Goal: Communication & Community: Answer question/provide support

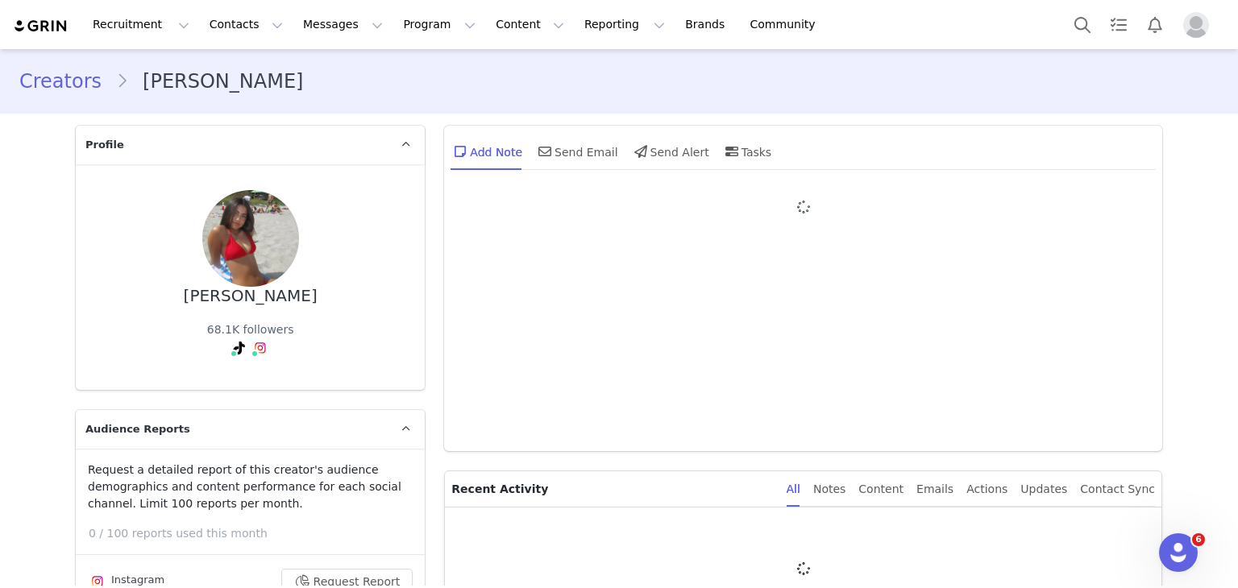
type input "+1 (United States)"
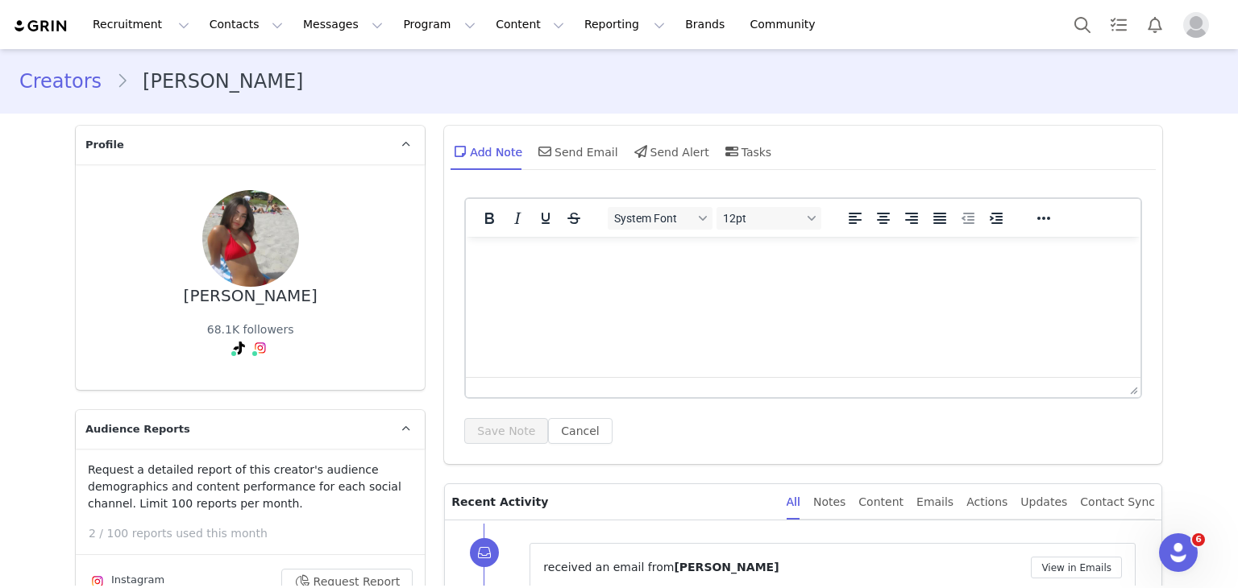
scroll to position [2, 0]
click at [903, 493] on div "Content" at bounding box center [880, 501] width 45 height 36
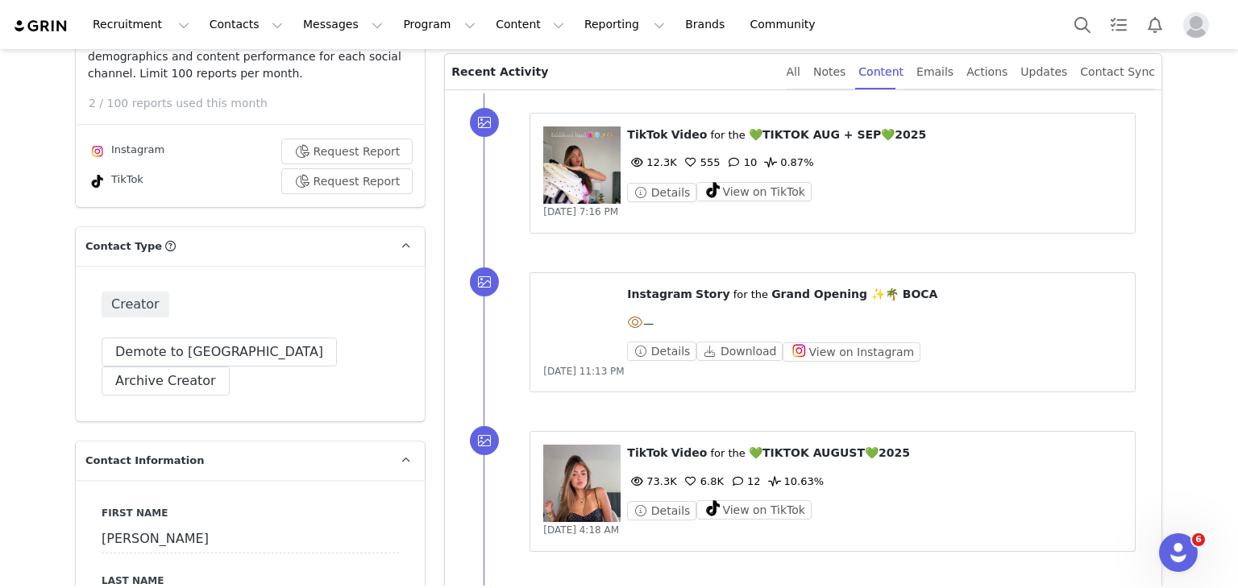
scroll to position [435, 0]
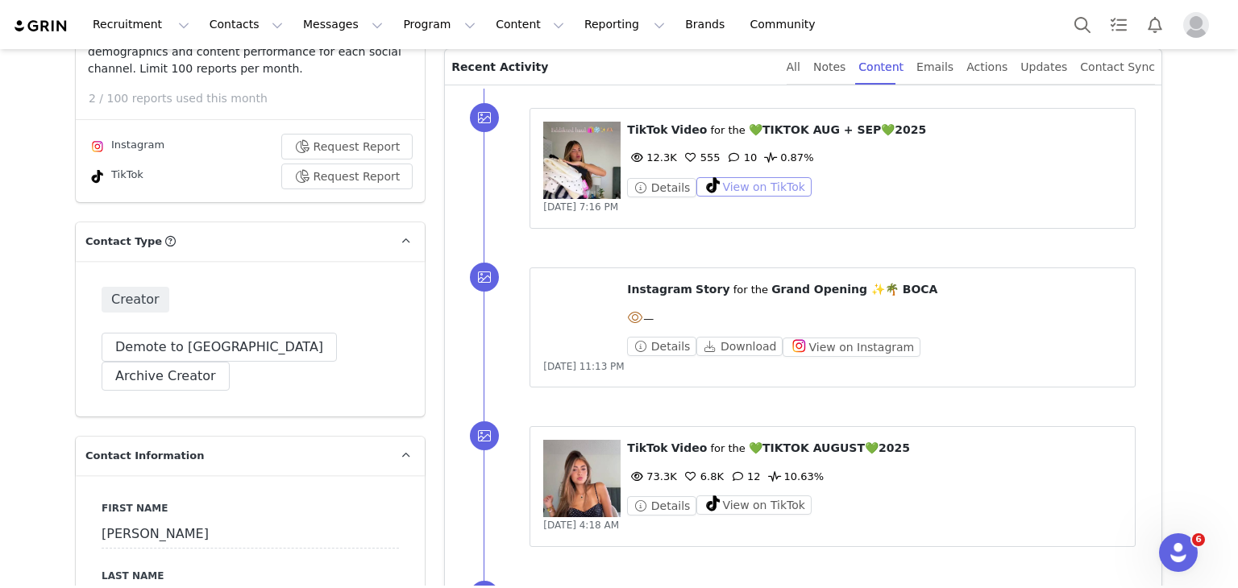
click at [728, 186] on button "View on TikTok" at bounding box center [753, 186] width 115 height 19
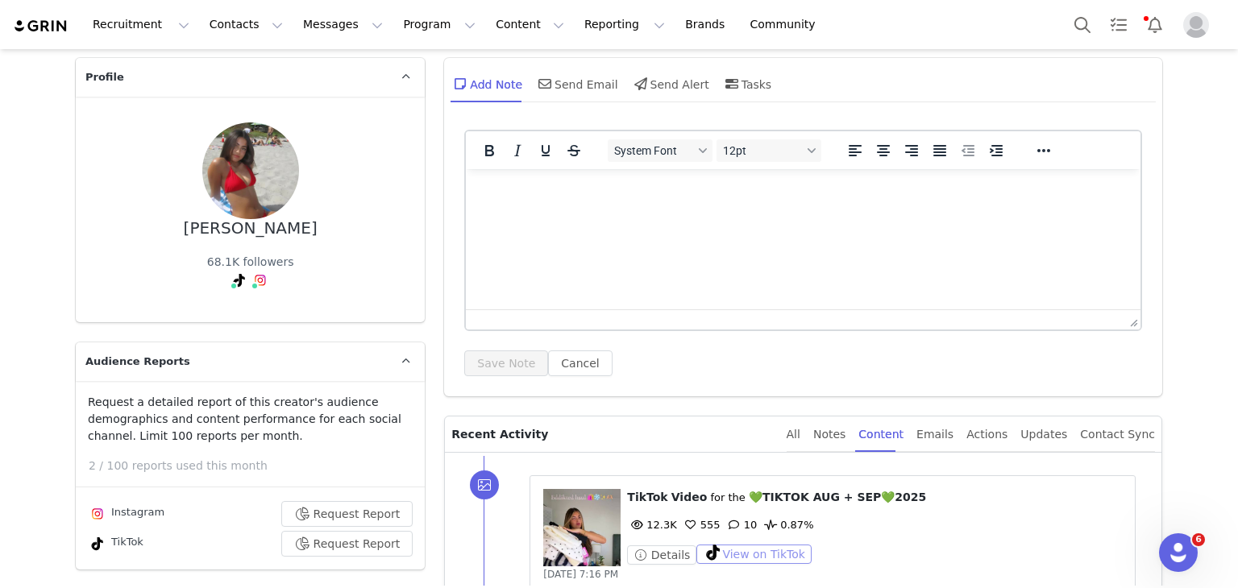
scroll to position [51, 0]
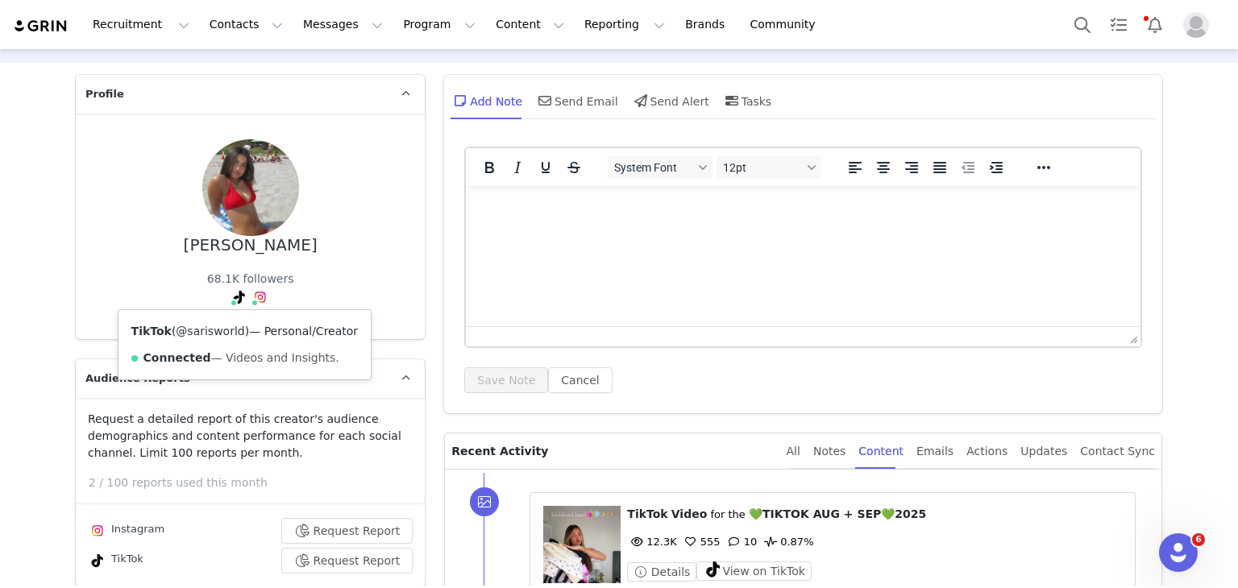
click at [176, 336] on link "@sarisworld" at bounding box center [210, 331] width 68 height 13
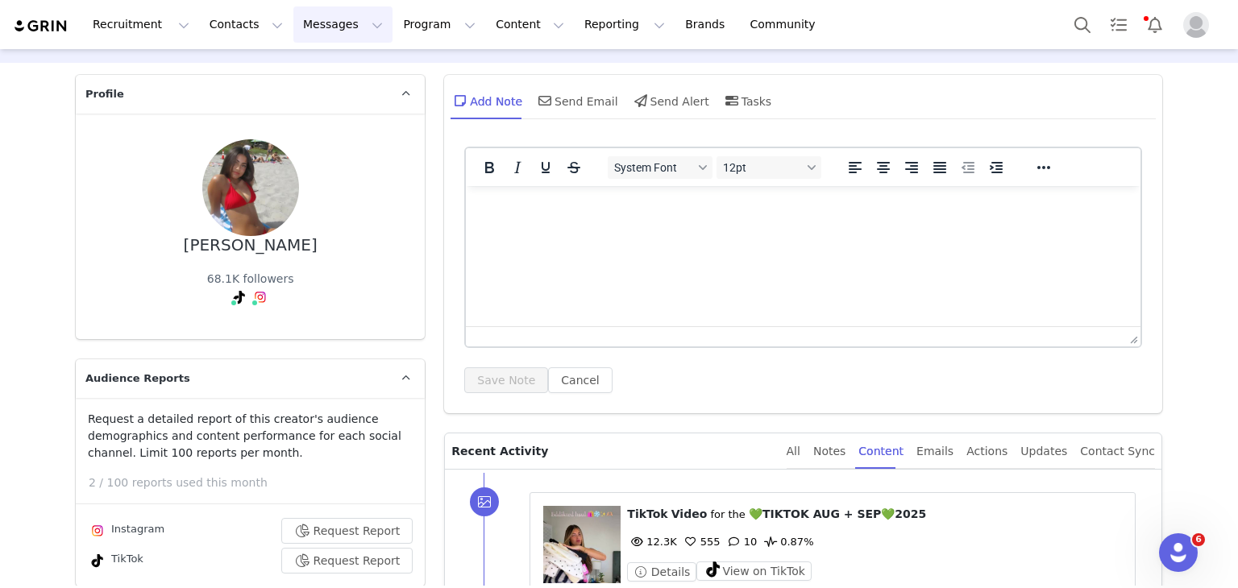
click at [293, 16] on button "Messages Messages" at bounding box center [342, 24] width 99 height 36
click at [284, 99] on p "Inbox" at bounding box center [295, 101] width 31 height 17
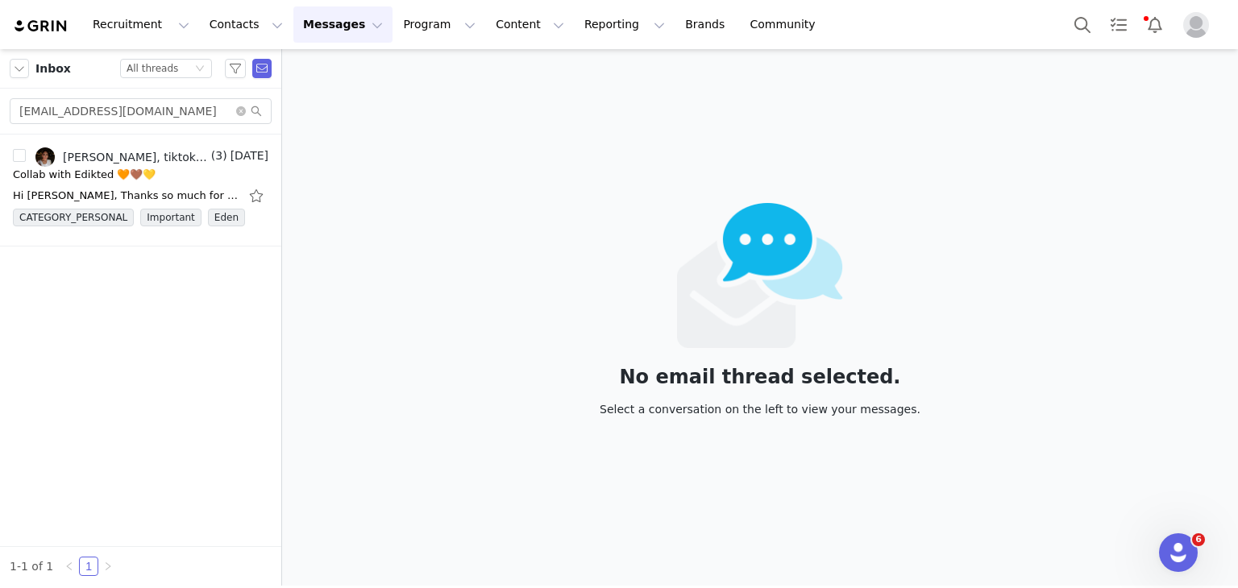
click at [125, 124] on div "lexforcollabs@gmail.com" at bounding box center [140, 112] width 281 height 46
click at [131, 114] on input "lexforcollabs@gmail.com" at bounding box center [141, 111] width 262 height 26
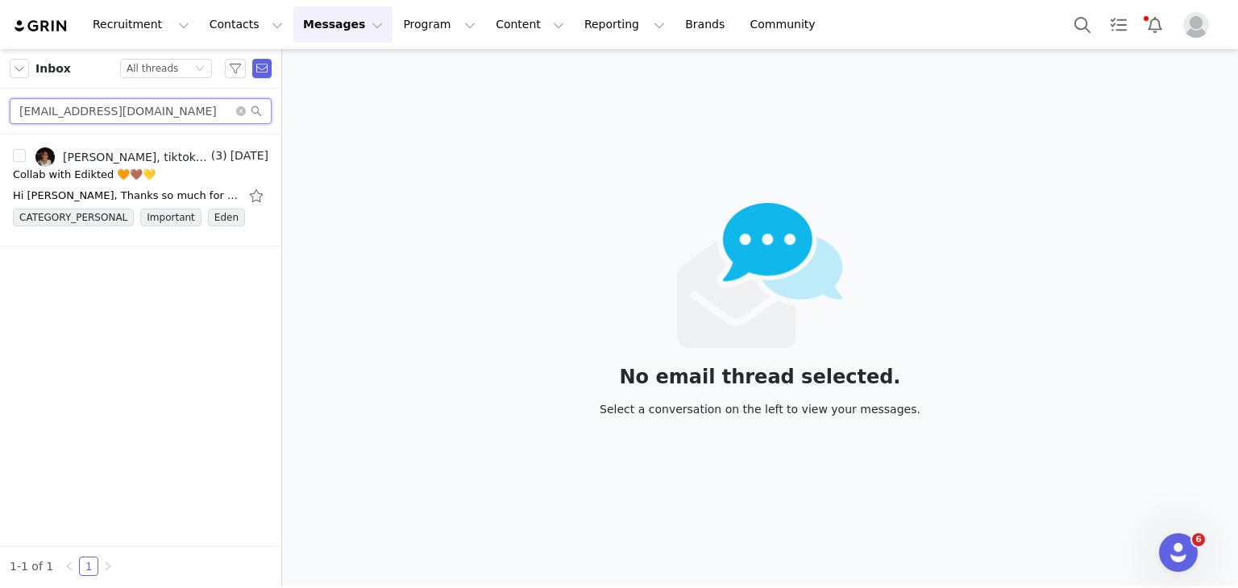
paste input "reniramosss@yahoo"
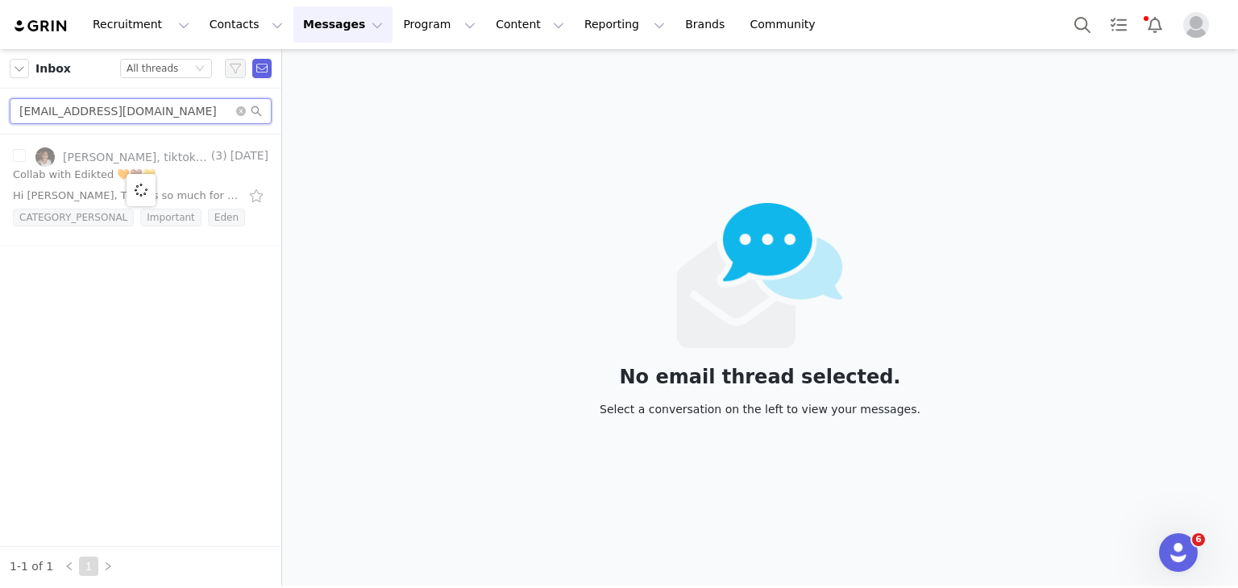
type input "reniramosss@yahoo.com"
click at [134, 146] on div at bounding box center [140, 191] width 281 height 112
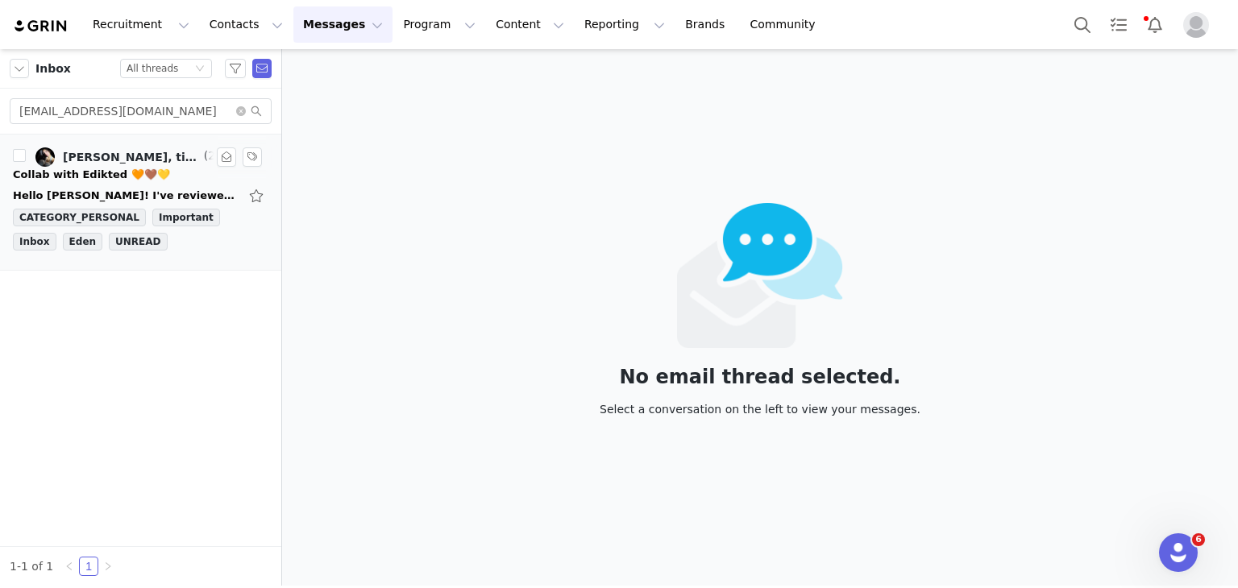
click at [177, 227] on div "CATEGORY_PERSONAL Important Inbox Eden UNREAD" at bounding box center [140, 233] width 255 height 48
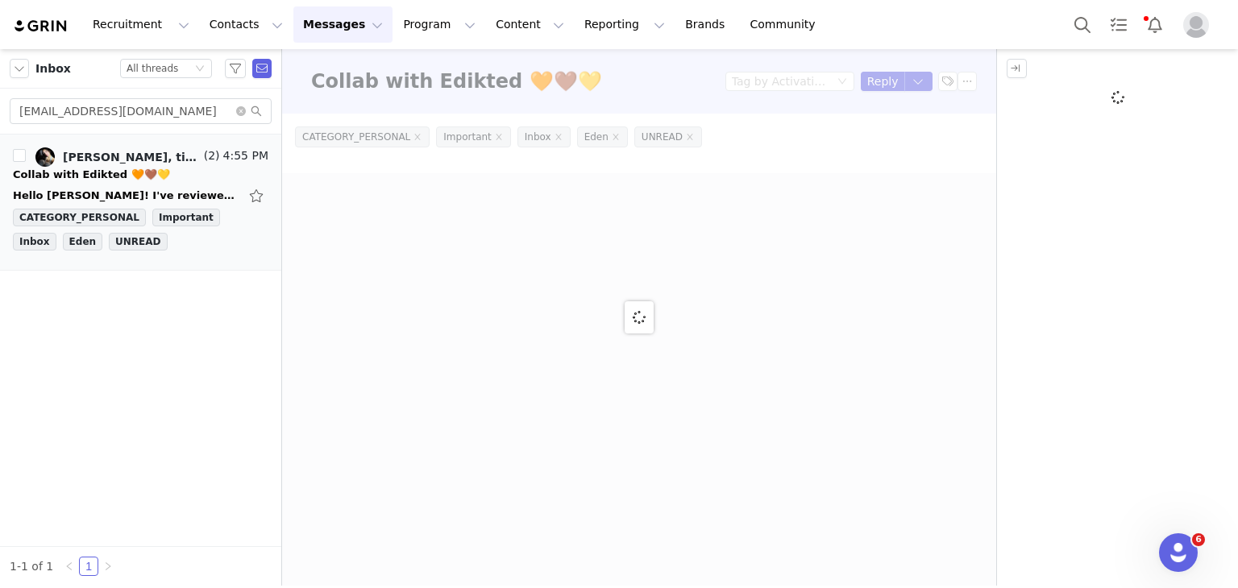
click at [873, 78] on div at bounding box center [639, 317] width 714 height 537
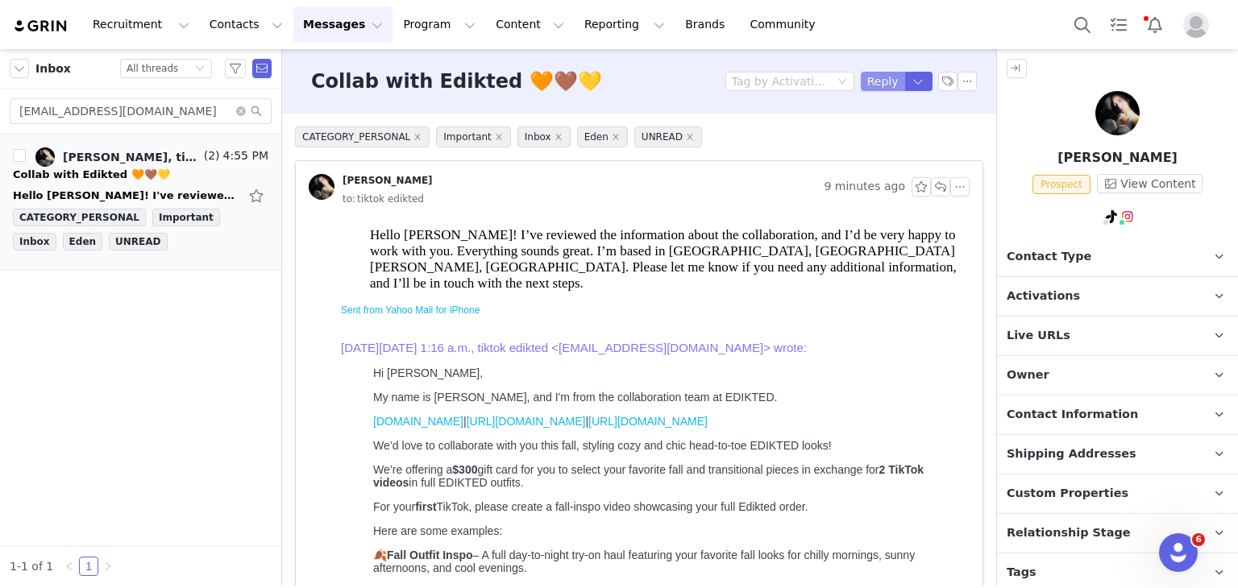
click at [873, 78] on button "Reply" at bounding box center [883, 81] width 44 height 19
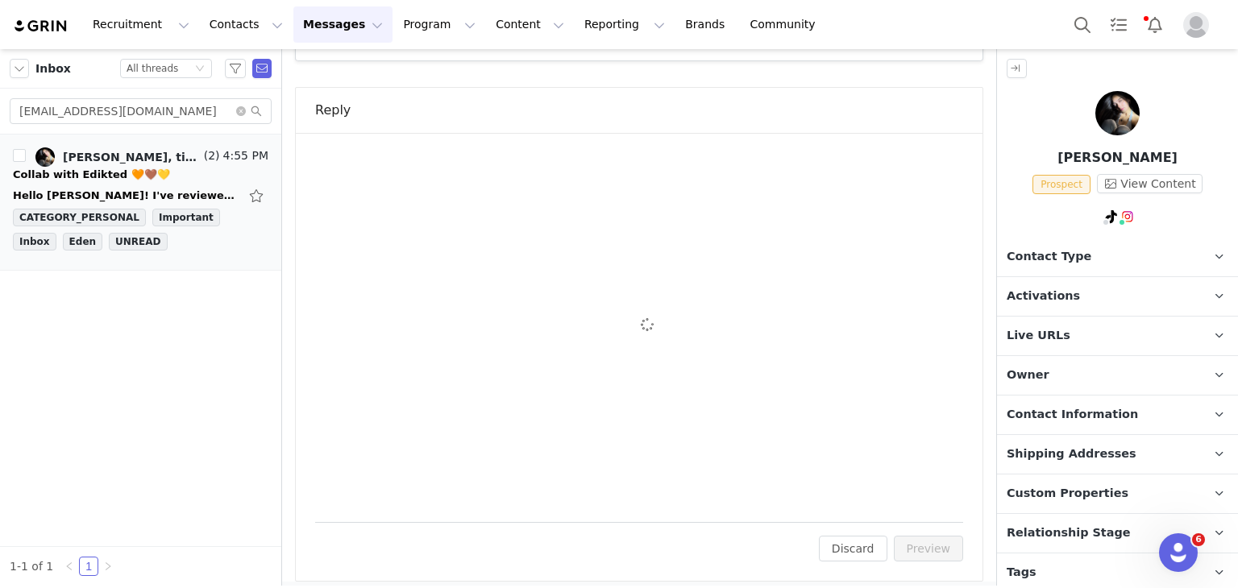
scroll to position [1070, 0]
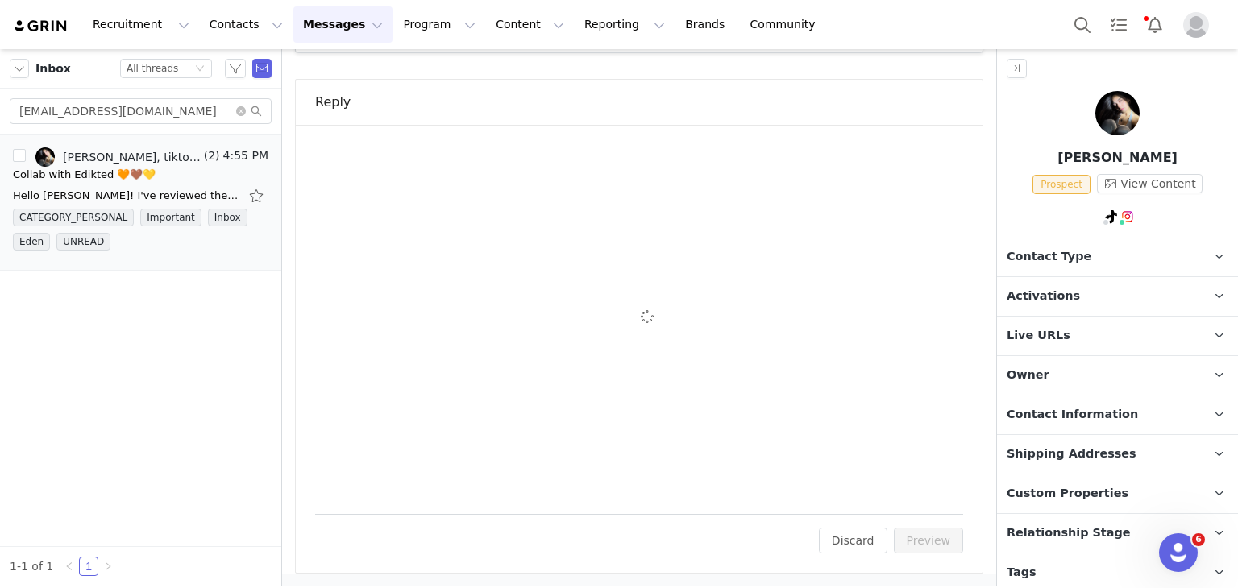
click at [1063, 250] on span "Contact Type" at bounding box center [1048, 257] width 85 height 18
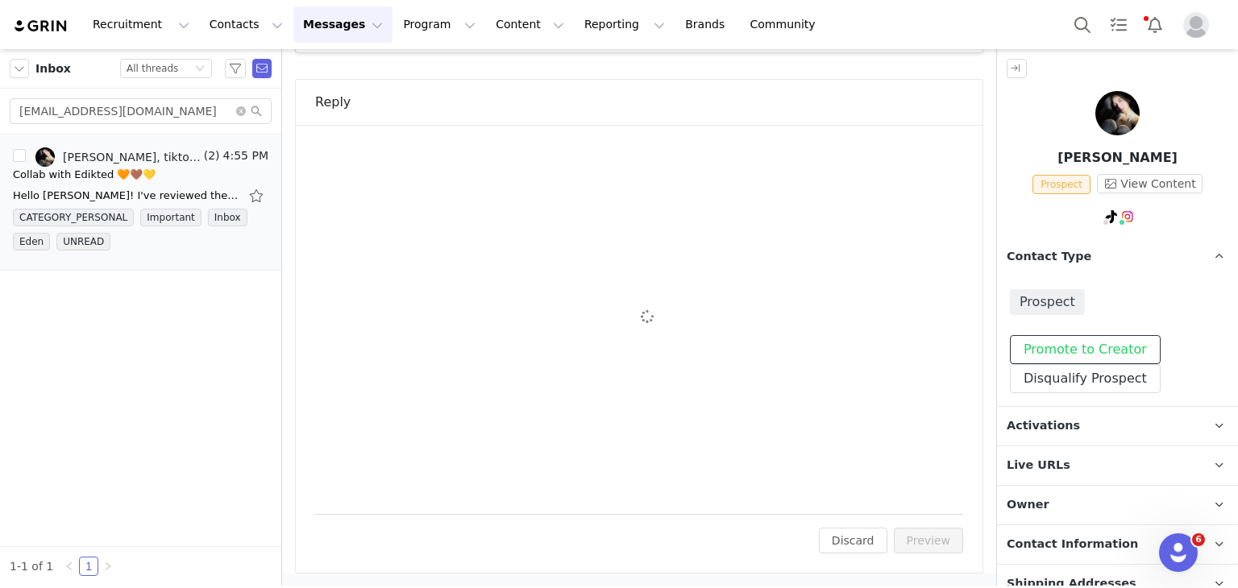
click at [1054, 347] on button "Promote to Creator" at bounding box center [1085, 349] width 151 height 29
click at [1050, 418] on span "Activations" at bounding box center [1042, 426] width 73 height 18
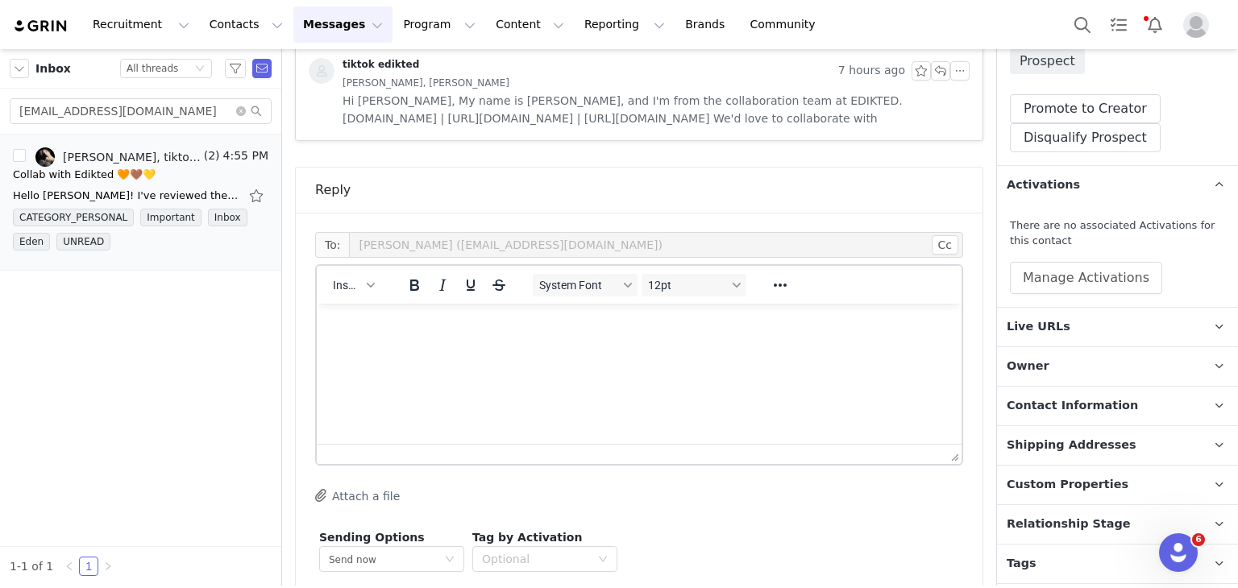
scroll to position [983, 0]
click at [350, 281] on span "Insert" at bounding box center [347, 284] width 28 height 13
click at [371, 311] on div "Insert Template" at bounding box center [411, 310] width 145 height 19
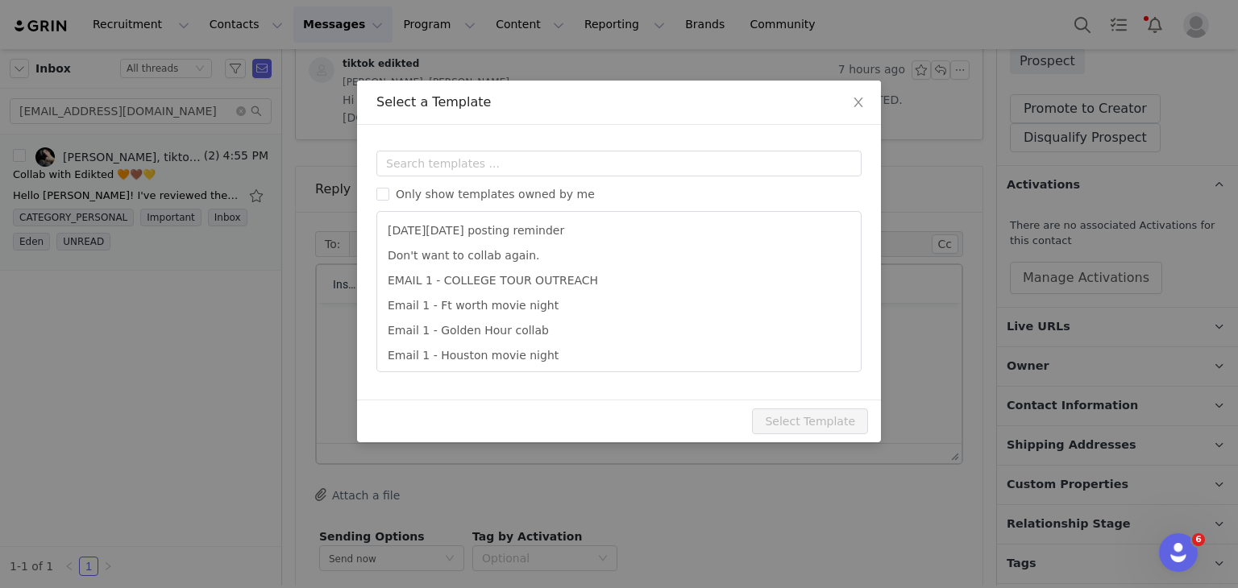
scroll to position [0, 0]
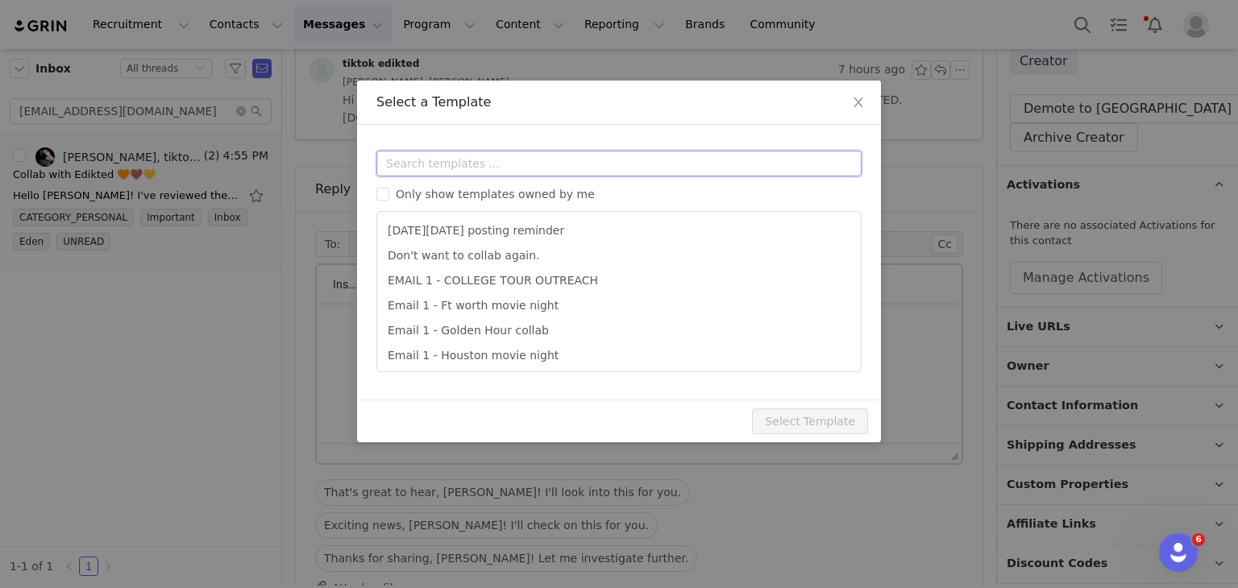
click at [467, 157] on input "text" at bounding box center [618, 164] width 485 height 26
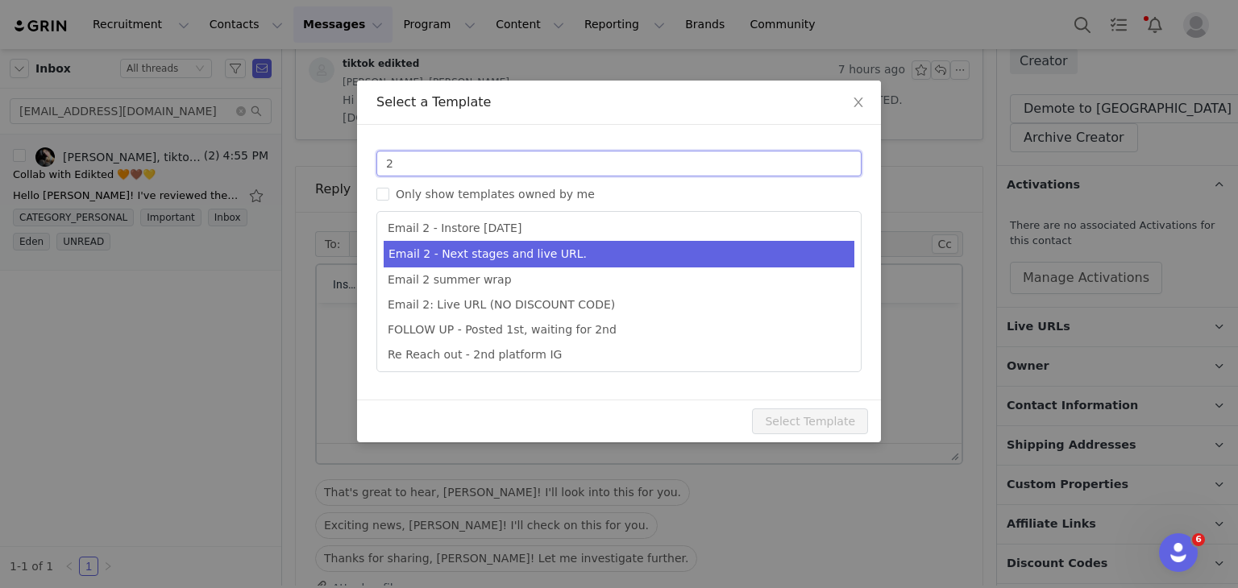
type input "2"
type input "Collab with Edikted"
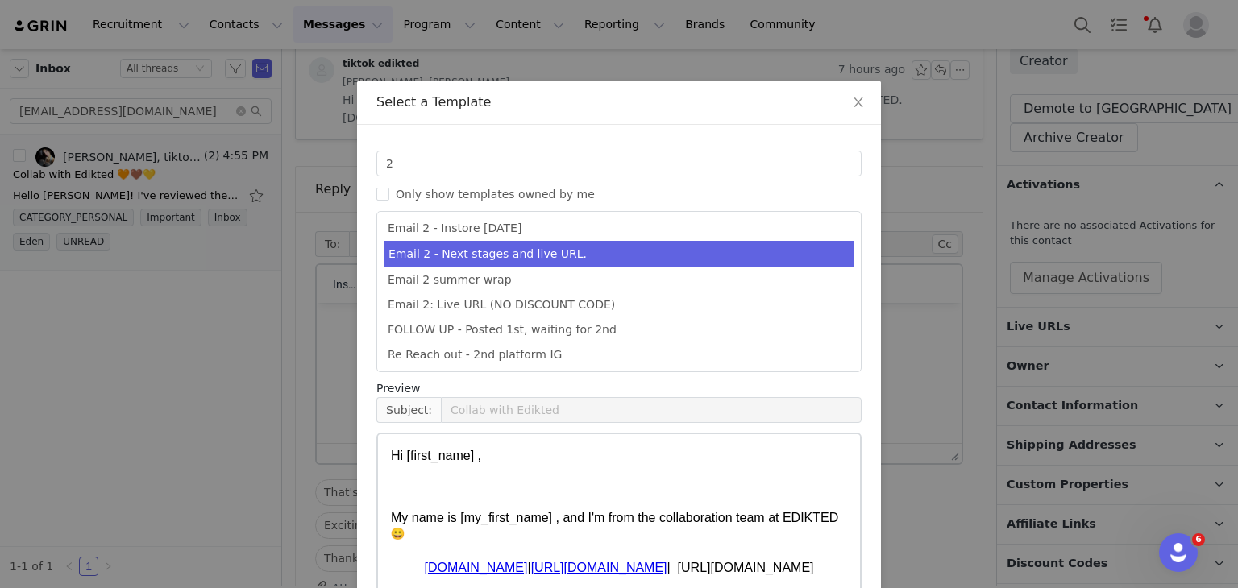
click at [515, 250] on li "Email 2 - Next stages and live URL." at bounding box center [619, 254] width 471 height 27
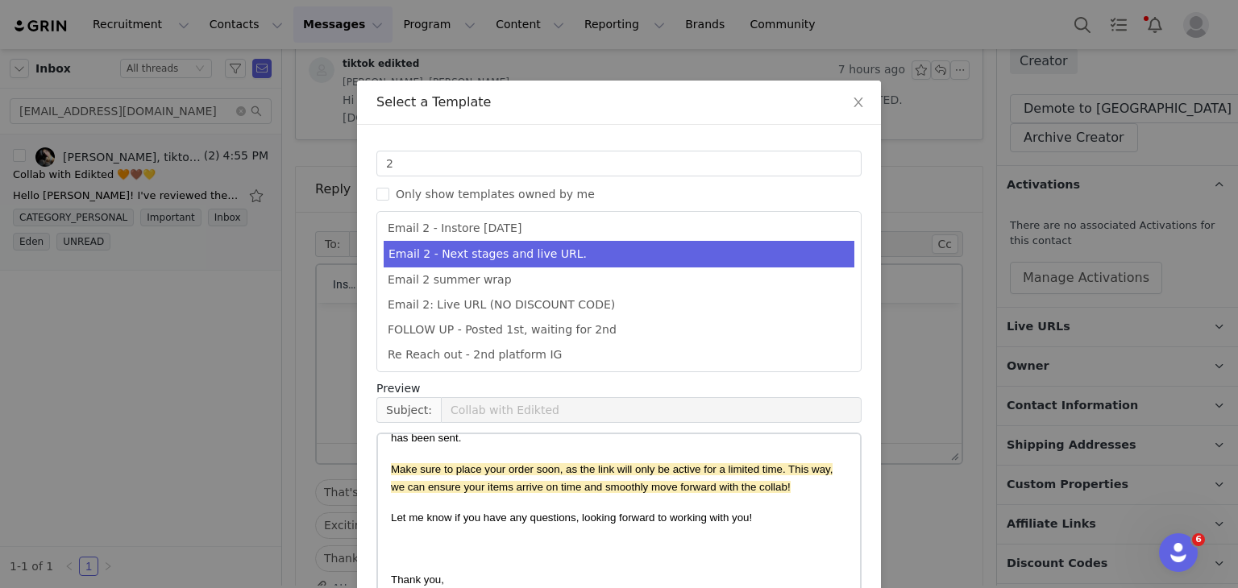
scroll to position [127, 0]
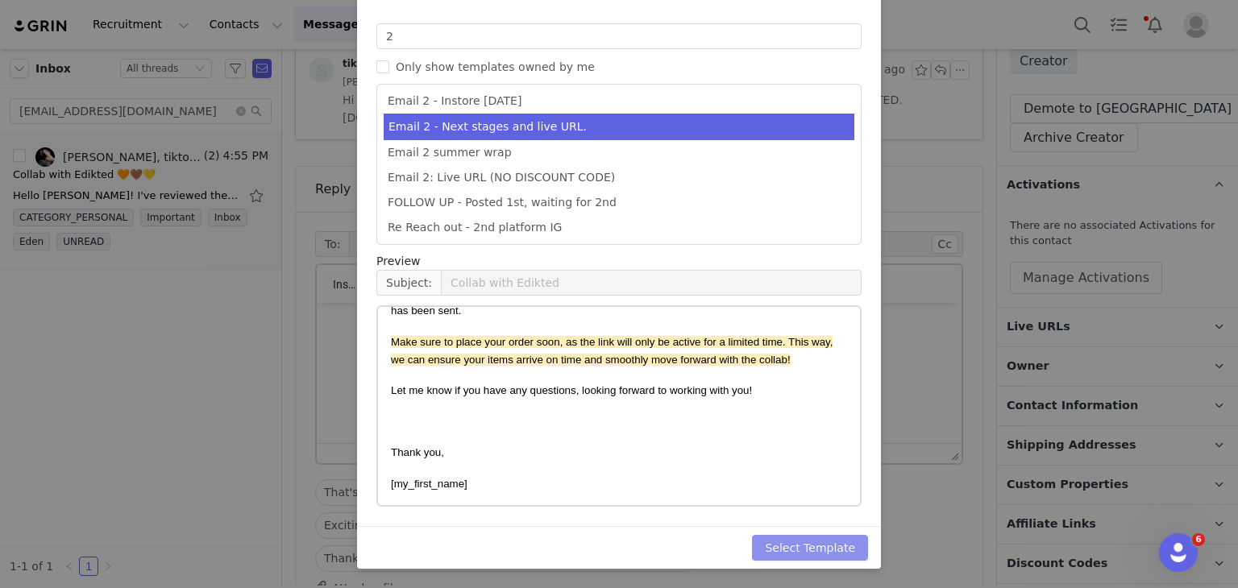
click at [801, 547] on button "Select Template" at bounding box center [810, 548] width 116 height 26
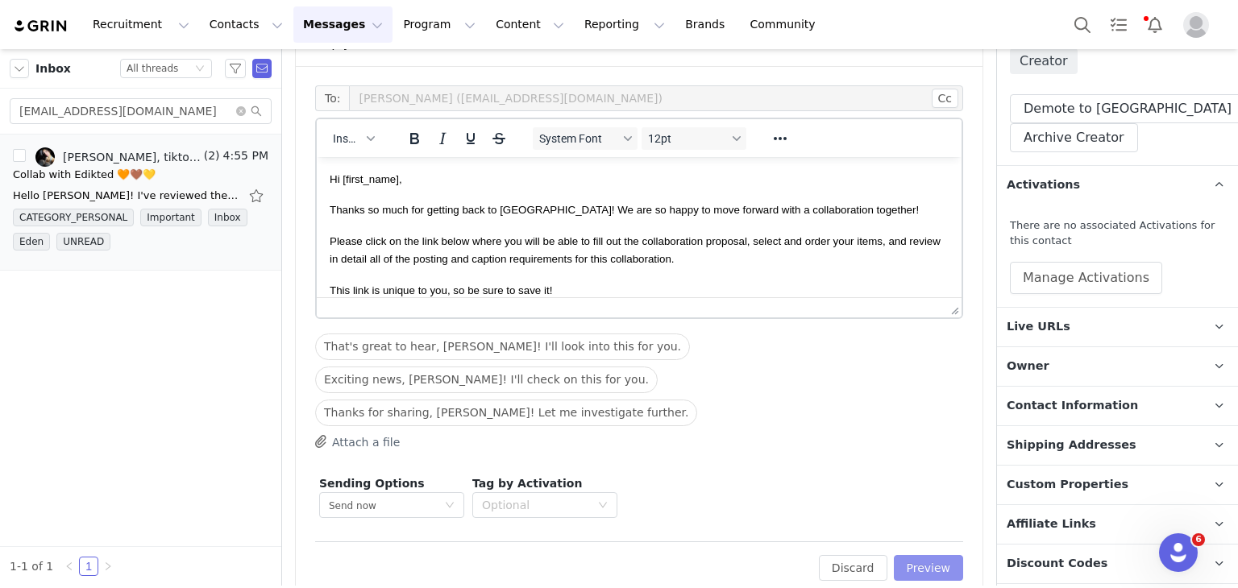
scroll to position [1128, 0]
click at [910, 556] on button "Preview" at bounding box center [929, 569] width 70 height 26
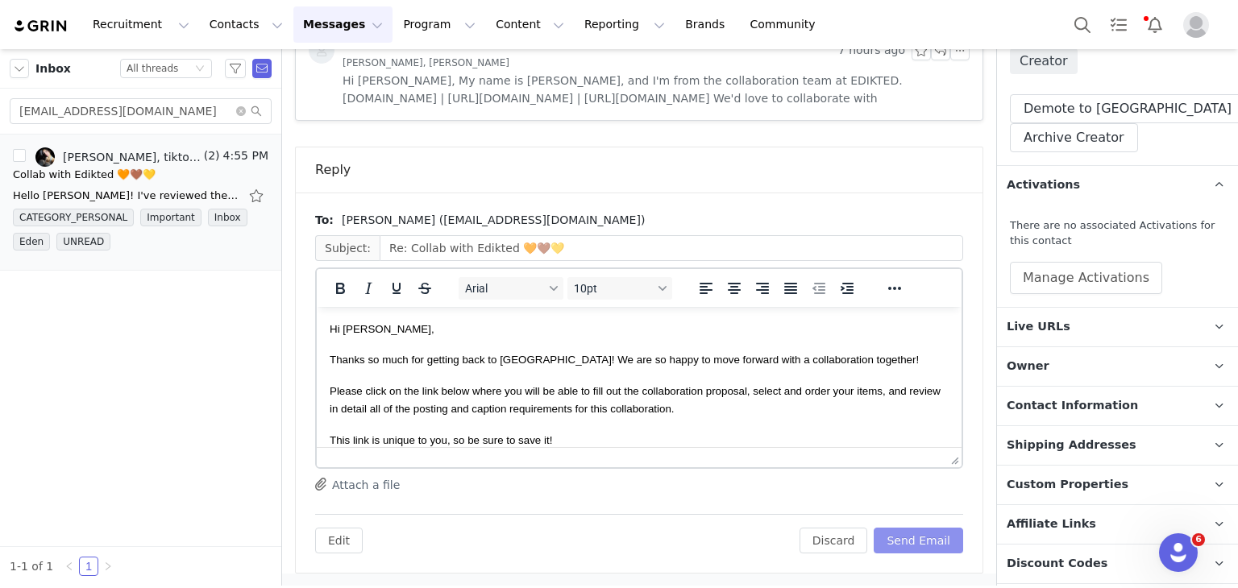
scroll to position [0, 0]
click at [910, 547] on button "Send Email" at bounding box center [917, 541] width 89 height 26
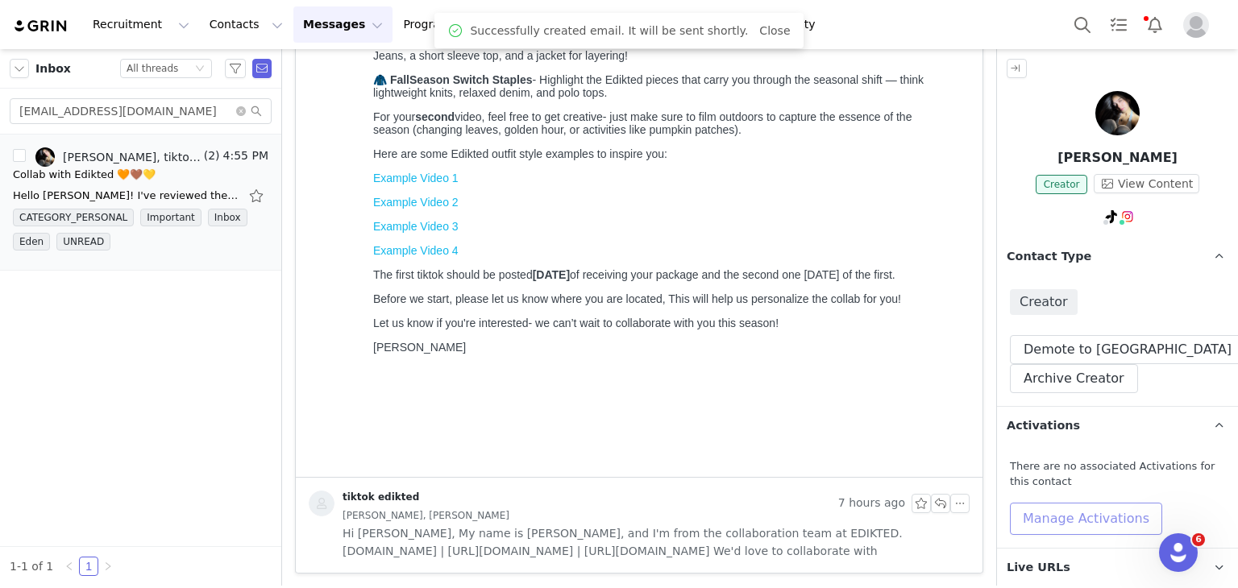
click at [1038, 525] on button "Manage Activations" at bounding box center [1086, 519] width 152 height 32
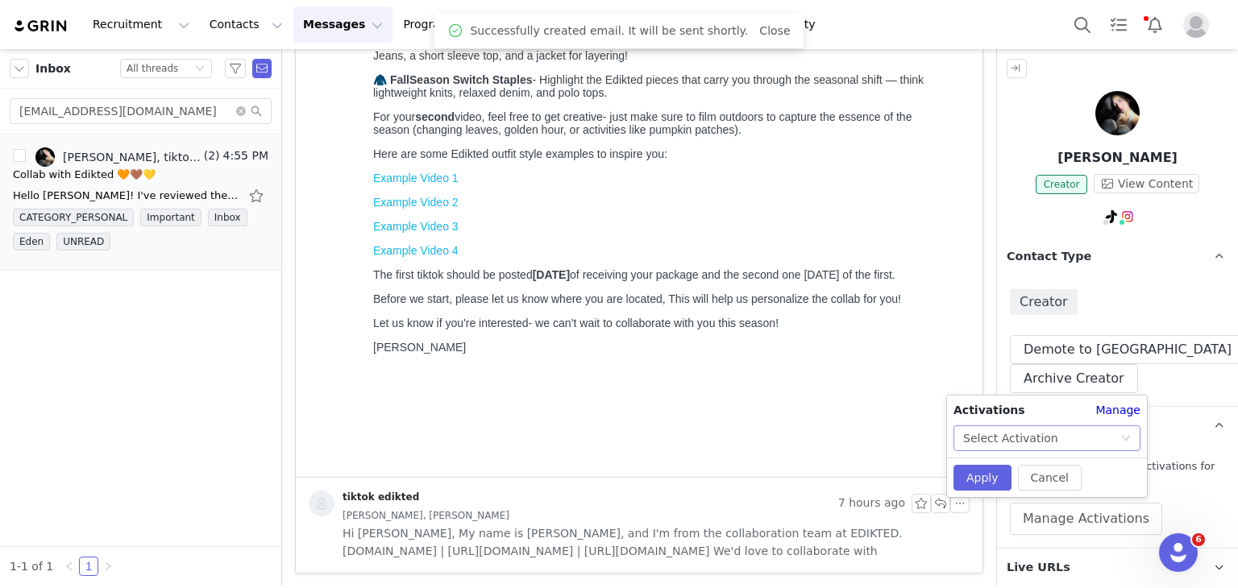
click at [1009, 432] on div "Select Activation" at bounding box center [1010, 438] width 95 height 24
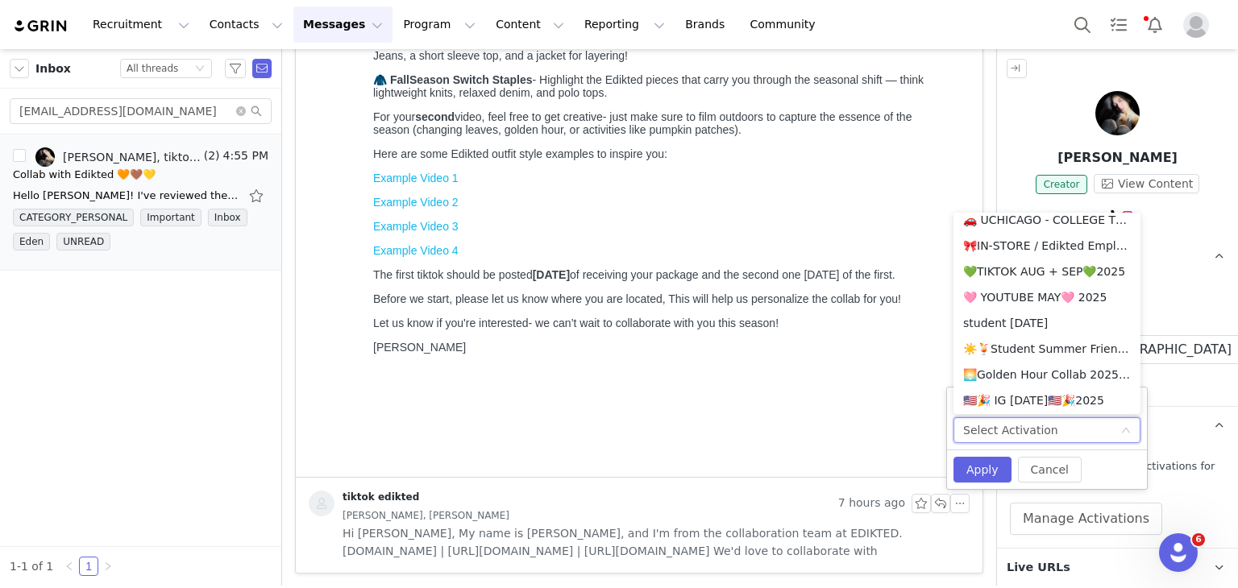
scroll to position [807, 0]
click at [1051, 271] on li "💚TIKTOK AUG + SEP💚2025" at bounding box center [1046, 272] width 187 height 26
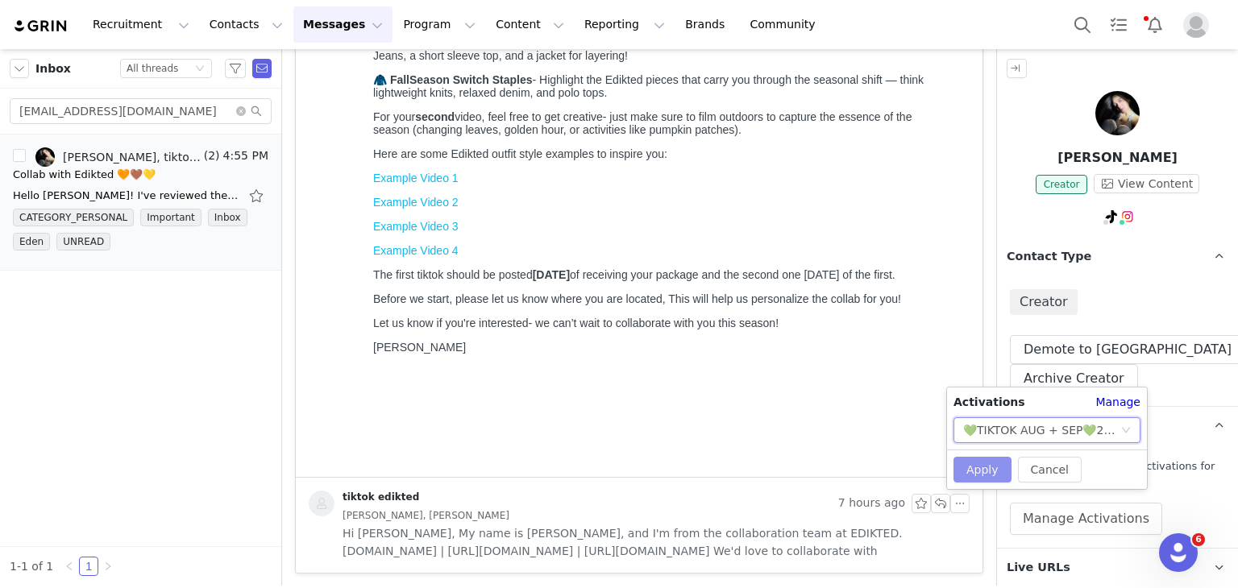
click at [986, 469] on button "Apply" at bounding box center [982, 470] width 58 height 26
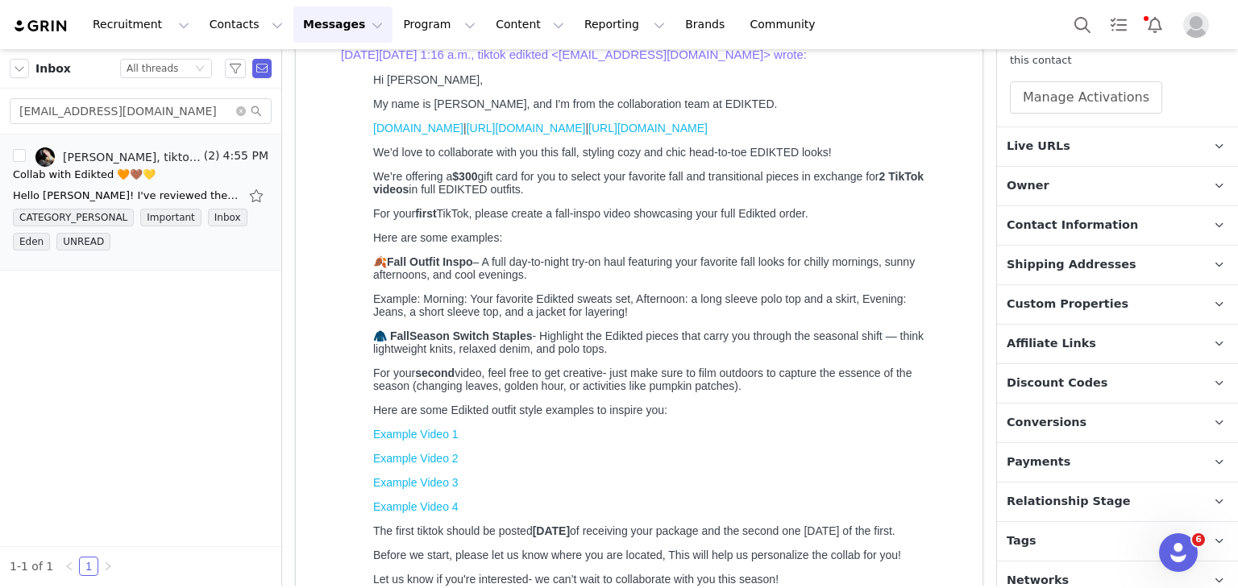
scroll to position [433, 0]
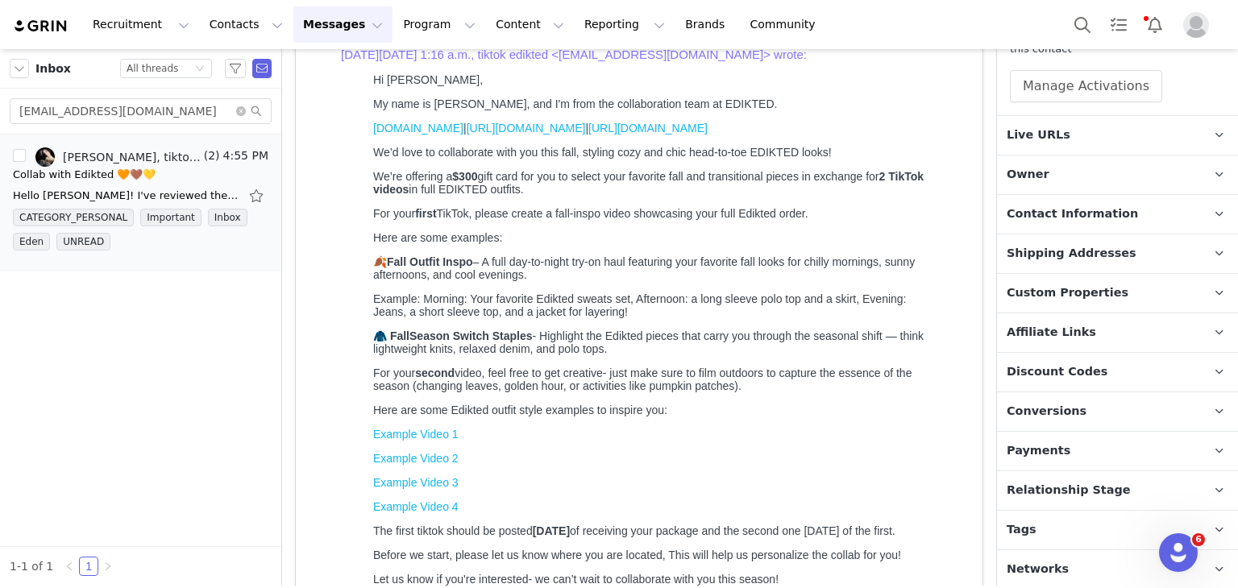
click at [1064, 485] on span "Relationship Stage" at bounding box center [1068, 491] width 124 height 18
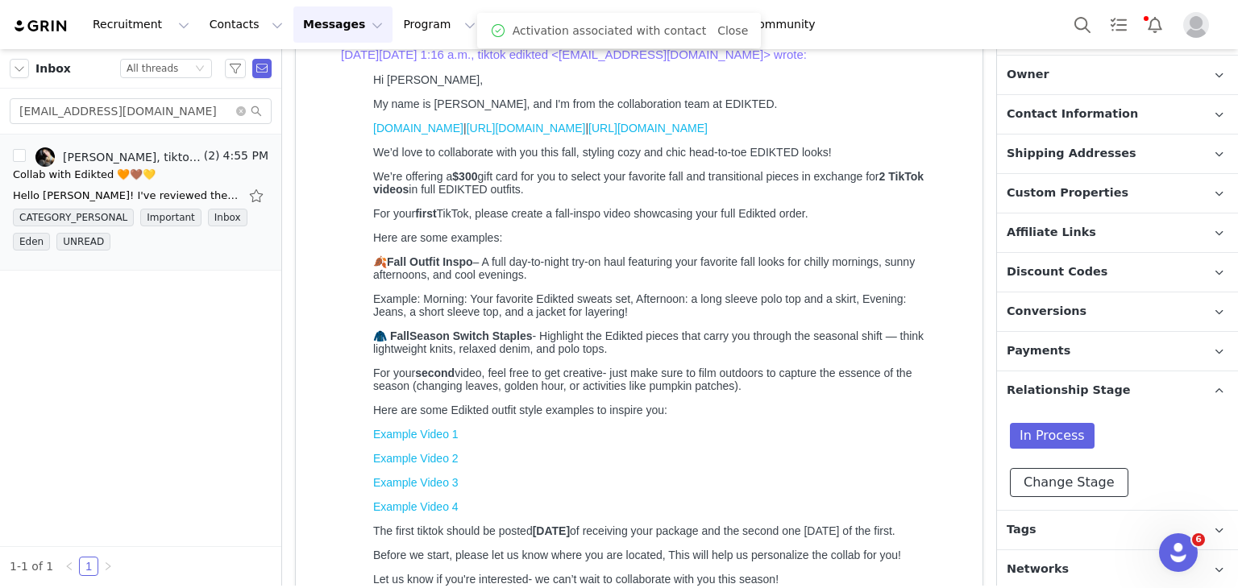
scroll to position [527, 0]
click at [1062, 481] on button "Change Stage" at bounding box center [1069, 482] width 118 height 29
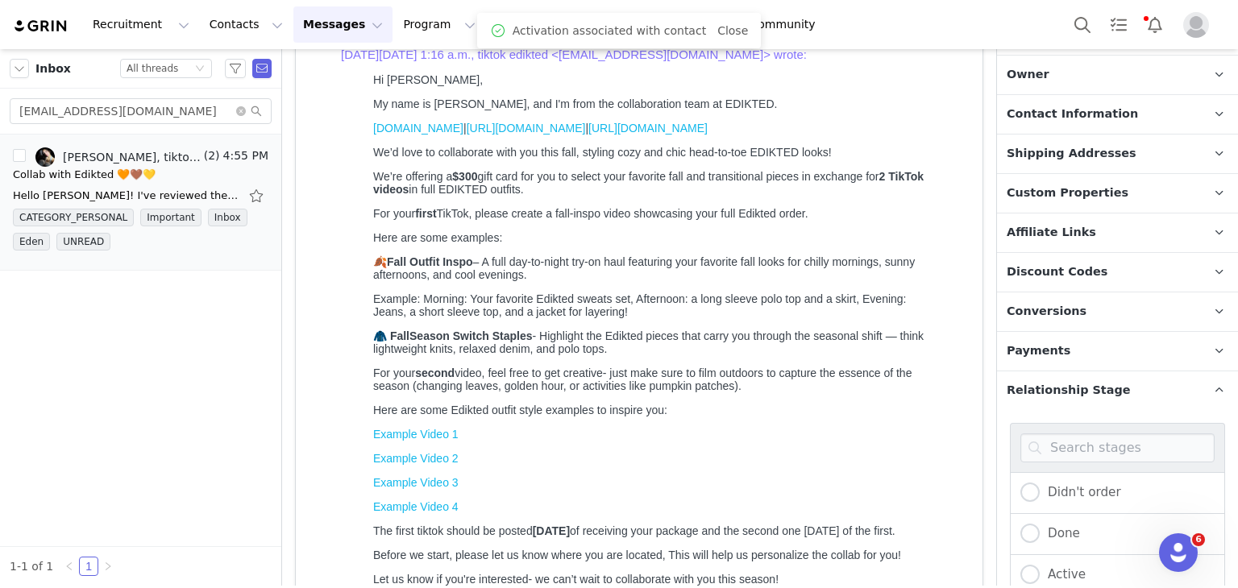
click at [1025, 555] on div "Active" at bounding box center [1117, 575] width 215 height 41
click at [1026, 562] on div "Active" at bounding box center [1117, 575] width 215 height 41
click at [1026, 565] on span at bounding box center [1029, 574] width 19 height 19
click at [1026, 565] on input "Active" at bounding box center [1029, 575] width 19 height 21
radio input "true"
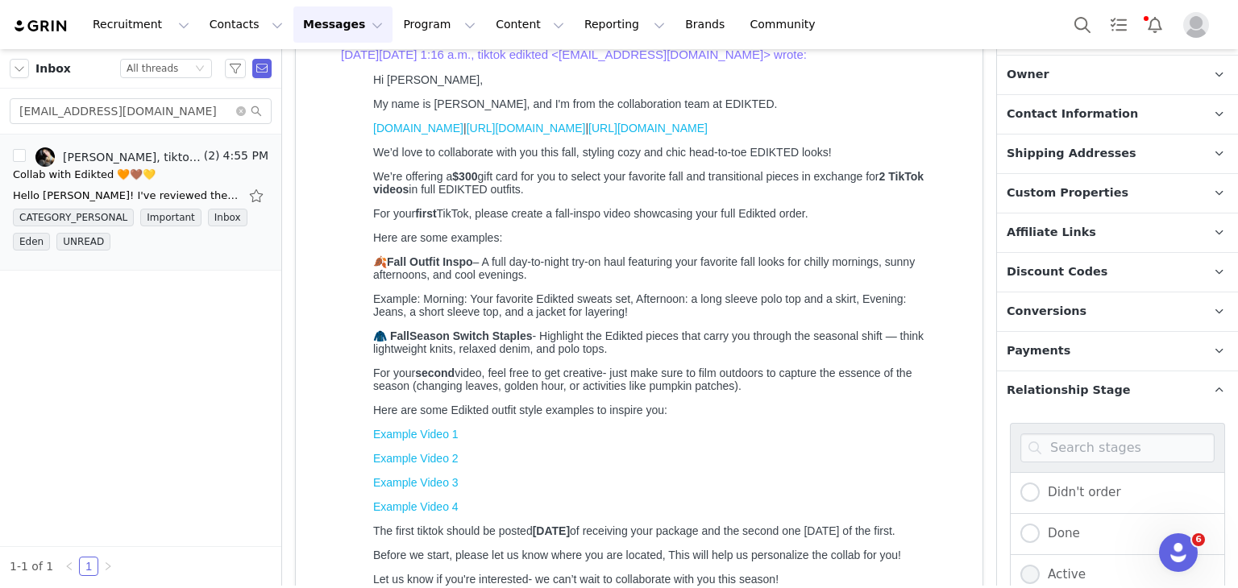
radio input "false"
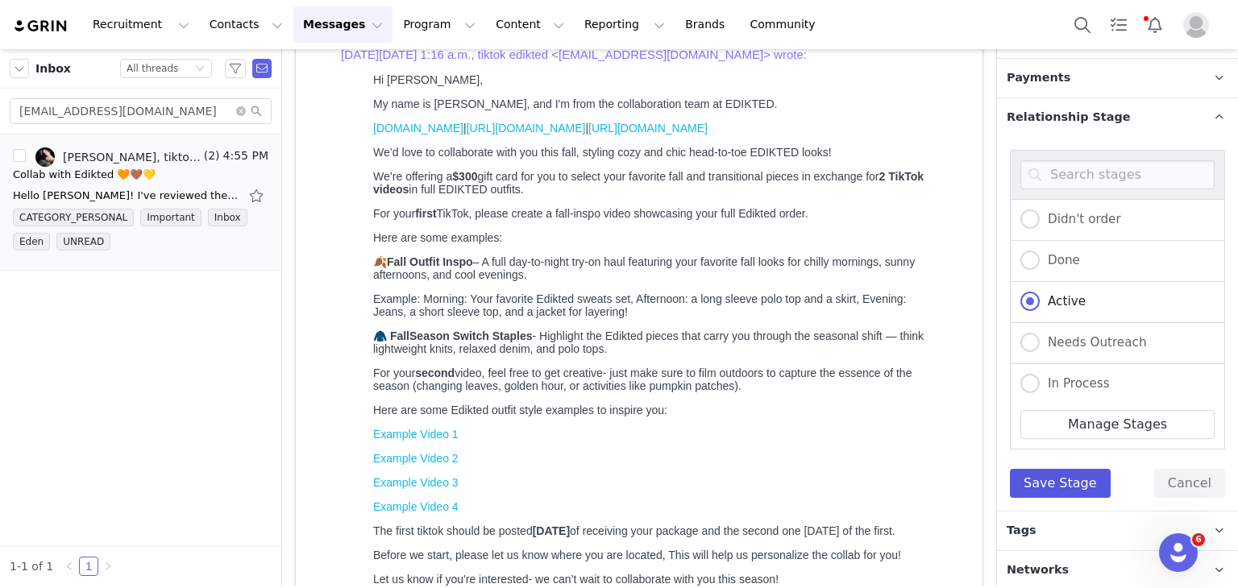
drag, startPoint x: 1062, startPoint y: 462, endPoint x: 1057, endPoint y: 472, distance: 11.5
click at [1057, 472] on div "Didn't order Done Active Needs Outreach In Process Creator Ongoing Not Relevent…" at bounding box center [1117, 324] width 215 height 348
click at [1057, 472] on button "Save Stage" at bounding box center [1060, 483] width 101 height 29
click at [1044, 517] on p "Tags Keep track of your contacts by assigning them tags. You can then filter yo…" at bounding box center [1098, 531] width 202 height 39
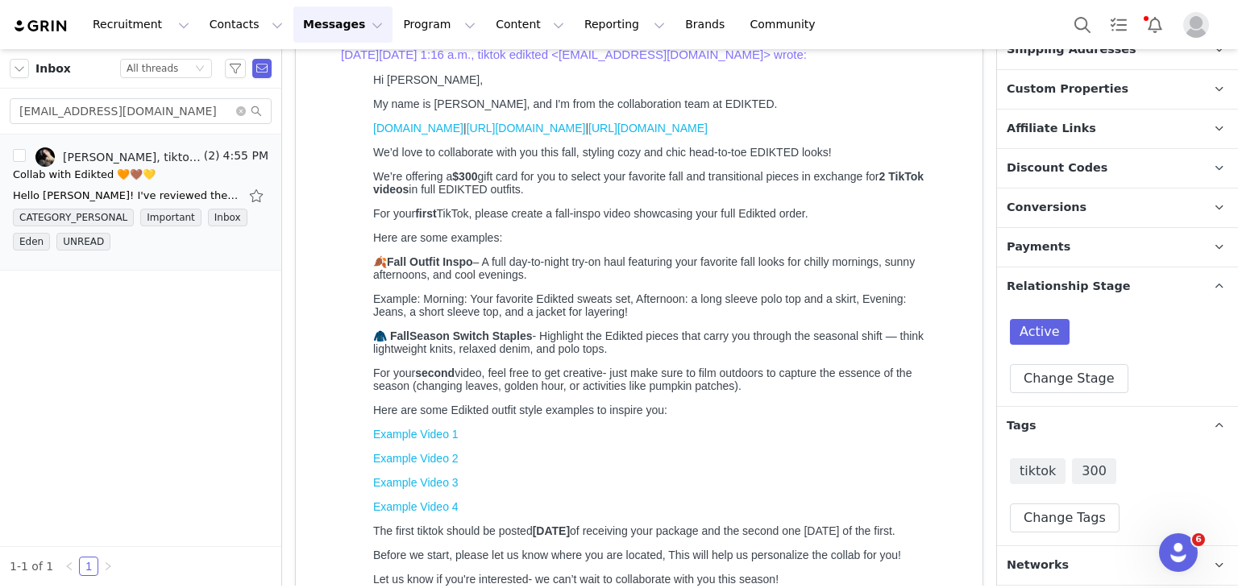
scroll to position [627, 0]
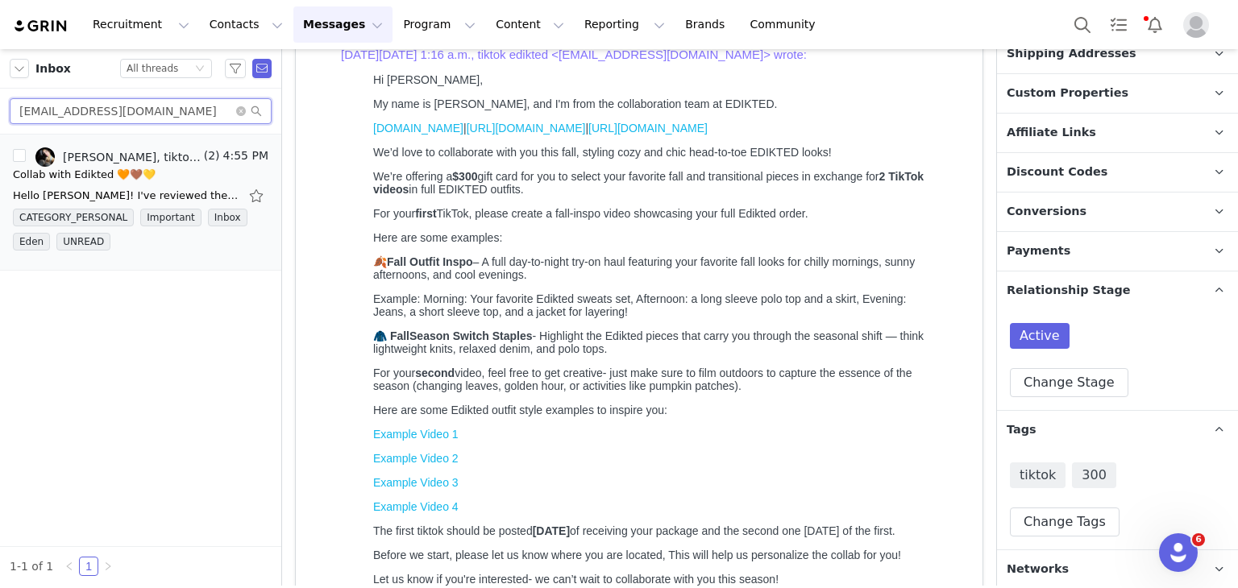
click at [188, 109] on input "reniramosss@yahoo.com" at bounding box center [141, 111] width 262 height 26
paste input "dwadeshoots@gmail"
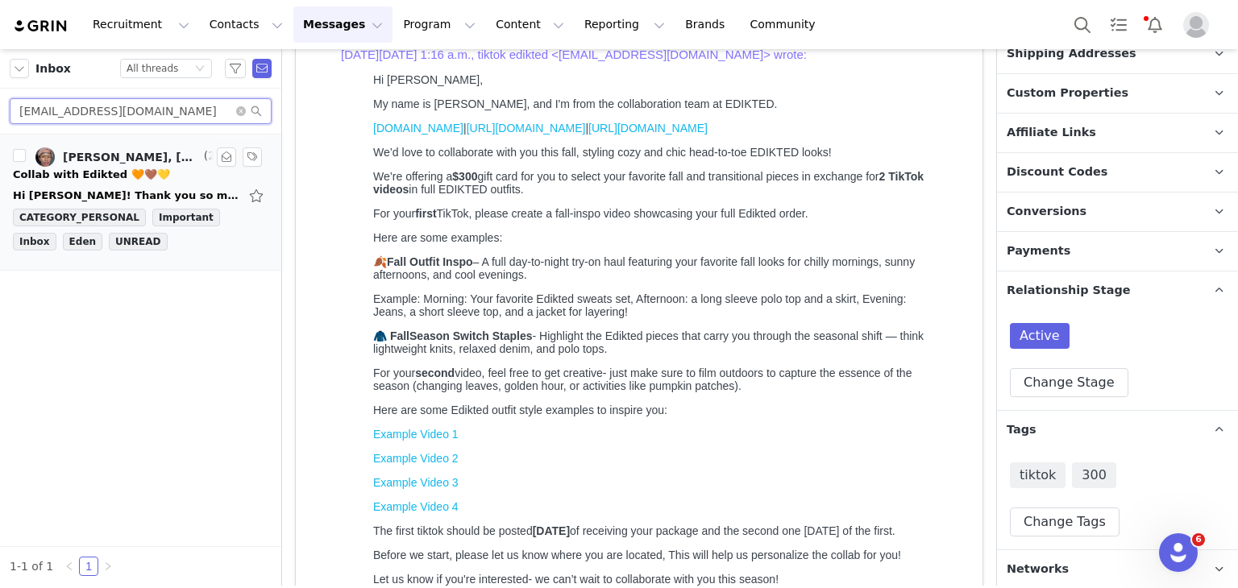
type input "[EMAIL_ADDRESS][DOMAIN_NAME]"
click at [193, 176] on div "Collab with Edikted 🧡🤎💛" at bounding box center [140, 175] width 255 height 16
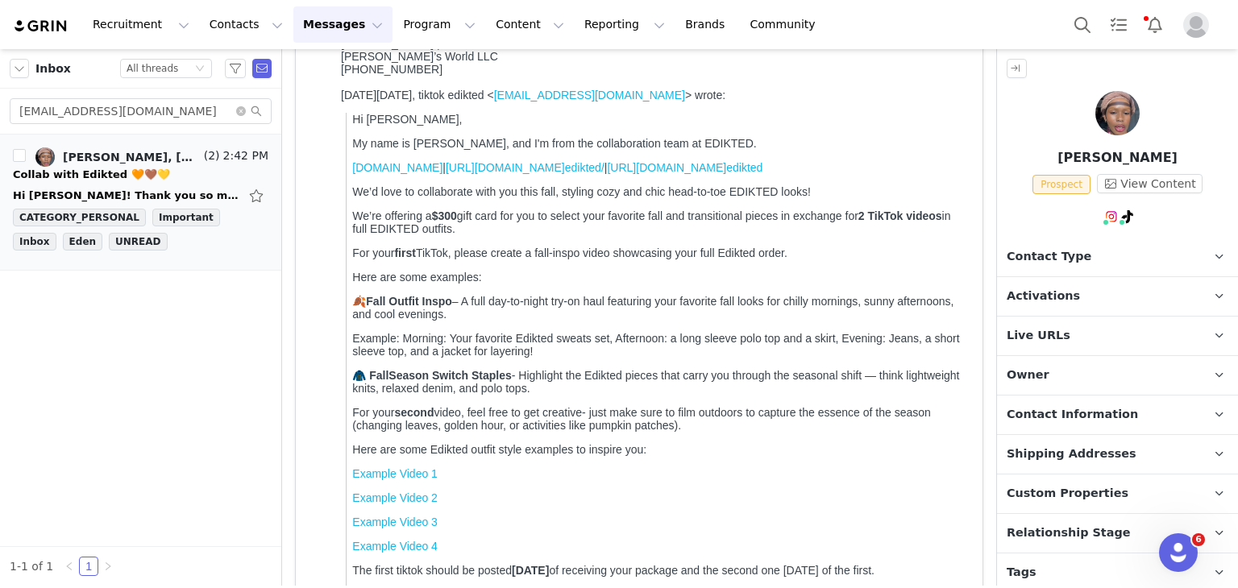
scroll to position [0, 0]
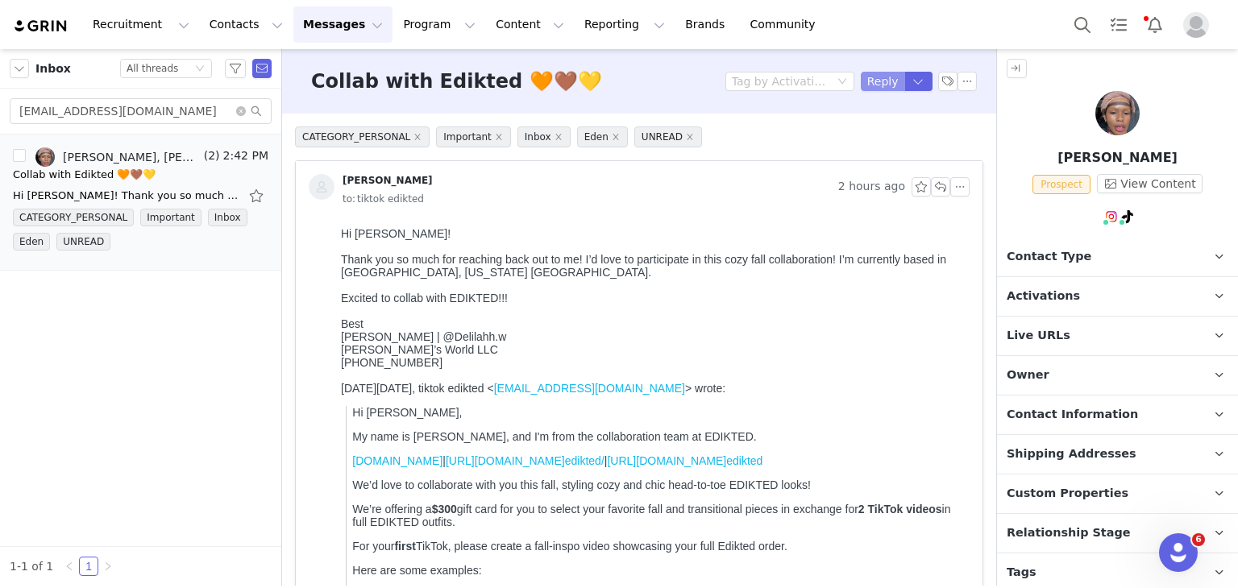
click at [872, 73] on button "Reply" at bounding box center [883, 81] width 44 height 19
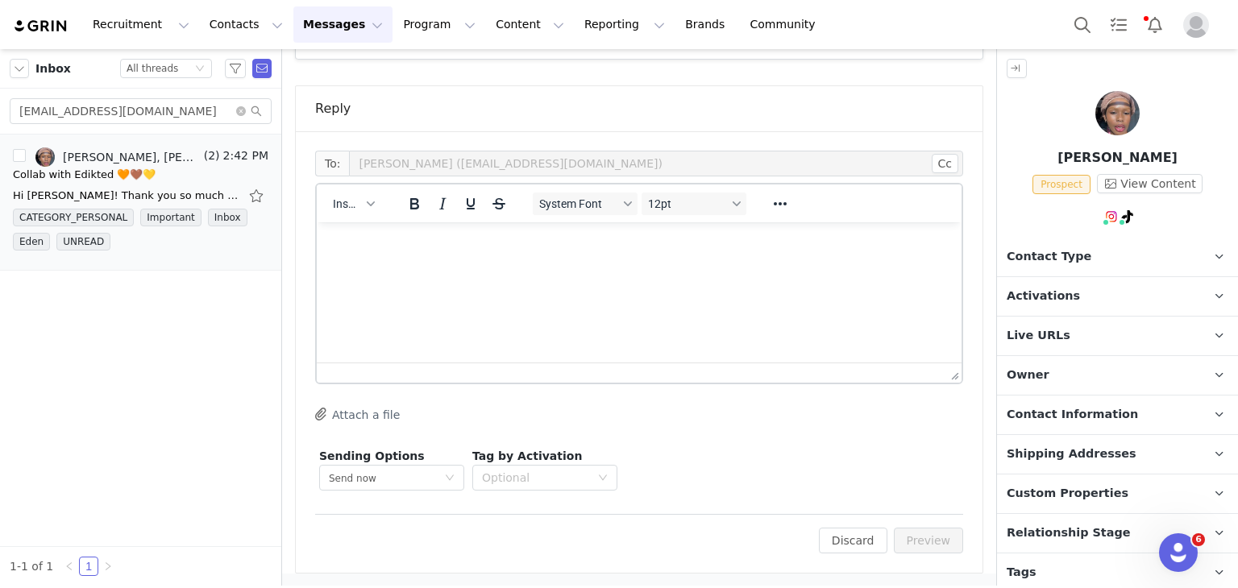
click at [350, 222] on html at bounding box center [639, 244] width 645 height 44
drag, startPoint x: 350, startPoint y: 214, endPoint x: 350, endPoint y: 204, distance: 9.7
click at [350, 204] on div "Insert" at bounding box center [354, 203] width 74 height 31
click at [350, 204] on span "Insert" at bounding box center [347, 203] width 28 height 13
click at [345, 221] on div "Insert Template" at bounding box center [411, 230] width 145 height 19
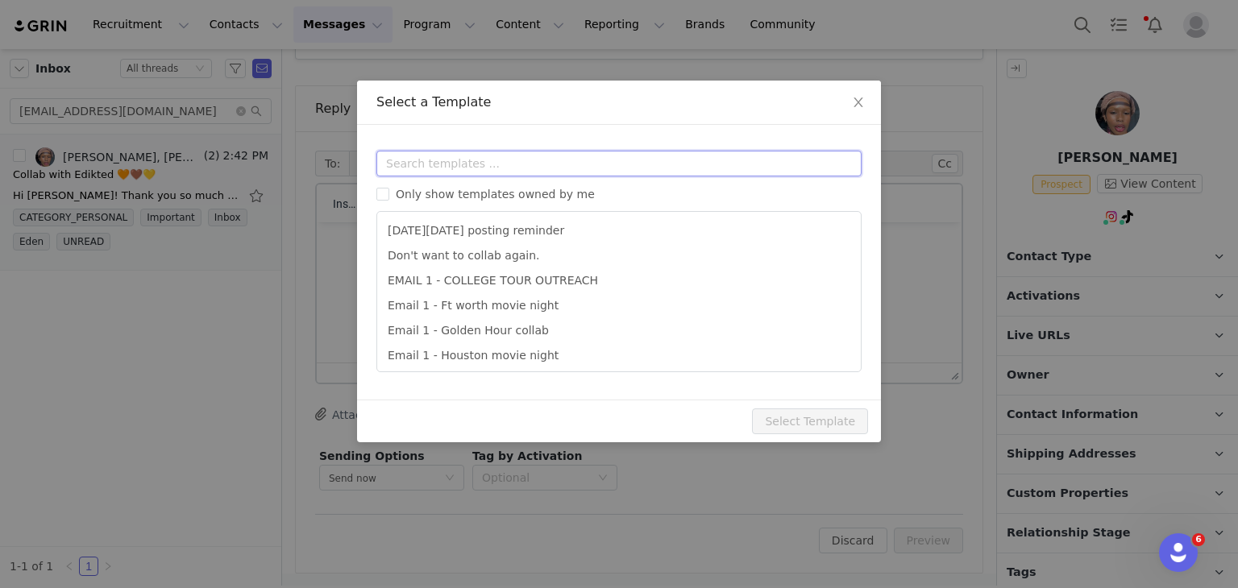
click at [412, 151] on input "text" at bounding box center [618, 164] width 485 height 26
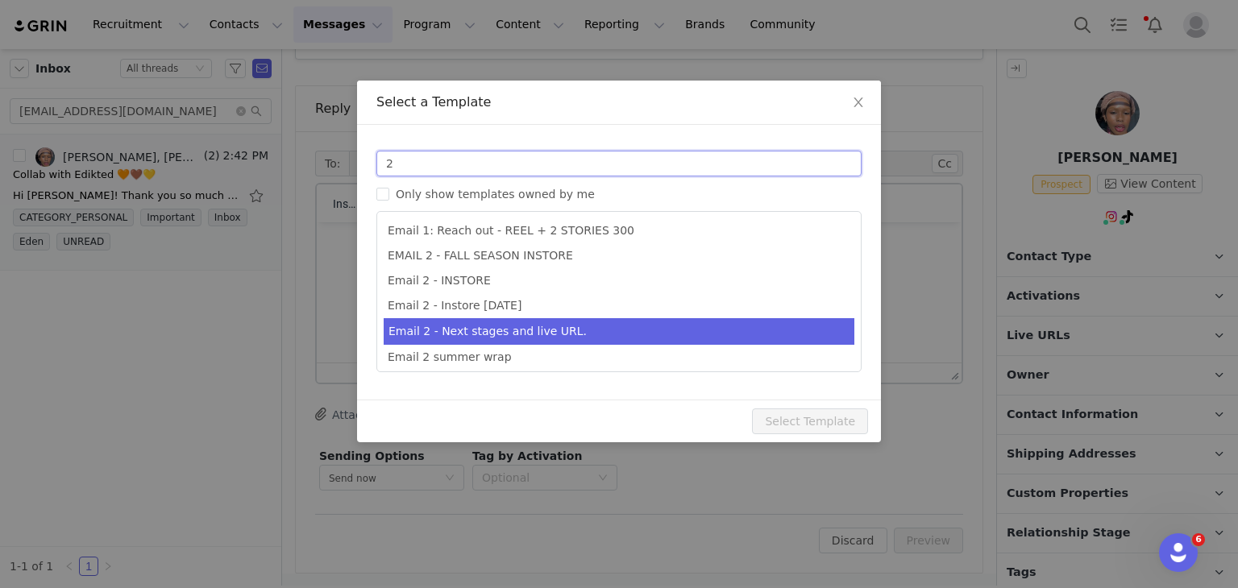
type input "2"
type input "Collab with Edikted"
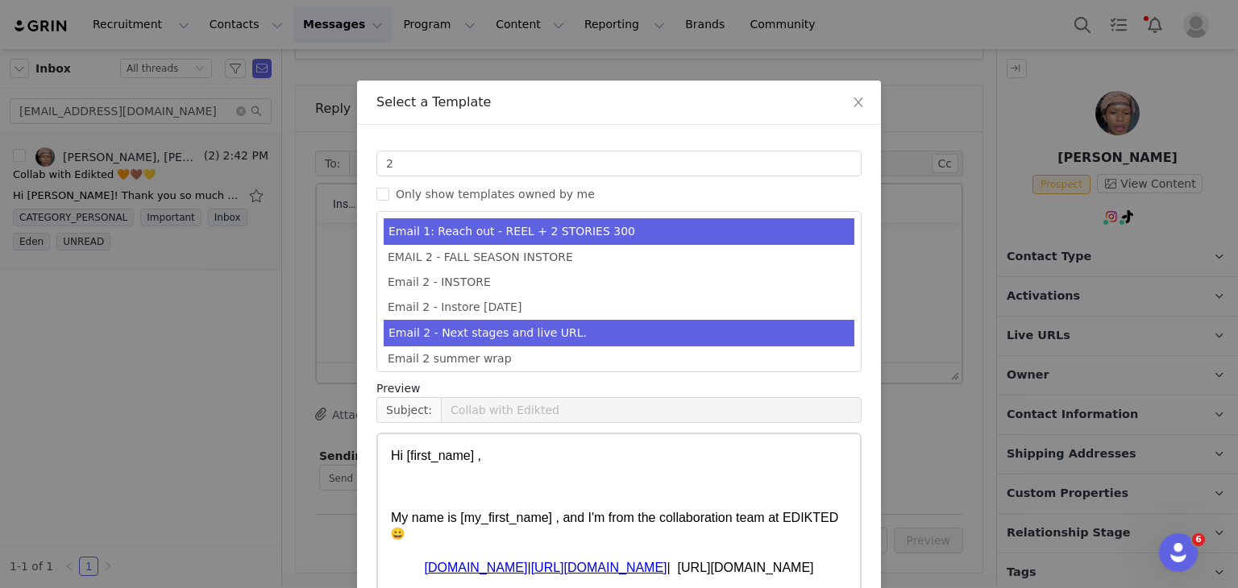
click at [526, 324] on li "Email 2 - Next stages and live URL." at bounding box center [619, 333] width 471 height 27
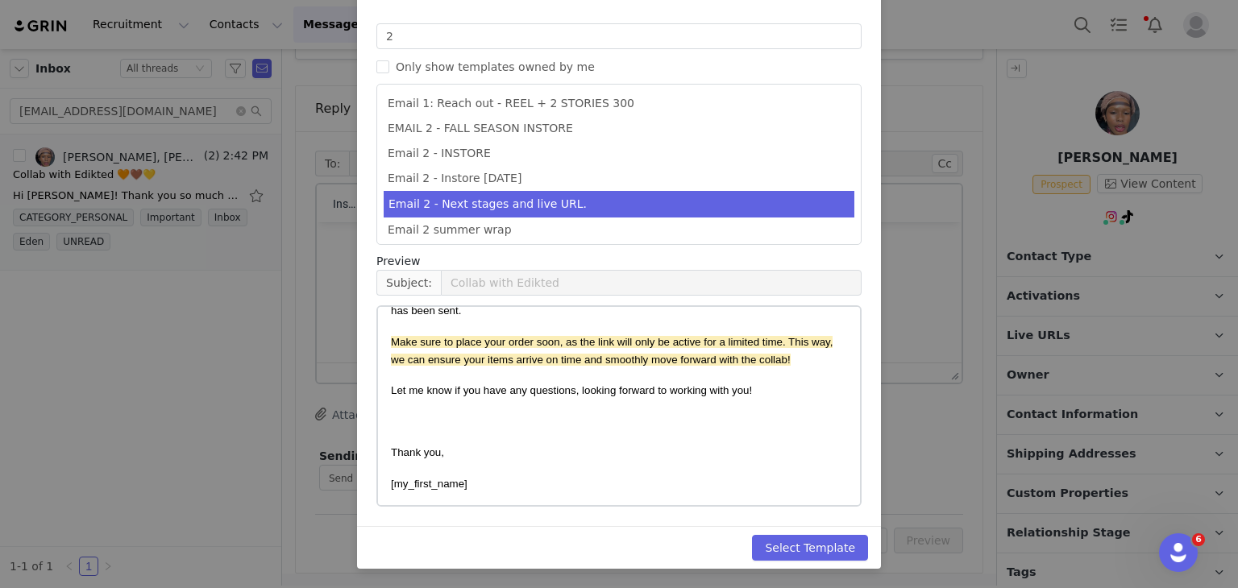
scroll to position [126, 0]
click at [777, 541] on button "Select Template" at bounding box center [810, 549] width 116 height 26
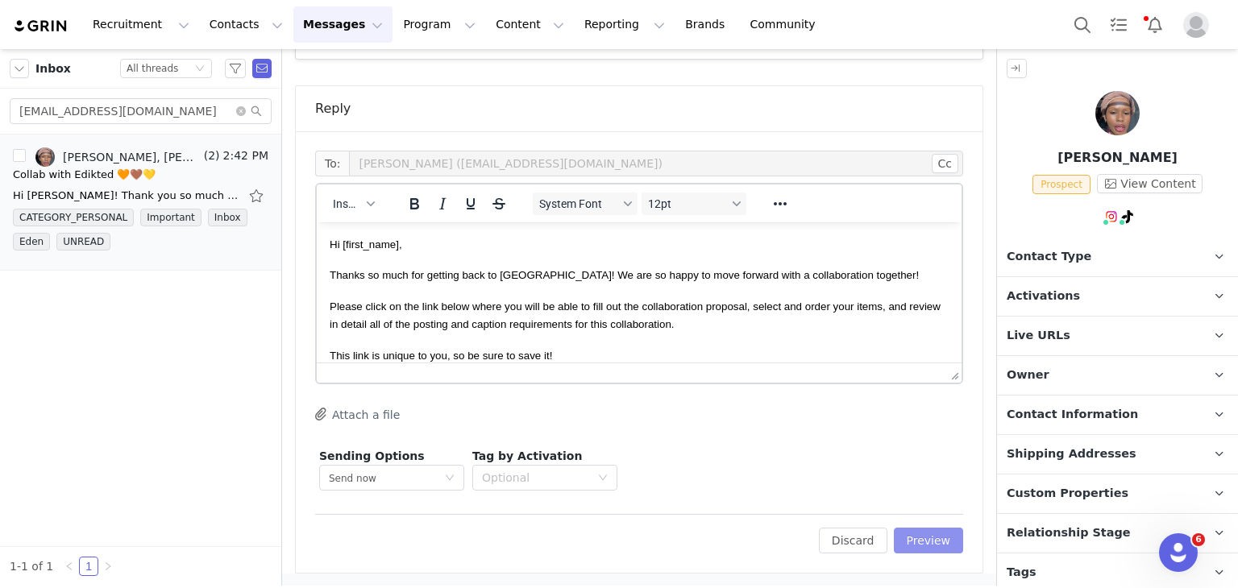
scroll to position [0, 0]
click at [923, 529] on button "Preview" at bounding box center [929, 541] width 70 height 26
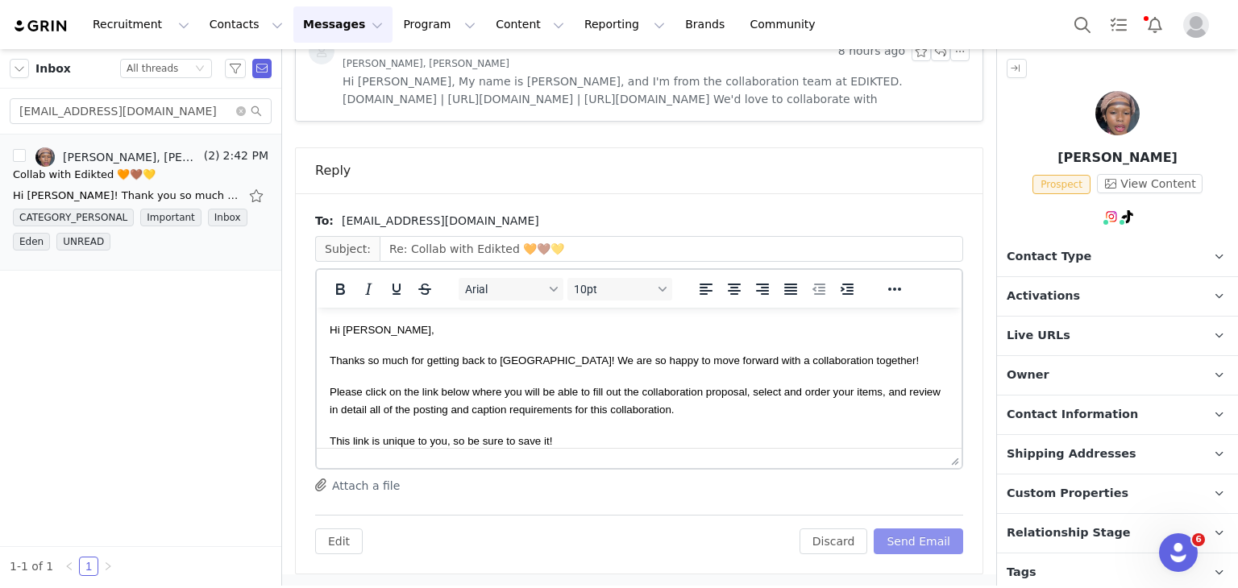
scroll to position [399, 0]
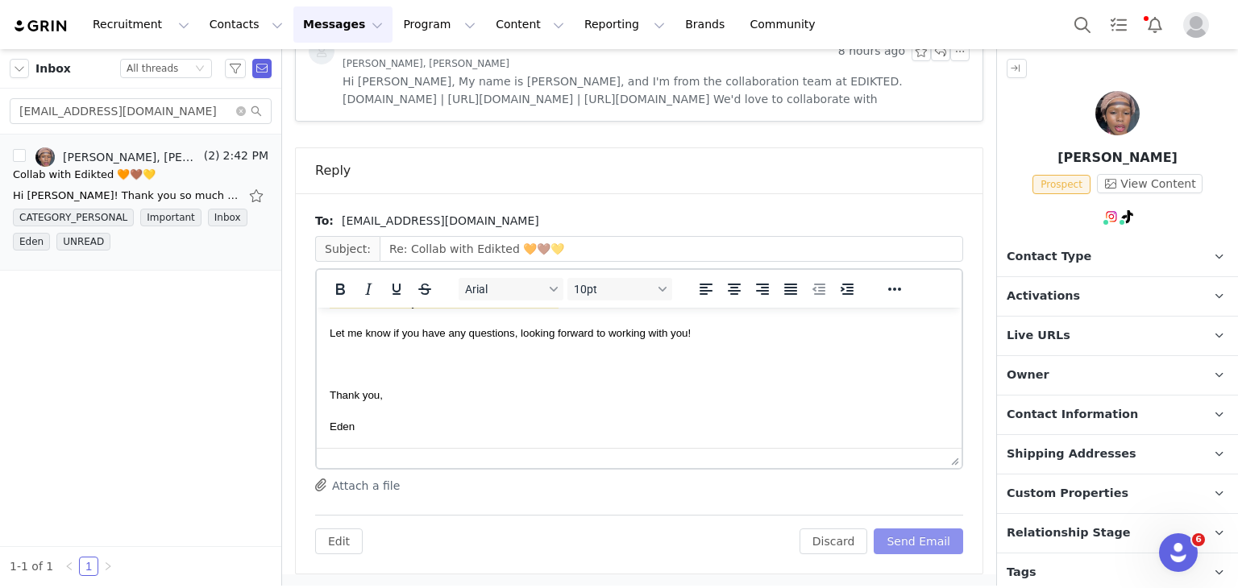
click at [899, 531] on button "Send Email" at bounding box center [917, 542] width 89 height 26
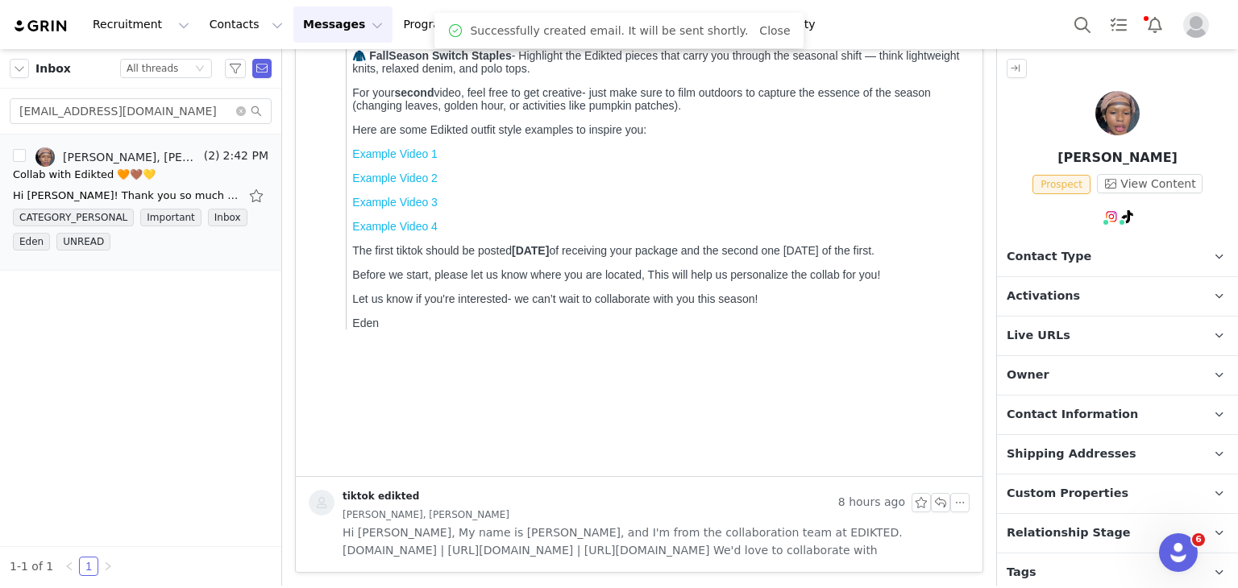
scroll to position [612, 0]
click at [1029, 249] on span "Contact Type" at bounding box center [1048, 257] width 85 height 18
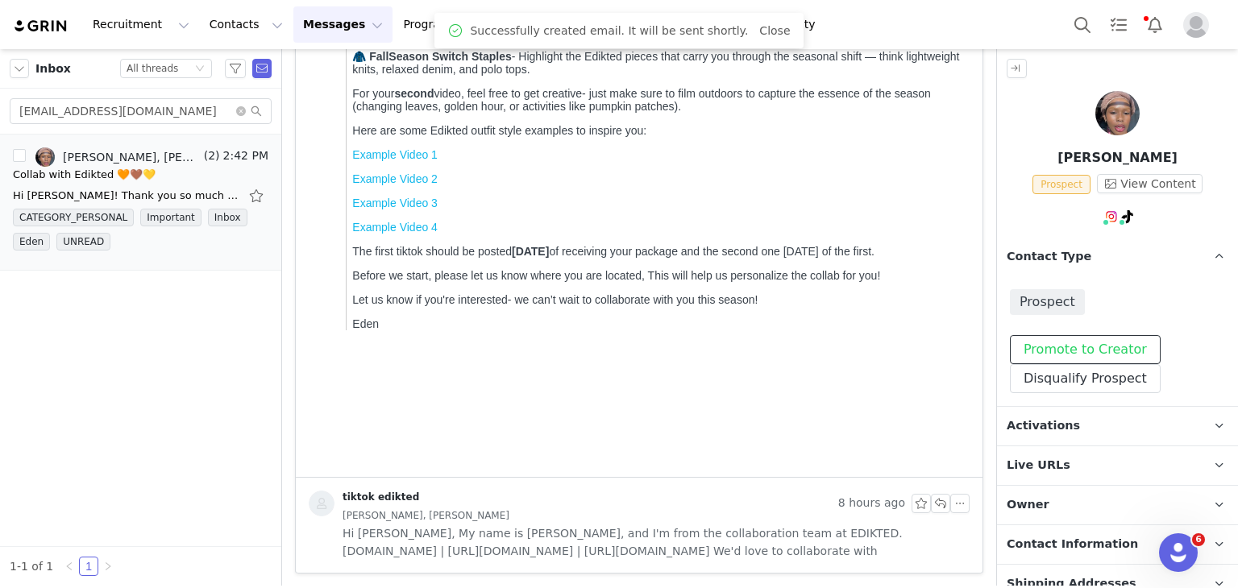
click at [1035, 340] on button "Promote to Creator" at bounding box center [1085, 349] width 151 height 29
drag, startPoint x: 1020, startPoint y: 401, endPoint x: 1015, endPoint y: 426, distance: 25.4
click at [1015, 426] on div "Contact Type Contact type can be Creator, Prospect, Application, or Manager. Pr…" at bounding box center [1117, 500] width 241 height 525
click at [1015, 426] on span "Activations" at bounding box center [1042, 426] width 73 height 18
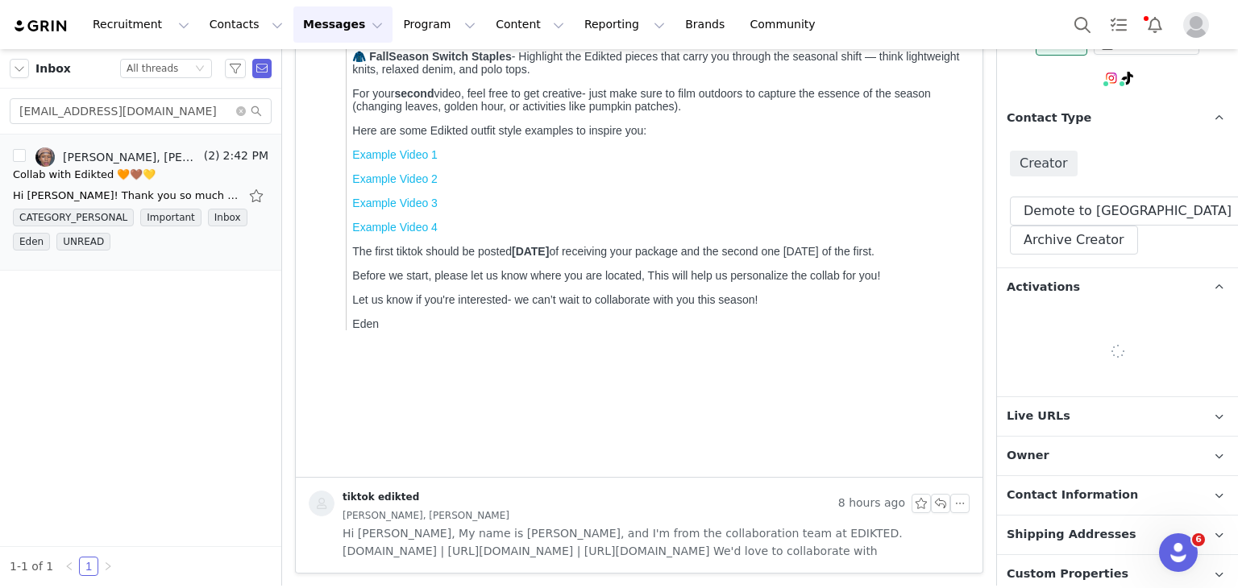
scroll to position [139, 0]
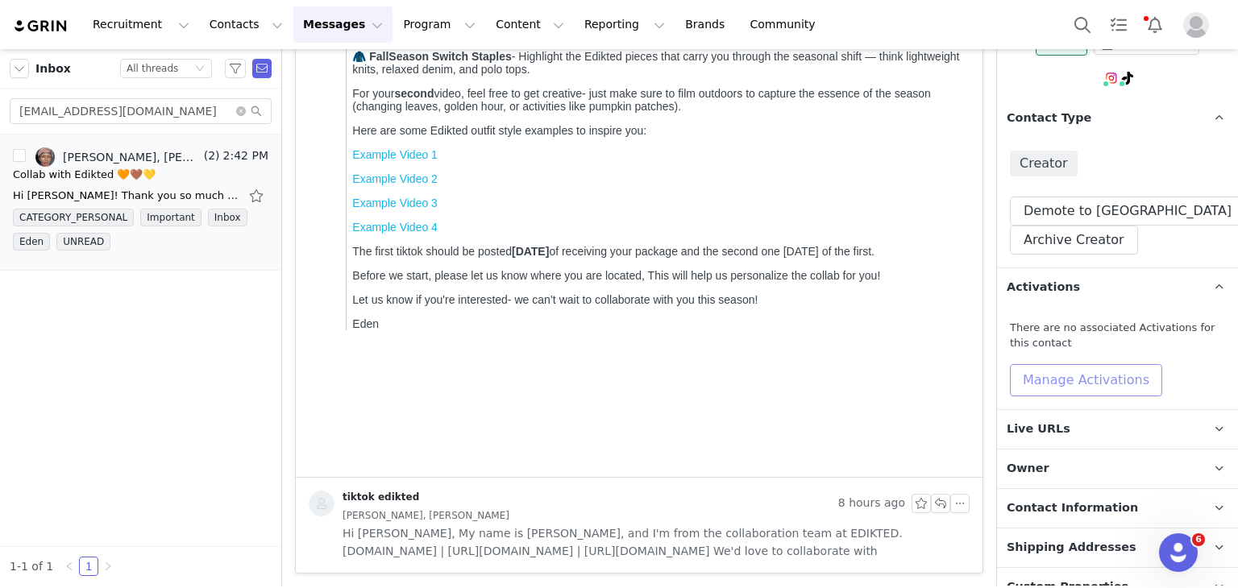
click at [1039, 394] on button "Manage Activations" at bounding box center [1086, 380] width 152 height 32
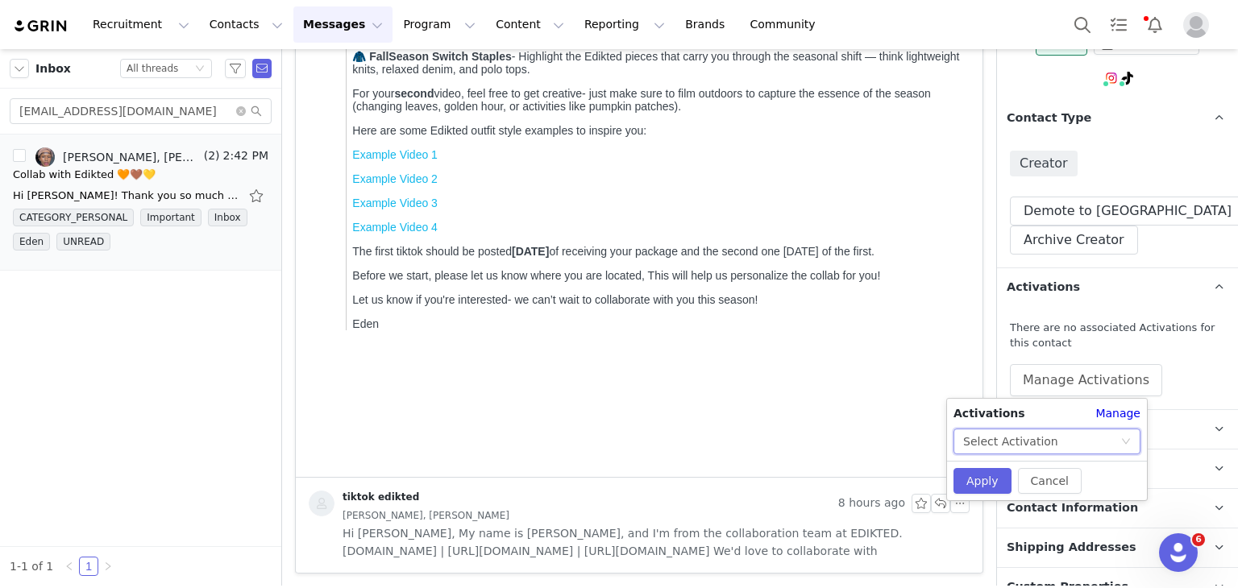
click at [1005, 438] on div "Select Activation" at bounding box center [1010, 441] width 95 height 24
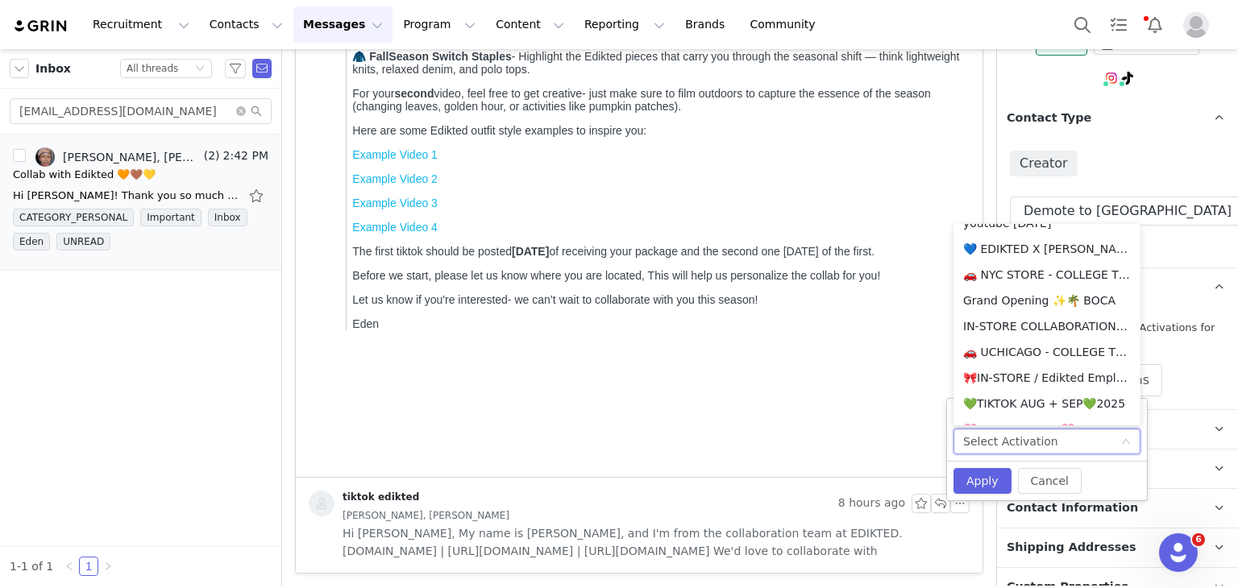
scroll to position [686, 0]
click at [1018, 399] on li "💚TIKTOK AUG + SEP💚2025" at bounding box center [1046, 405] width 187 height 26
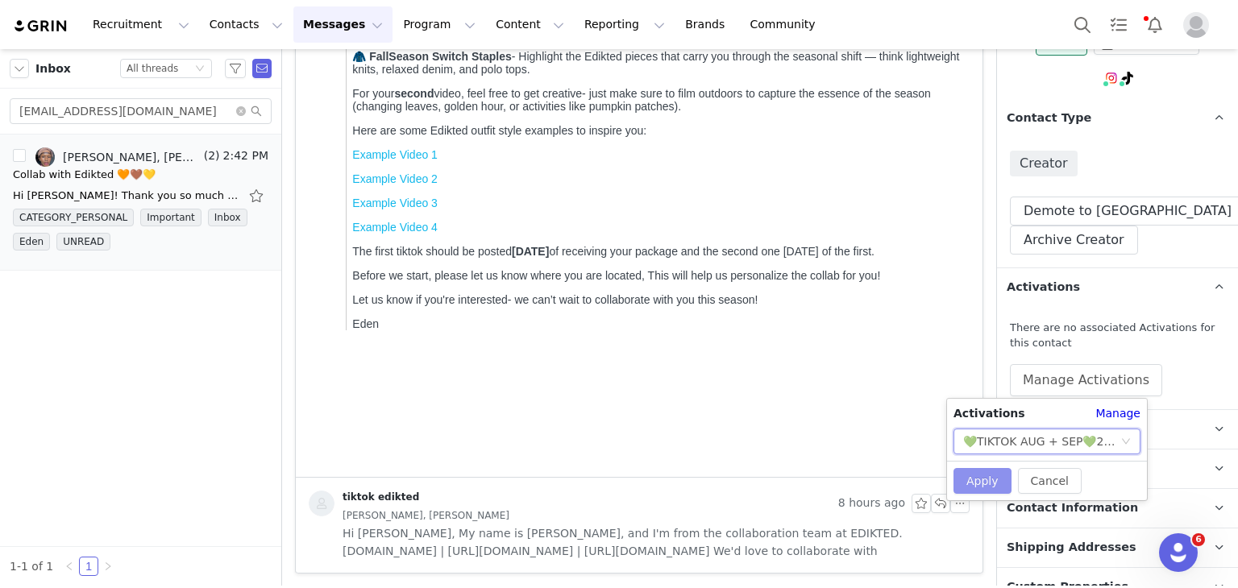
click at [1000, 470] on button "Apply" at bounding box center [982, 481] width 58 height 26
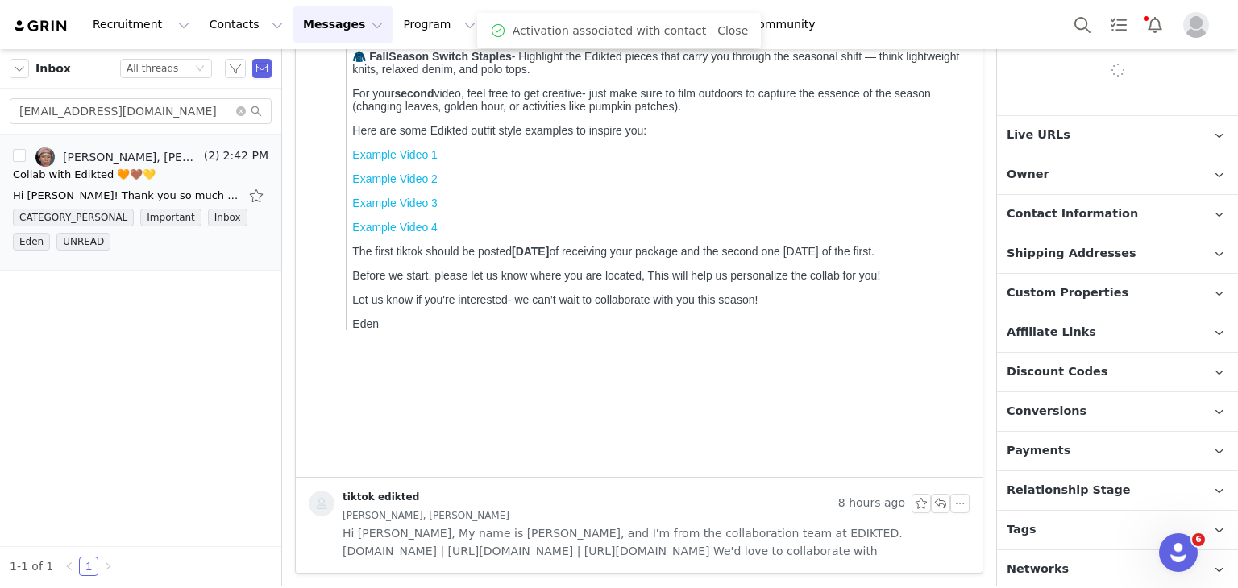
click at [1073, 474] on p "Relationship Stage Use relationship stages to move contacts through a logical s…" at bounding box center [1098, 490] width 202 height 39
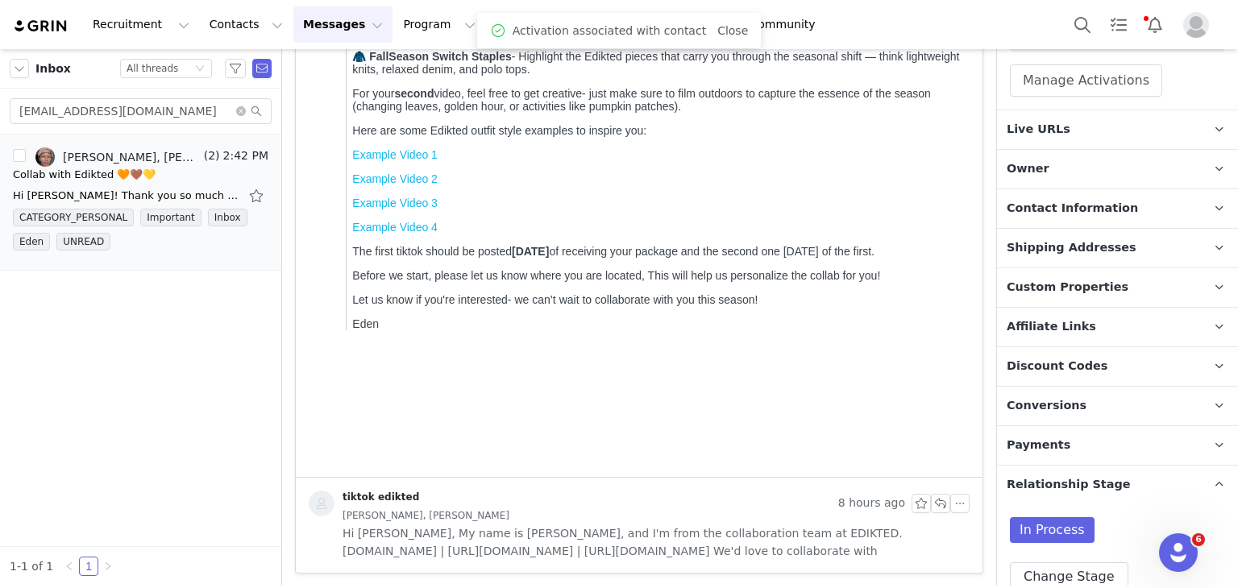
scroll to position [527, 0]
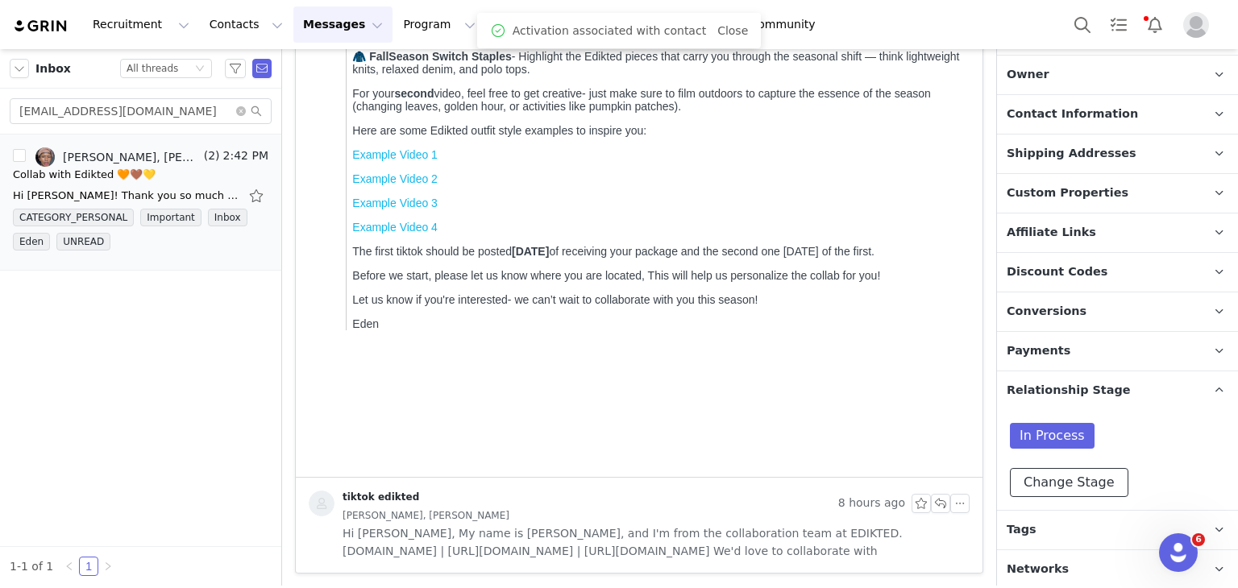
click at [1072, 471] on button "Change Stage" at bounding box center [1069, 482] width 118 height 29
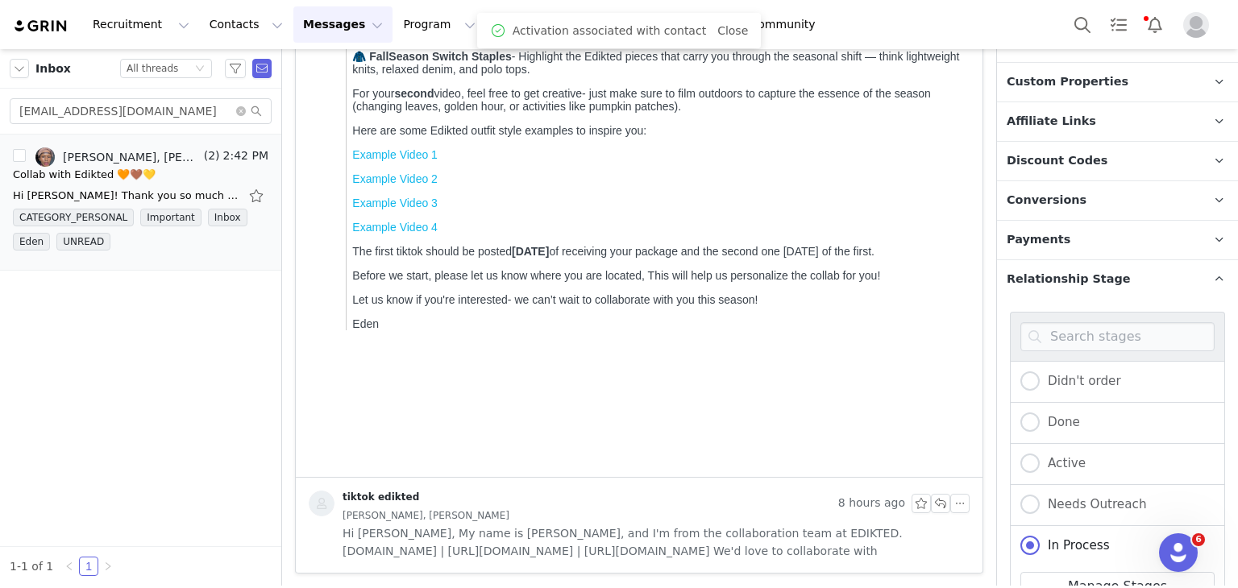
scroll to position [639, 0]
click at [1068, 465] on label "Active" at bounding box center [1052, 463] width 65 height 21
click at [1039, 465] on input "Active" at bounding box center [1029, 463] width 19 height 21
radio input "true"
radio input "false"
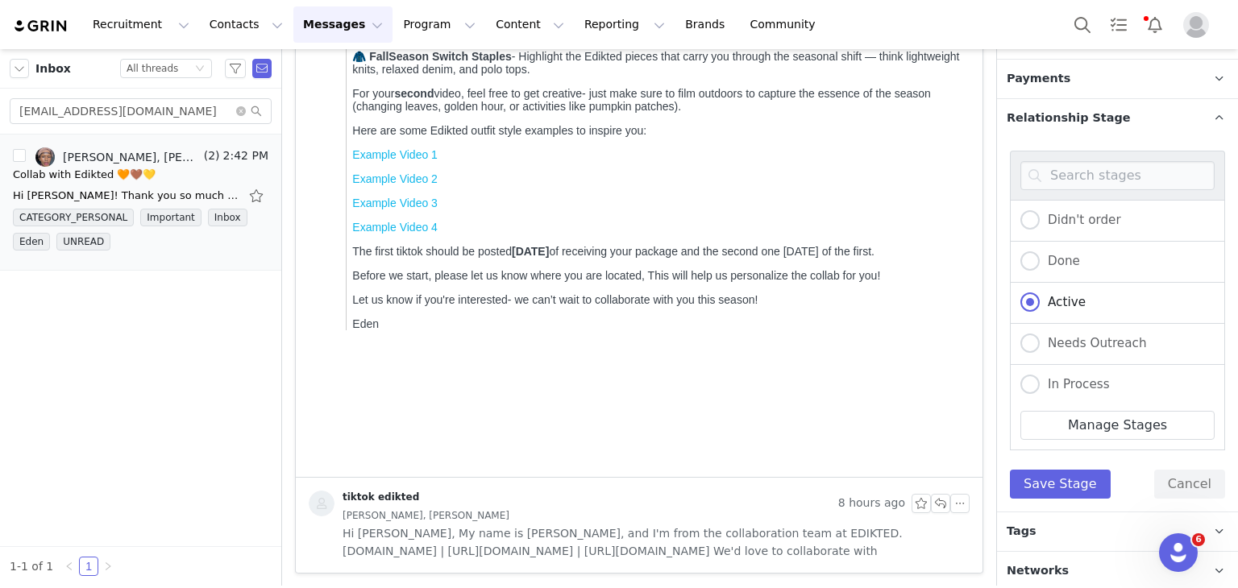
scroll to position [800, 0]
click at [1068, 469] on button "Save Stage" at bounding box center [1060, 483] width 101 height 29
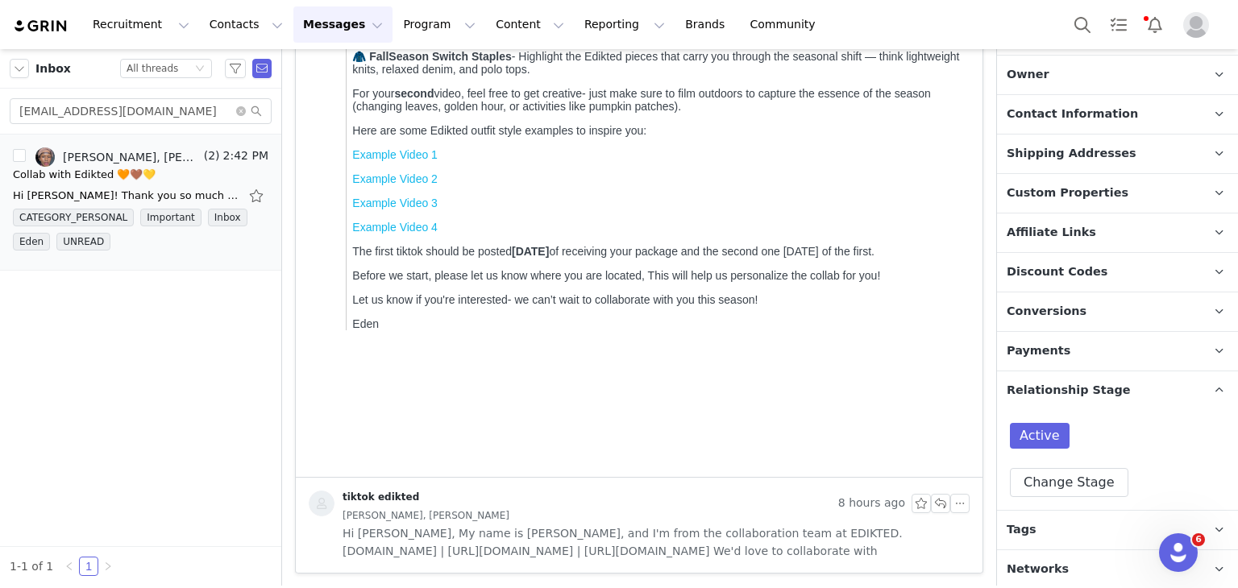
click at [1045, 525] on p "Tags Keep track of your contacts by assigning them tags. You can then filter yo…" at bounding box center [1098, 530] width 202 height 39
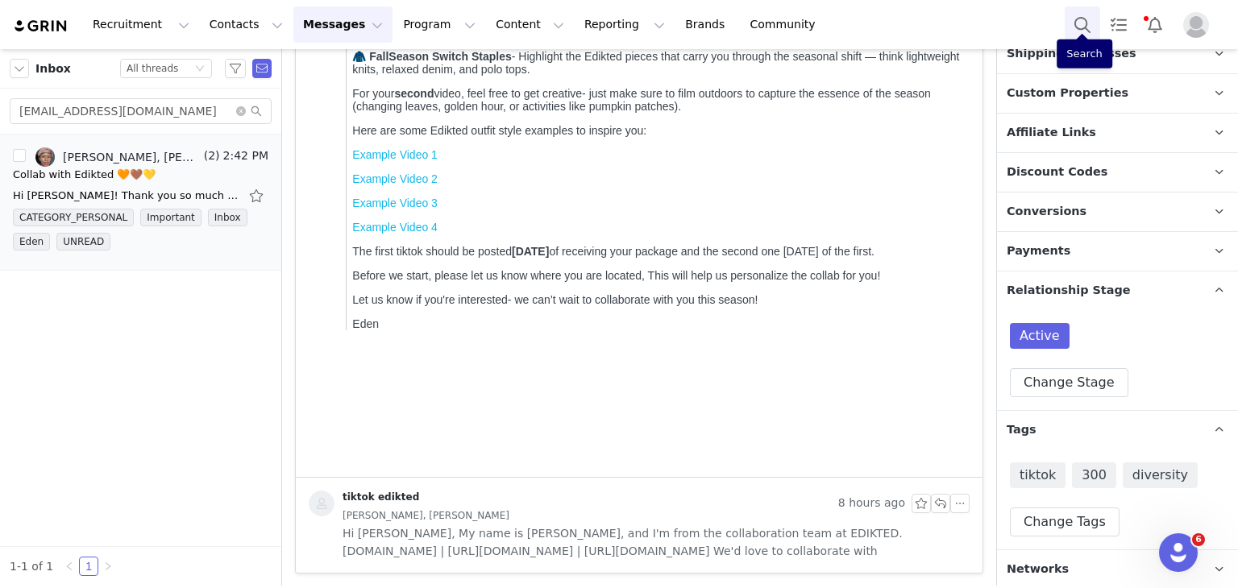
click at [1076, 21] on button "Search" at bounding box center [1081, 24] width 35 height 36
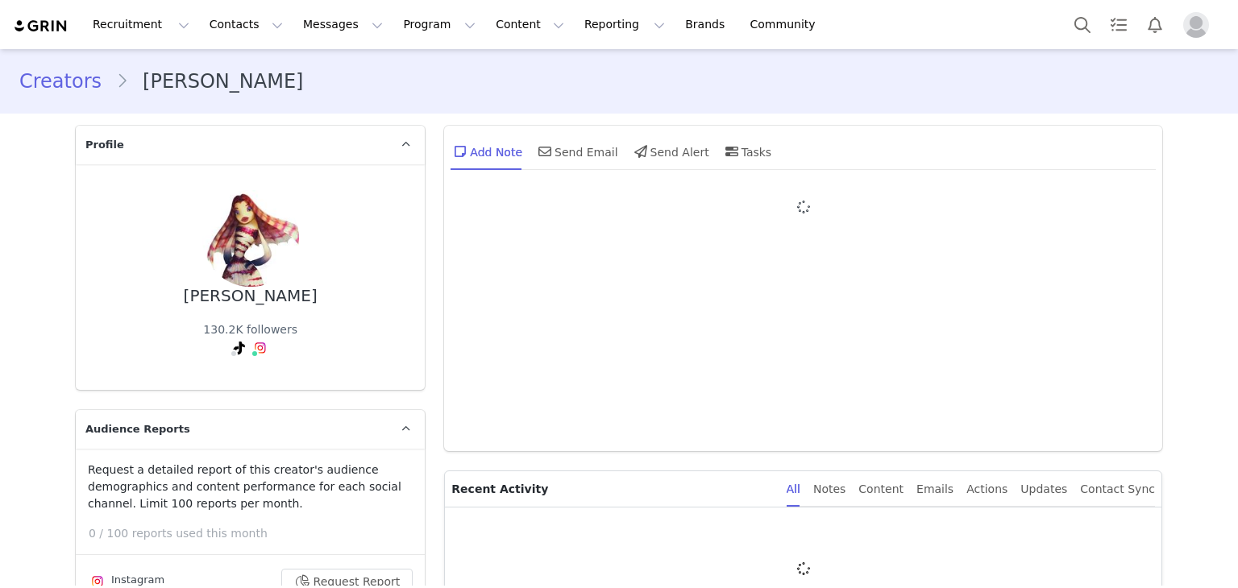
type input "+1 (United States)"
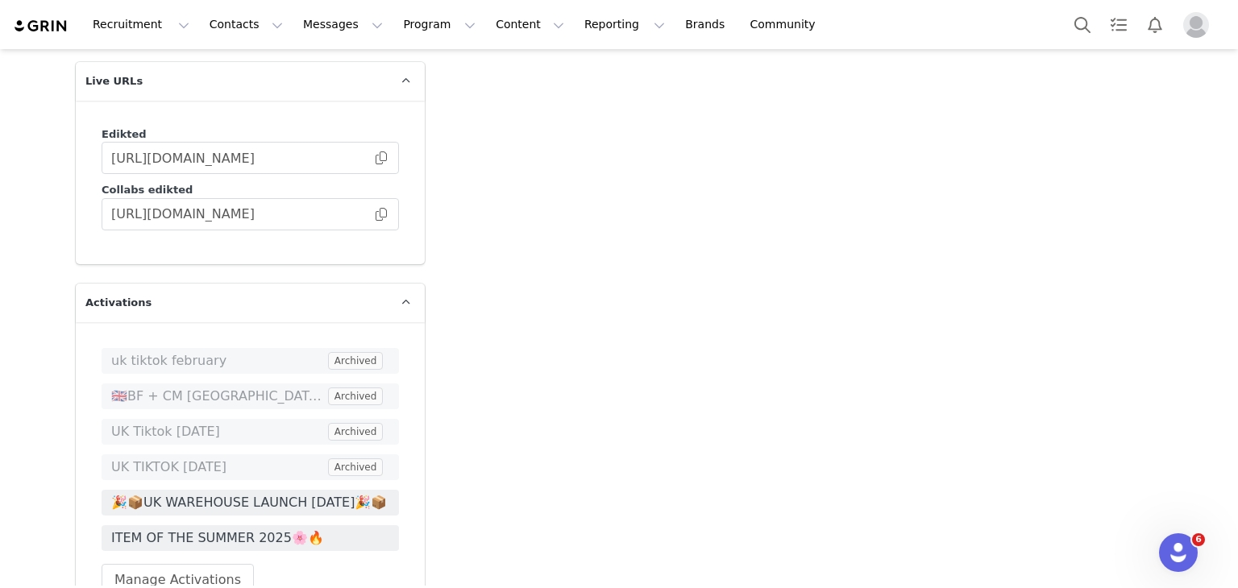
scroll to position [4480, 0]
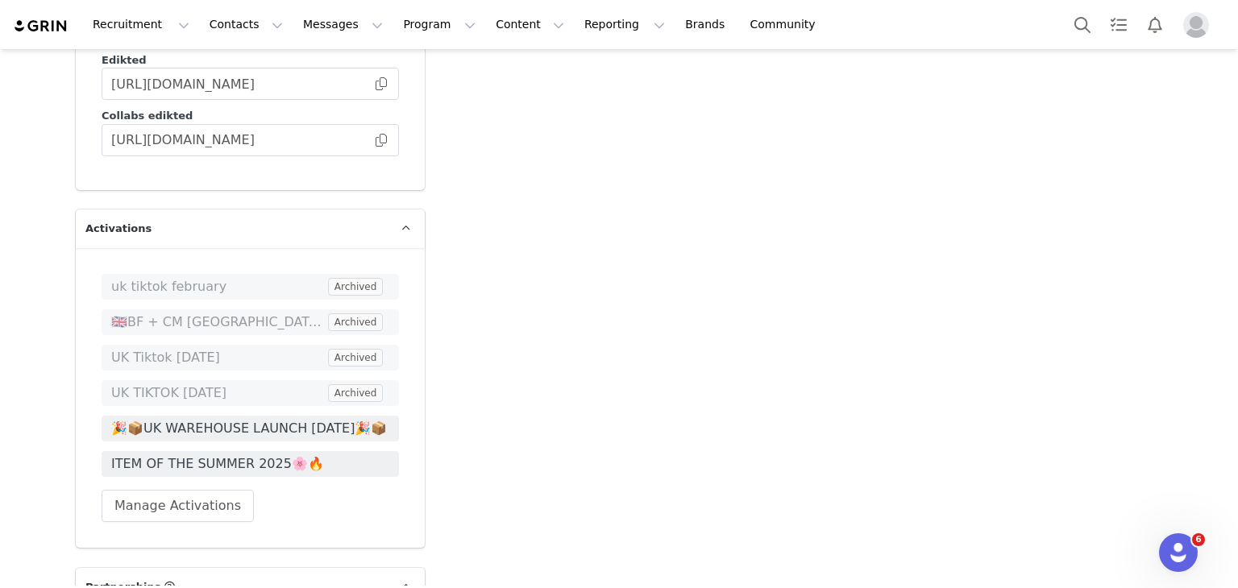
click at [185, 413] on div "uk tiktok february Archived 🇬🇧BF + CM UK TIKTOK🇬🇧 Archived UK Tiktok April 2025…" at bounding box center [250, 398] width 297 height 248
click at [184, 412] on div "uk tiktok february Archived 🇬🇧BF + CM UK TIKTOK🇬🇧 Archived UK Tiktok April 2025…" at bounding box center [250, 398] width 297 height 248
click at [177, 490] on button "Manage Activations" at bounding box center [178, 506] width 152 height 32
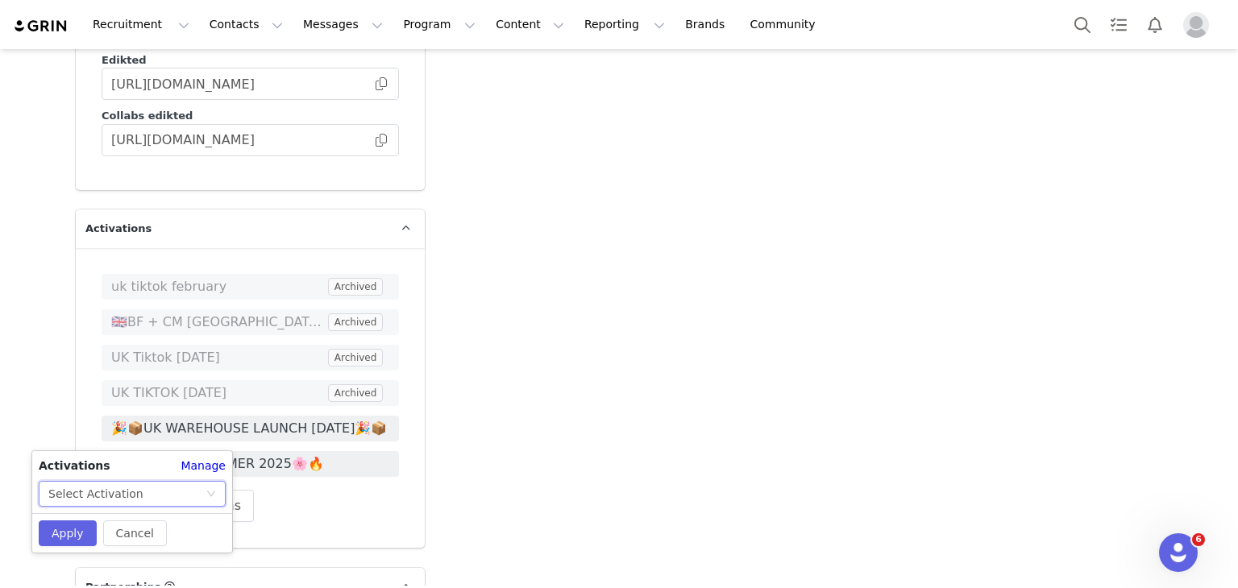
click at [158, 487] on div "Select Activation" at bounding box center [126, 494] width 157 height 24
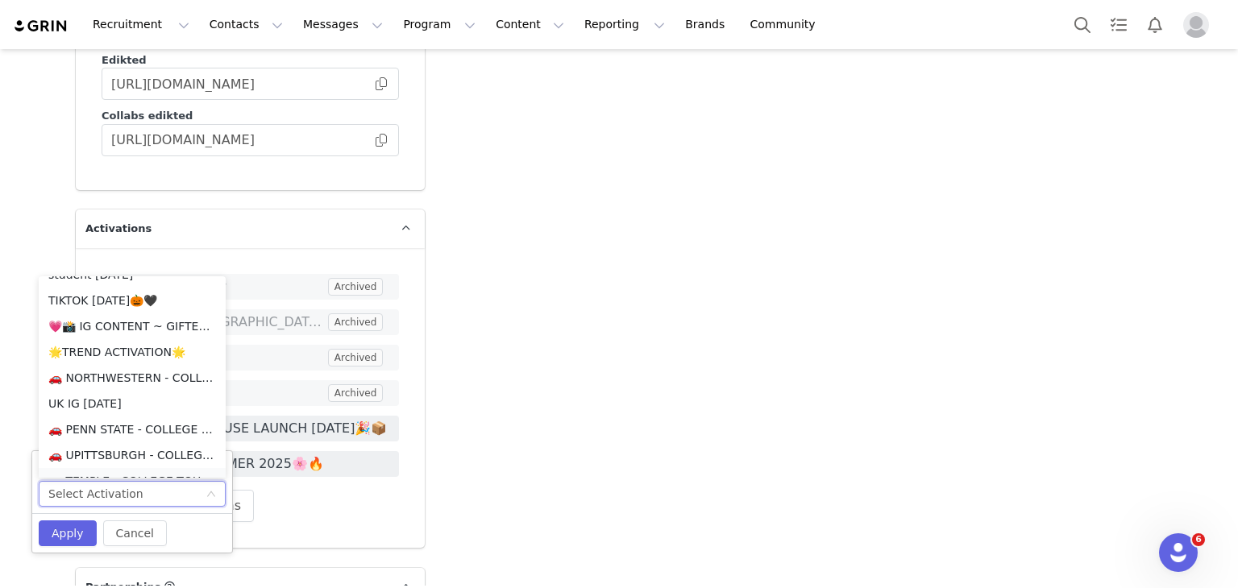
scroll to position [147, 0]
click at [197, 296] on li "TIKTOK [DATE]🎃🖤" at bounding box center [132, 300] width 187 height 26
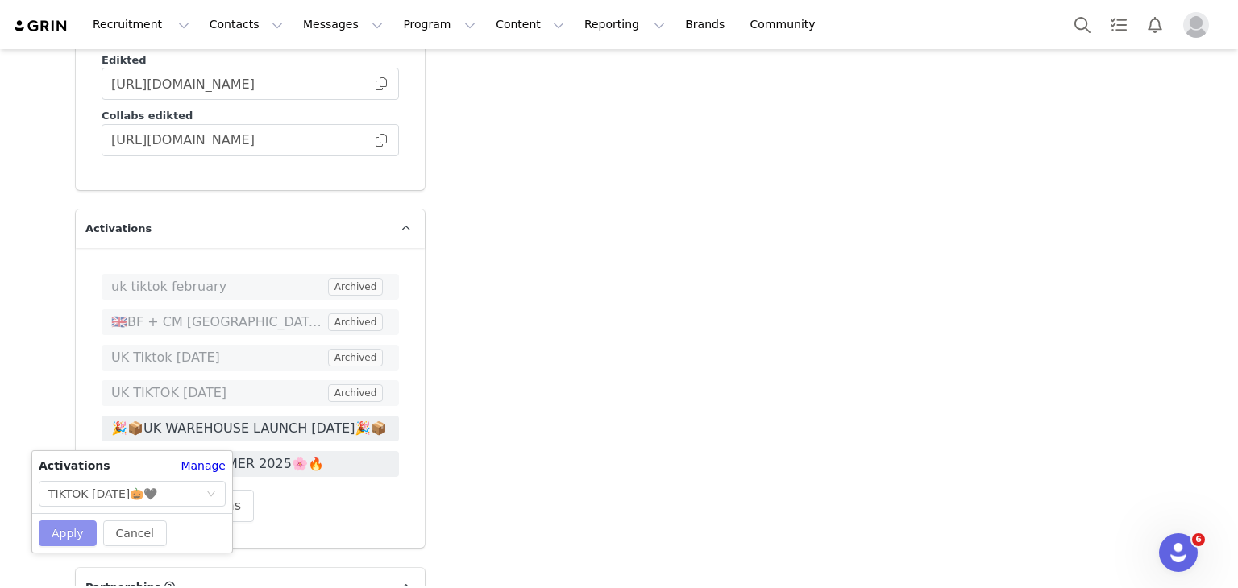
drag, startPoint x: 77, startPoint y: 515, endPoint x: 70, endPoint y: 528, distance: 14.8
click at [70, 528] on div "Cancel Apply" at bounding box center [132, 532] width 200 height 39
click at [70, 528] on button "Apply" at bounding box center [68, 533] width 58 height 26
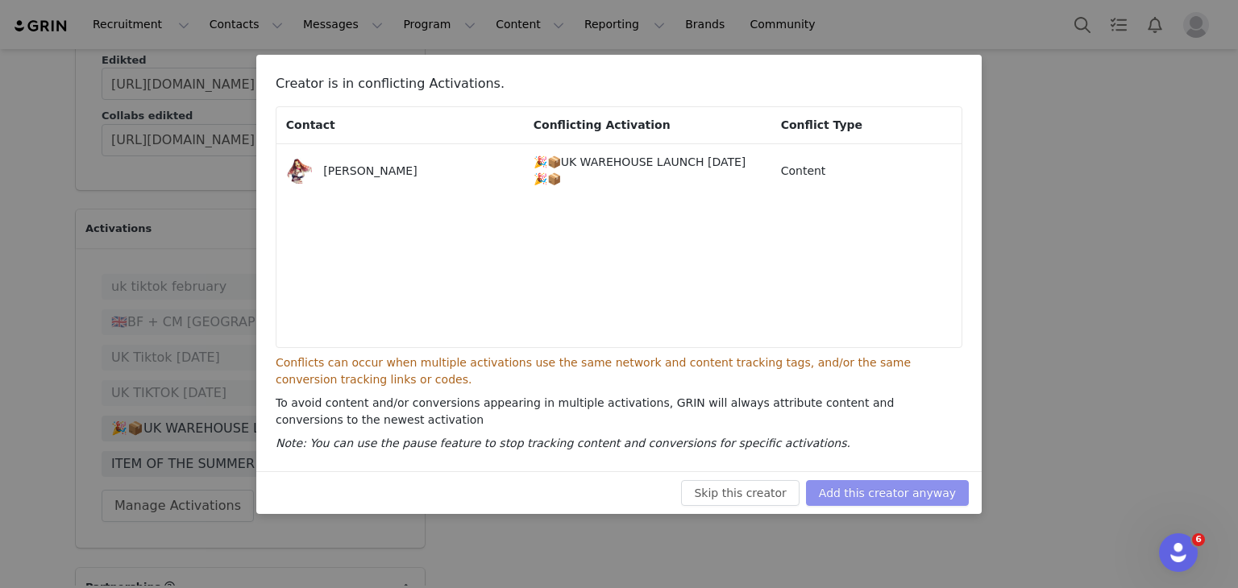
click at [905, 500] on button "Add this creator anyway" at bounding box center [887, 493] width 163 height 26
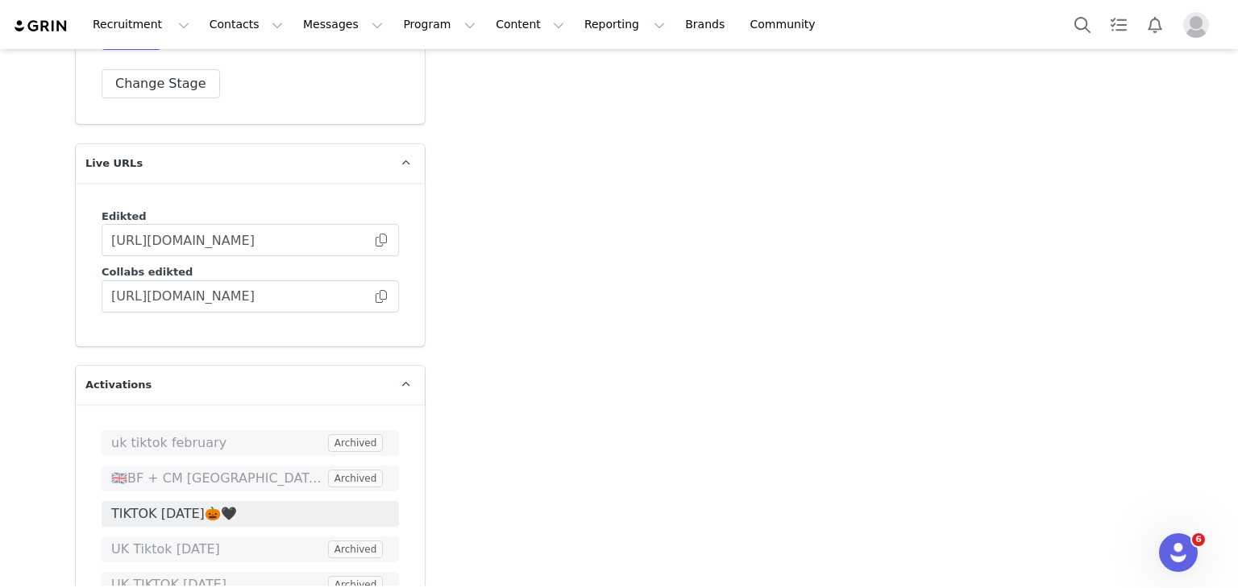
scroll to position [4324, 0]
click at [373, 296] on span at bounding box center [381, 296] width 16 height 0
click at [1089, 23] on button "Search" at bounding box center [1081, 24] width 35 height 36
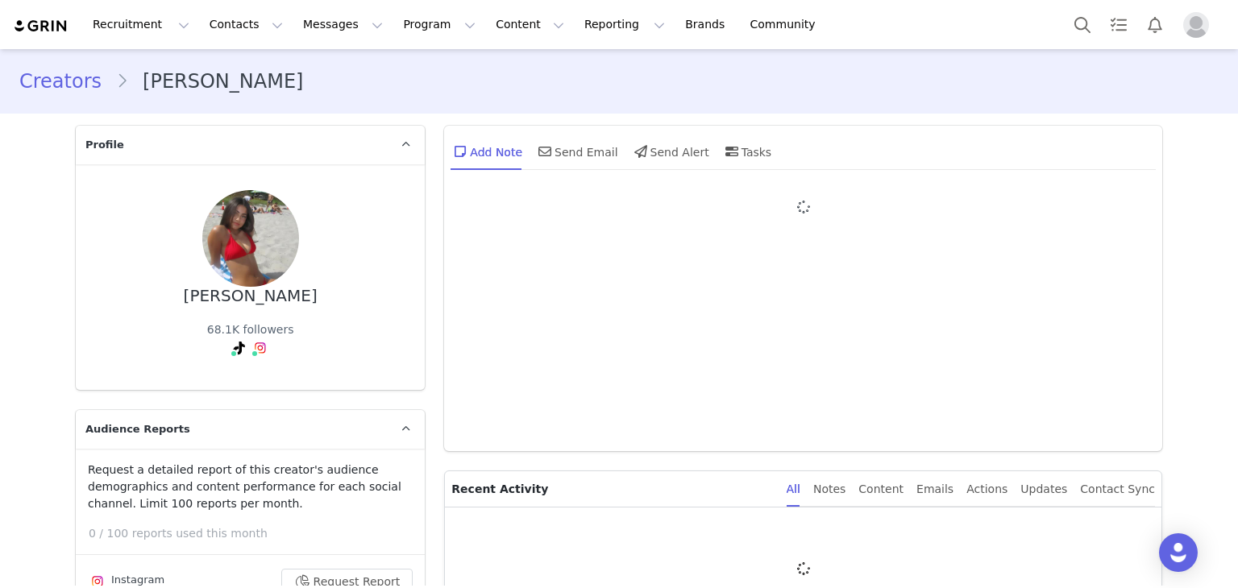
type input "+1 (United States)"
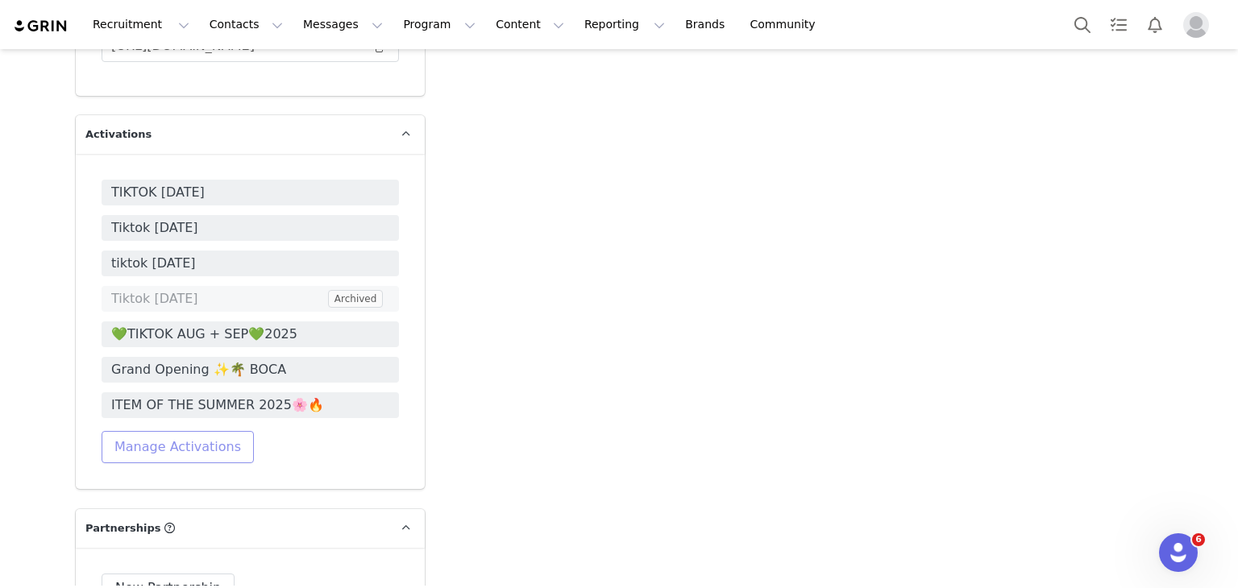
click at [199, 431] on button "Manage Activations" at bounding box center [178, 447] width 152 height 32
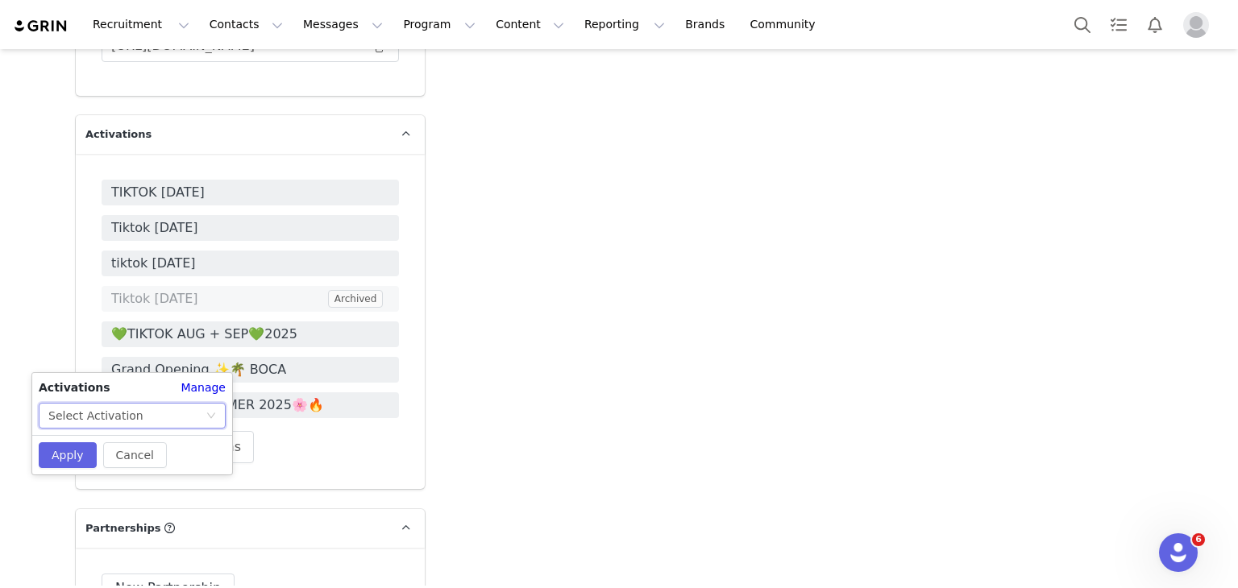
click at [166, 418] on div "Select Activation" at bounding box center [126, 416] width 157 height 24
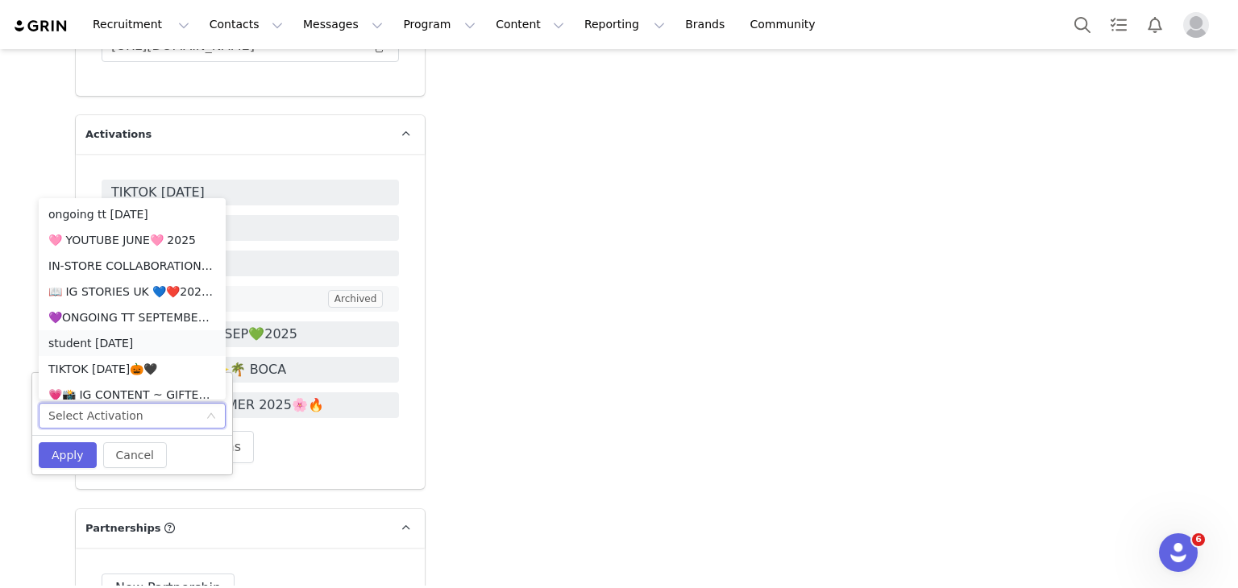
scroll to position [8, 0]
click at [113, 357] on li "TIKTOK [DATE]🎃🖤" at bounding box center [132, 361] width 187 height 26
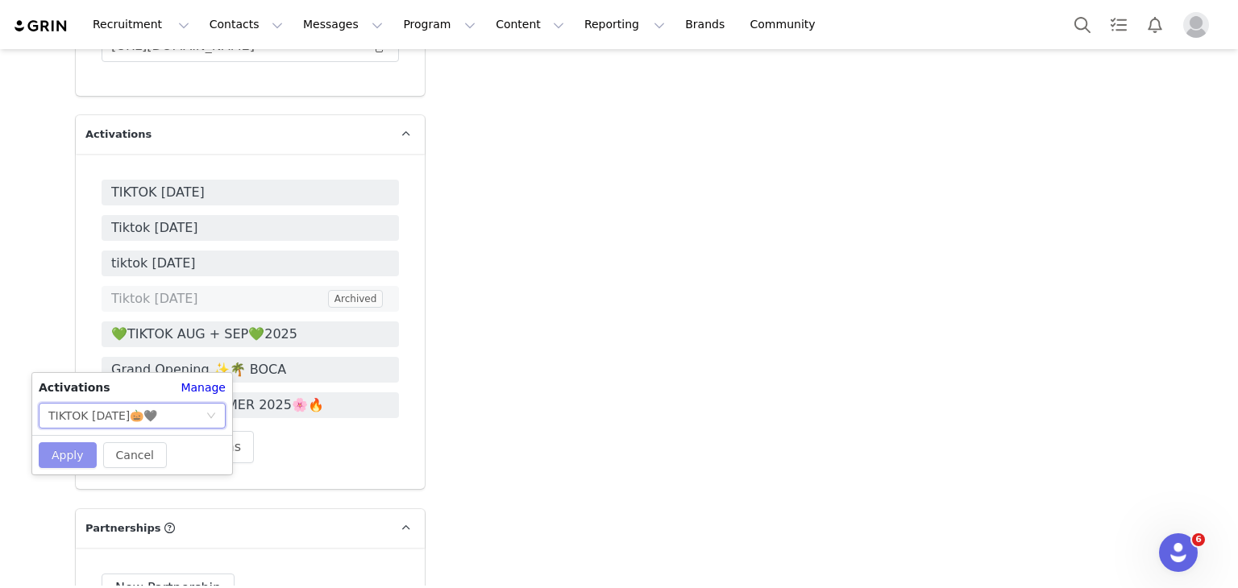
click at [57, 442] on button "Apply" at bounding box center [68, 455] width 58 height 26
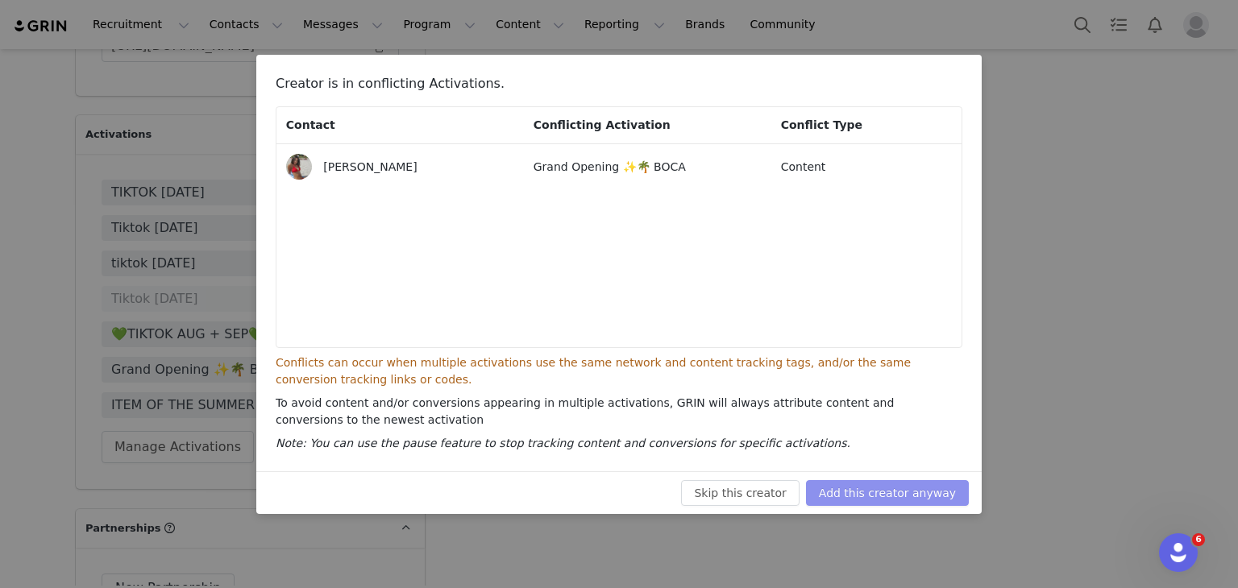
click at [884, 500] on button "Add this creator anyway" at bounding box center [887, 493] width 163 height 26
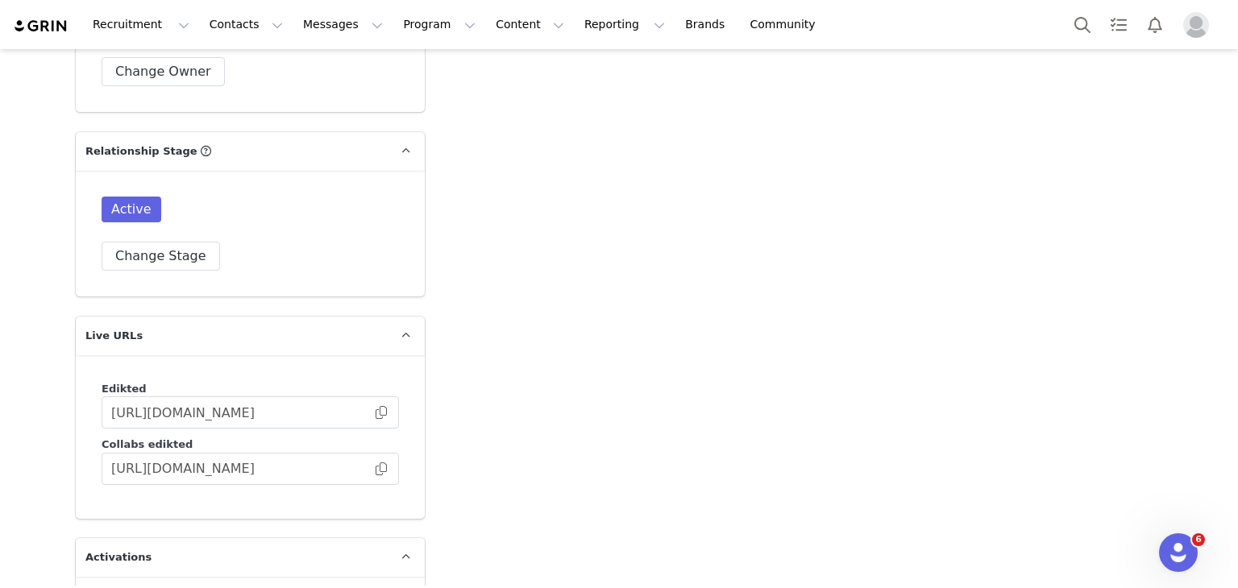
scroll to position [4166, 0]
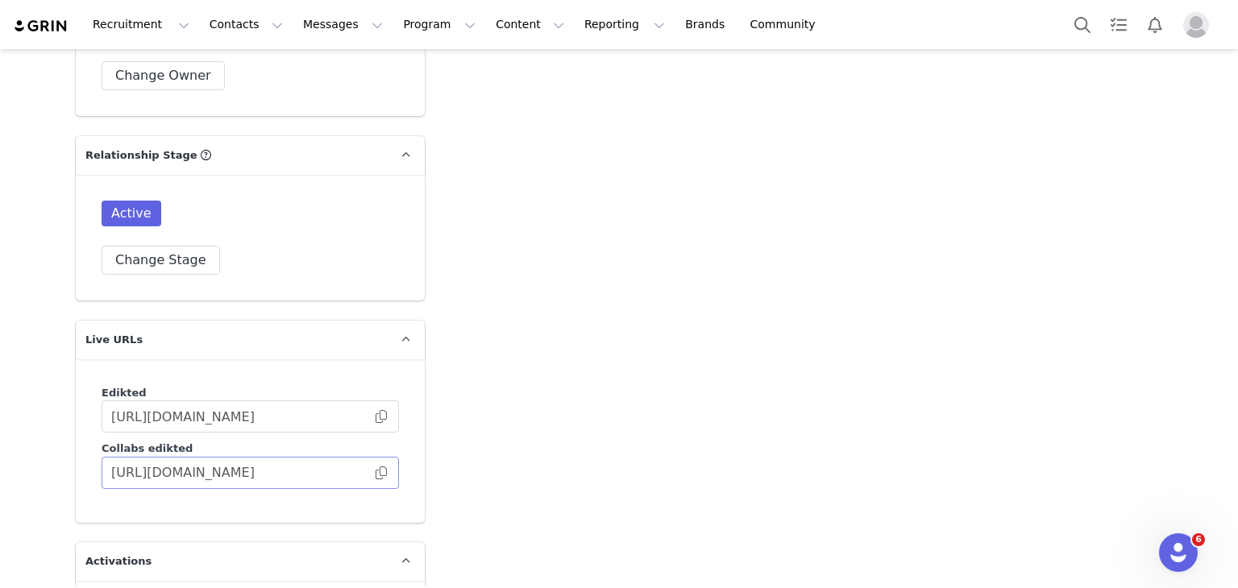
click at [376, 473] on span at bounding box center [381, 473] width 16 height 0
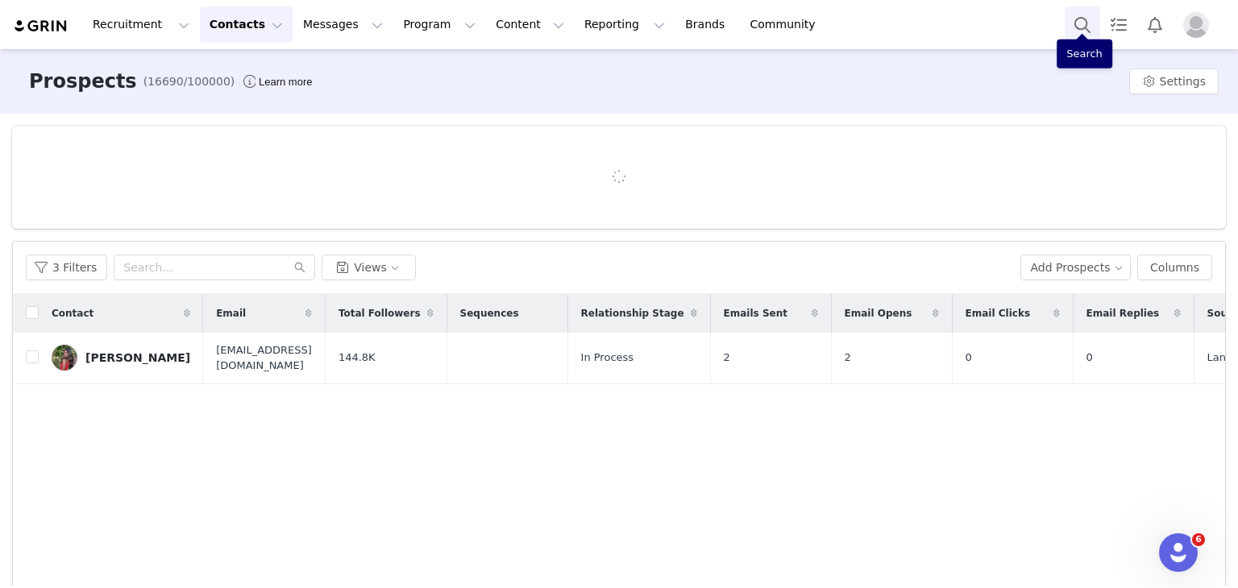
click at [1073, 27] on button "Search" at bounding box center [1081, 24] width 35 height 36
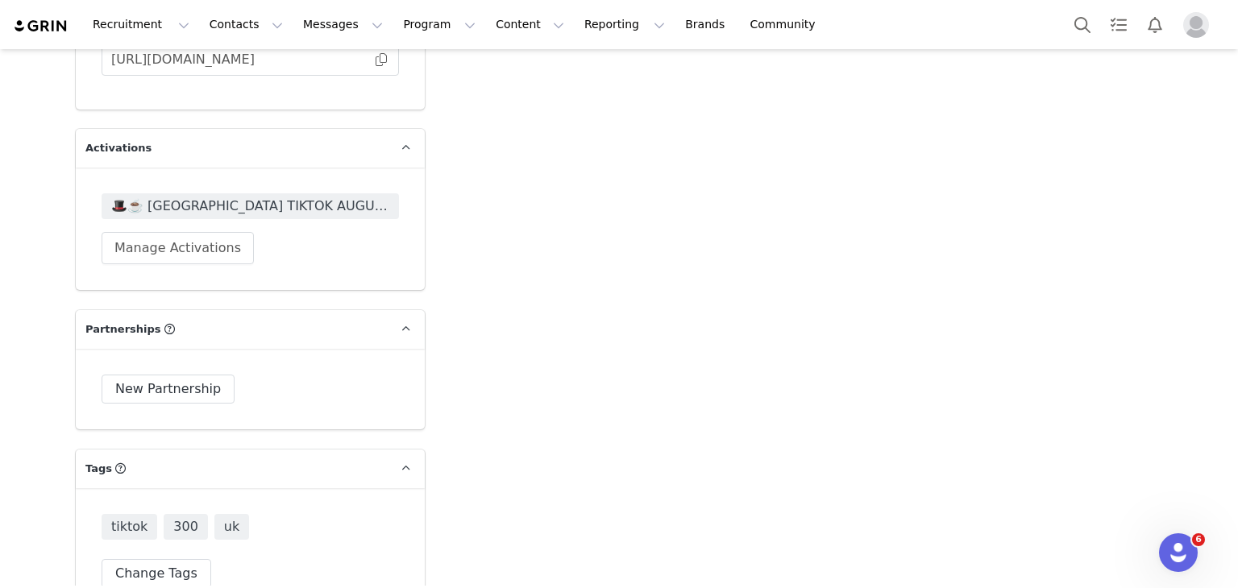
scroll to position [4560, 0]
click at [240, 197] on span "🎩☕️ [GEOGRAPHIC_DATA] TIKTOK AUGUST + SEPTEMBER 🎩☕️ 2025" at bounding box center [250, 206] width 278 height 19
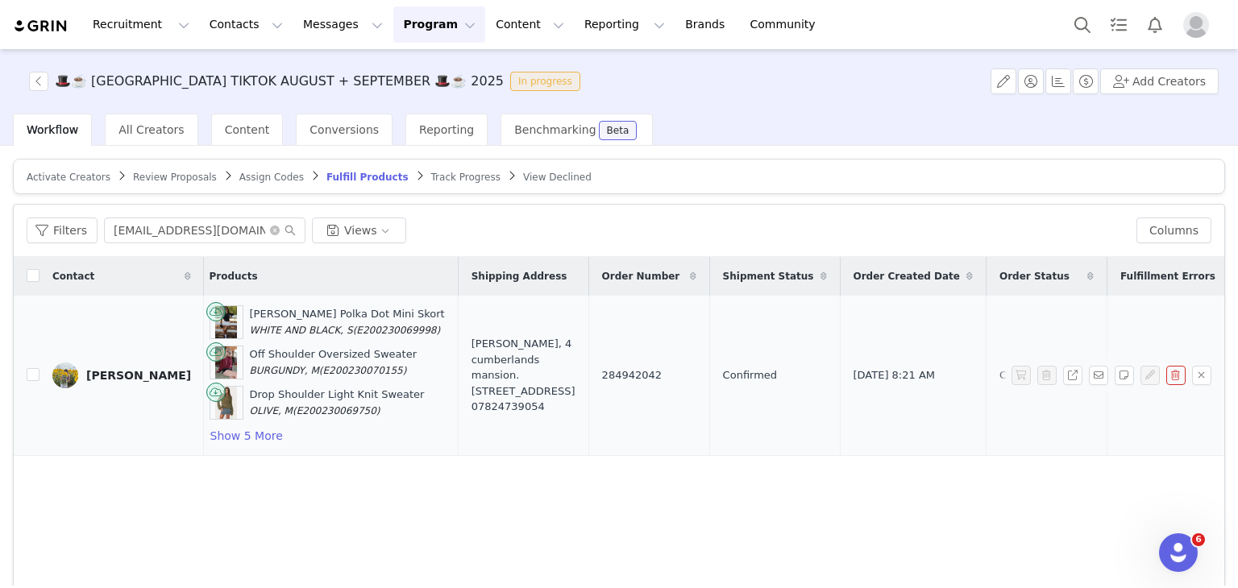
scroll to position [0, 387]
click at [601, 367] on span "284942042" at bounding box center [631, 375] width 60 height 16
click at [601, 369] on span "284942042" at bounding box center [631, 375] width 60 height 16
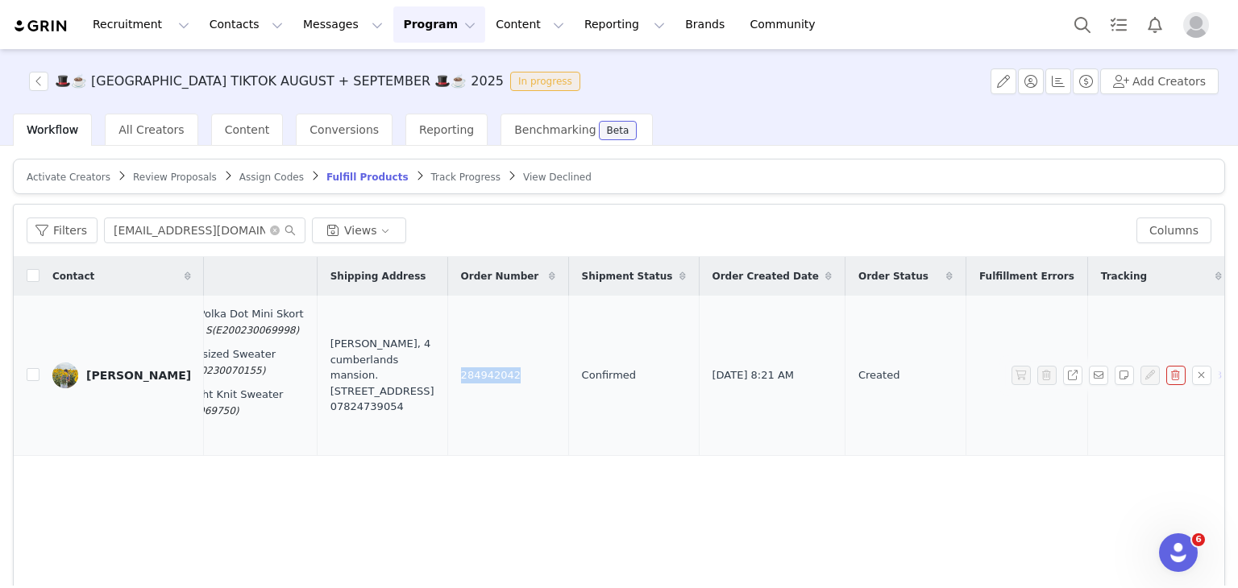
copy span "284942042"
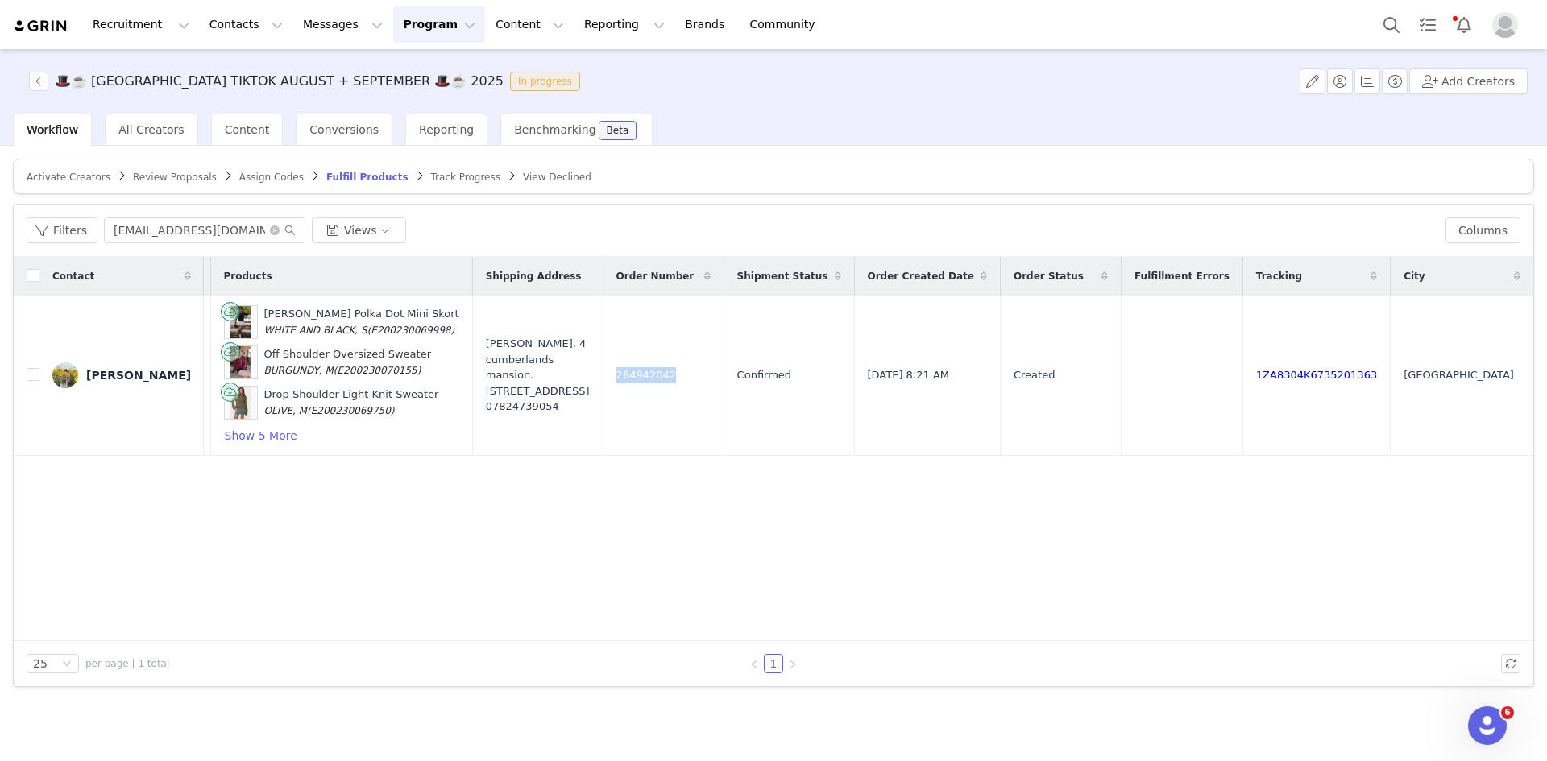
scroll to position [0, 207]
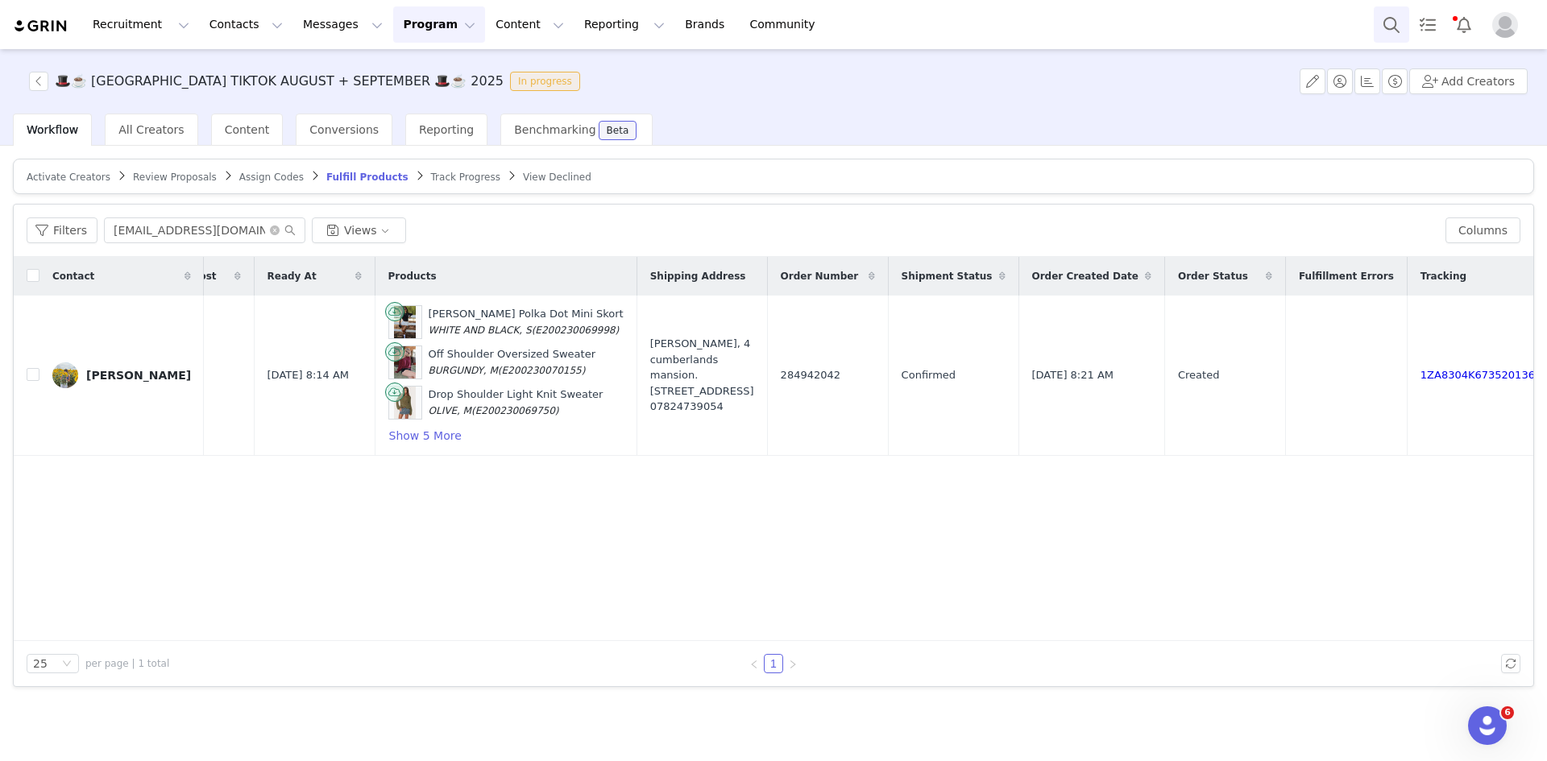
click at [1237, 29] on div "Recruitment Recruitment Creator Search Curated Lists Landing Pages Web Extensio…" at bounding box center [773, 24] width 1547 height 49
click at [1237, 28] on button "Search" at bounding box center [1391, 24] width 35 height 36
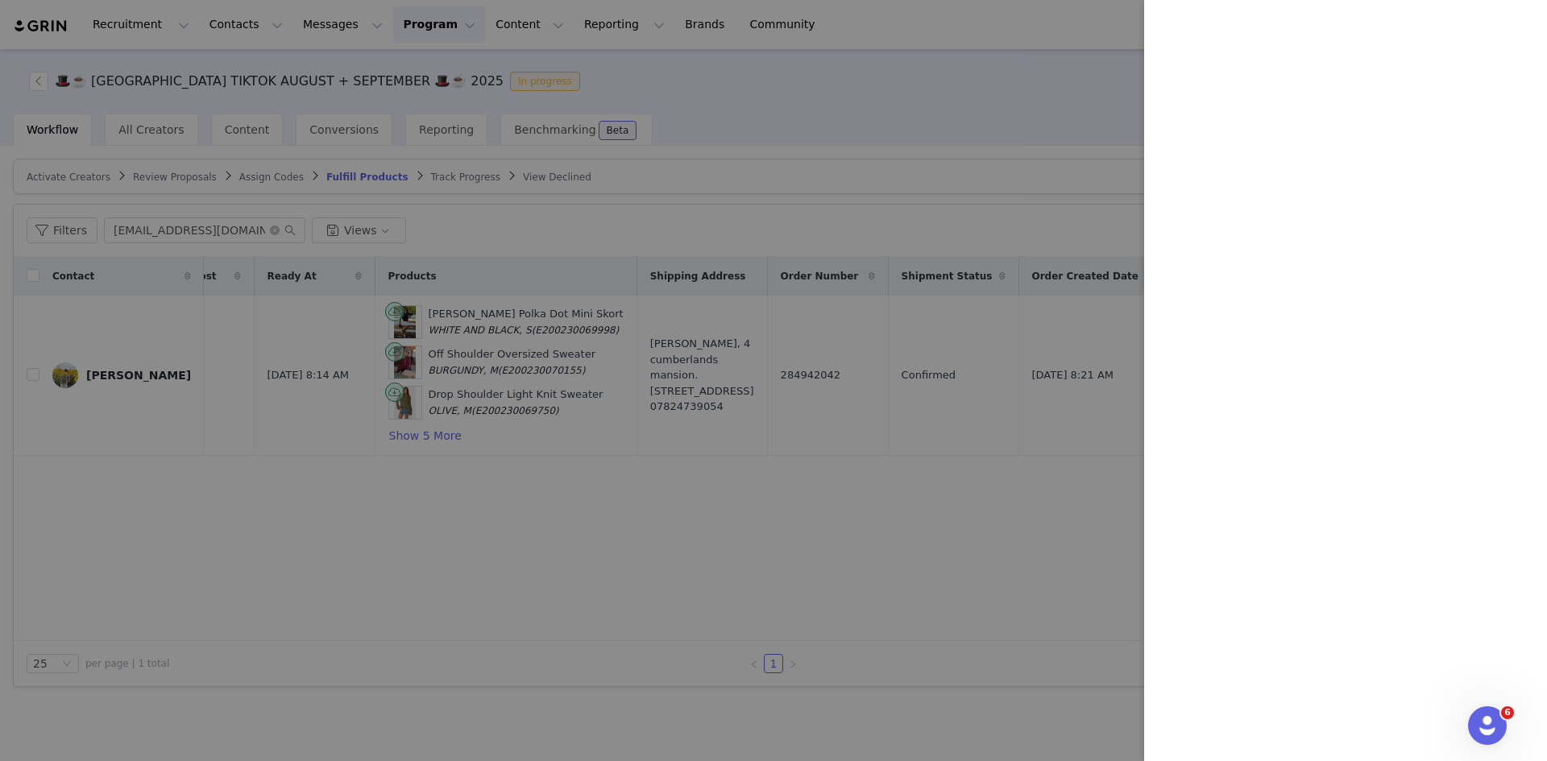
click at [185, 32] on div at bounding box center [773, 380] width 1547 height 761
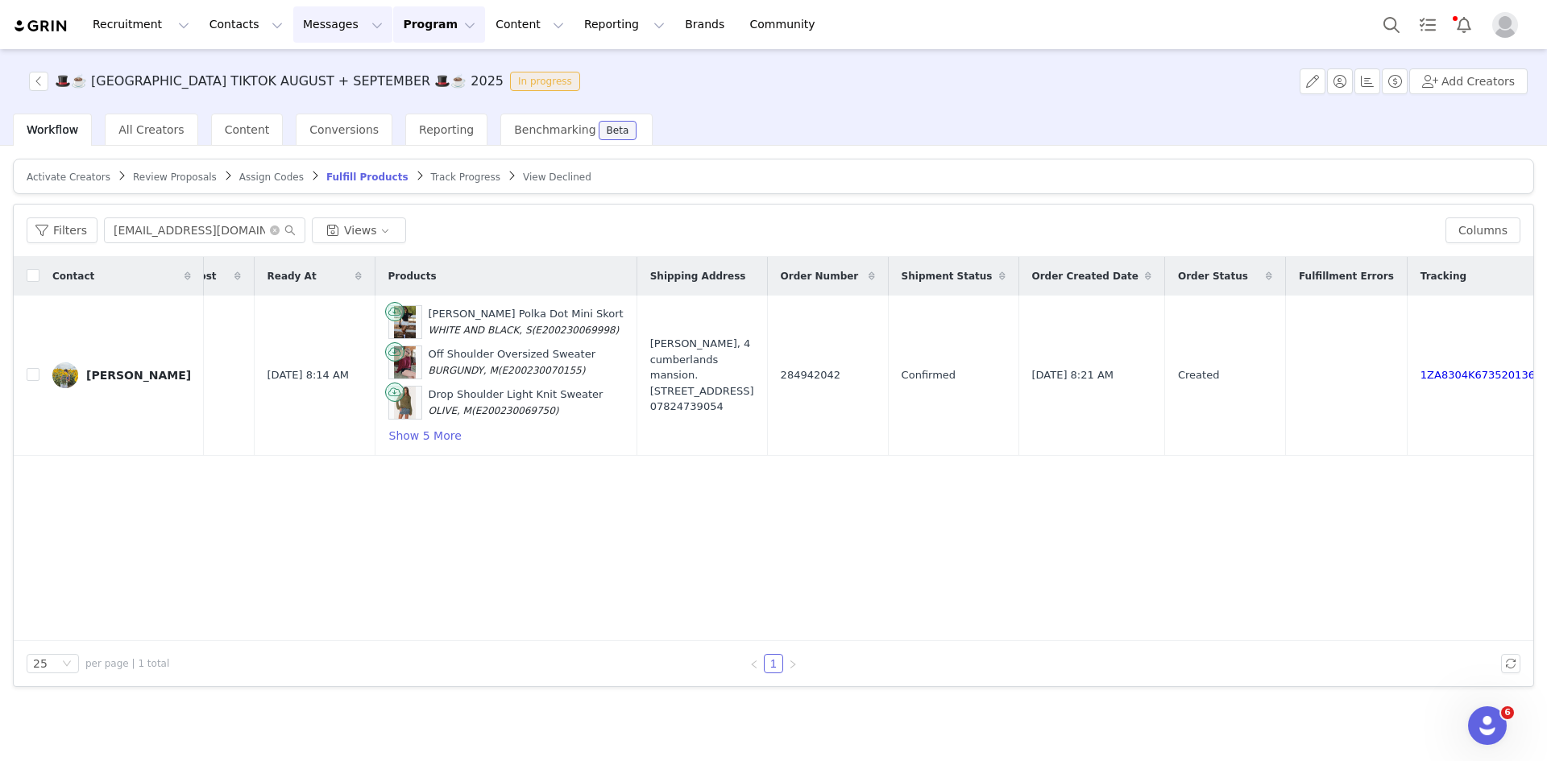
click at [301, 33] on button "Messages Messages" at bounding box center [342, 24] width 99 height 36
click at [328, 106] on div "Inbox" at bounding box center [330, 101] width 108 height 17
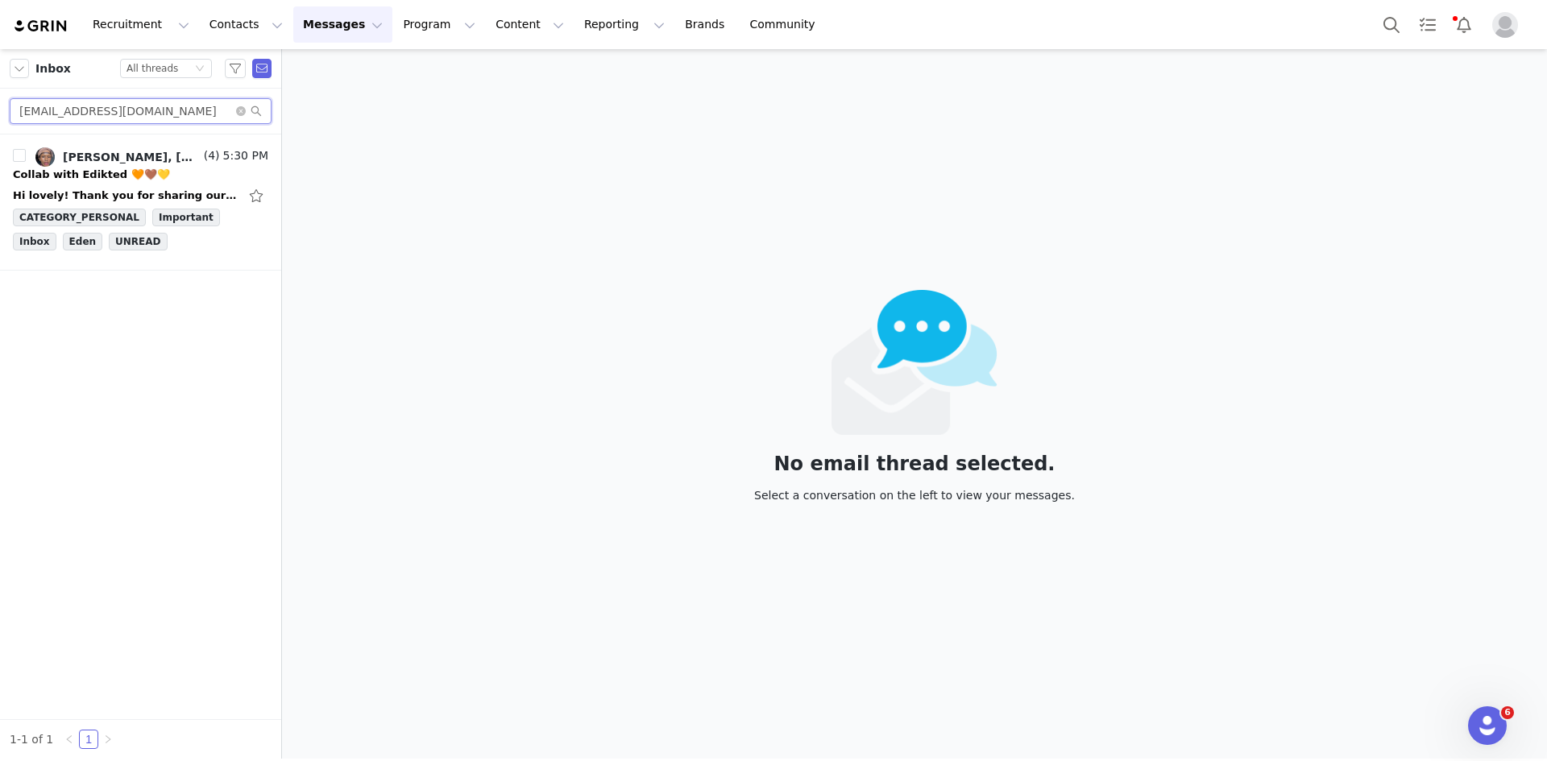
click at [103, 108] on input "[EMAIL_ADDRESS][DOMAIN_NAME]" at bounding box center [141, 111] width 262 height 26
paste input "[PERSON_NAME].[PERSON_NAME]"
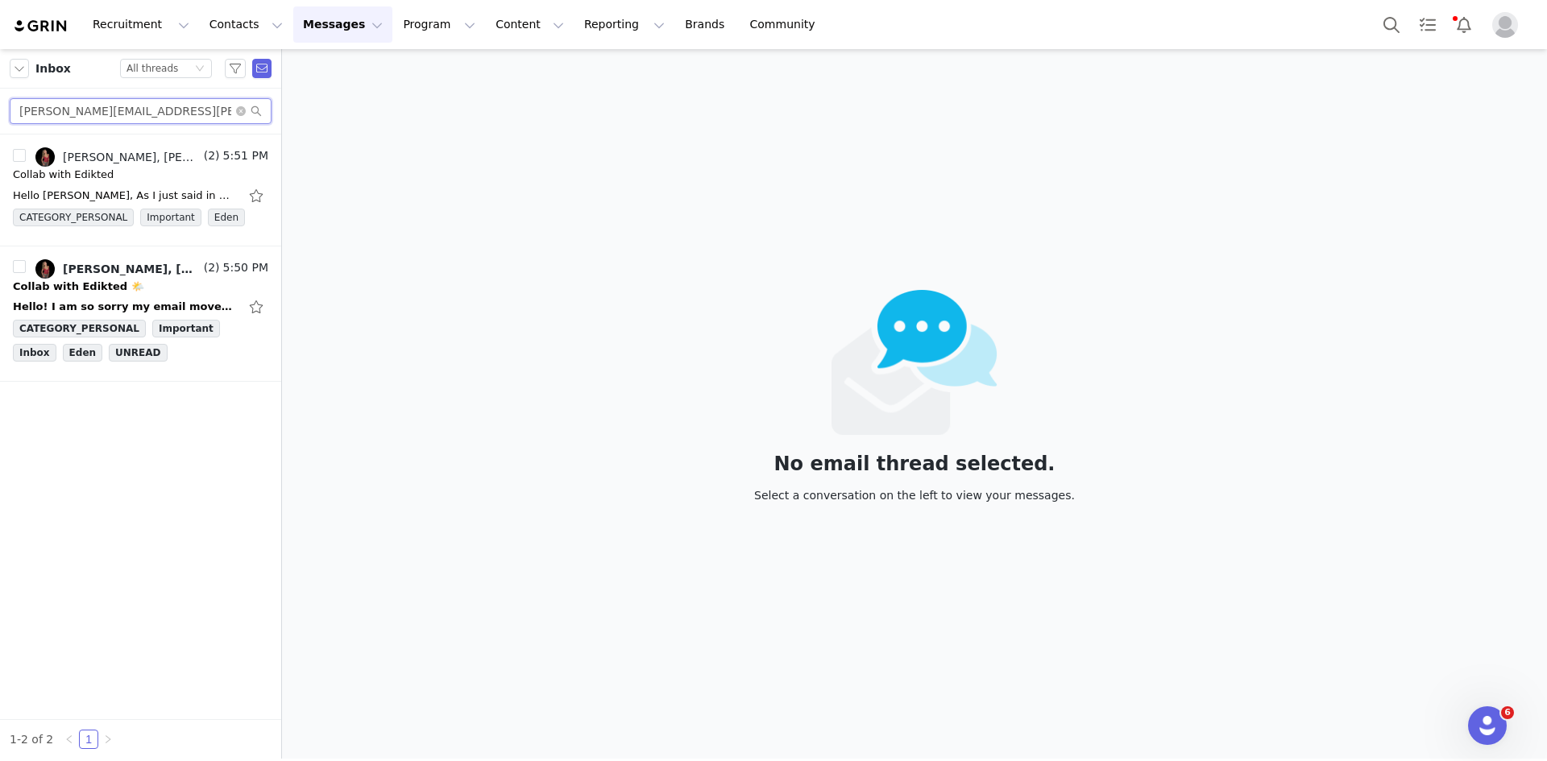
type input "[PERSON_NAME][EMAIL_ADDRESS][PERSON_NAME][DOMAIN_NAME]"
click at [85, 184] on div "Hello [PERSON_NAME], As I just said in my previous email I am so sorry it got m…" at bounding box center [140, 196] width 255 height 26
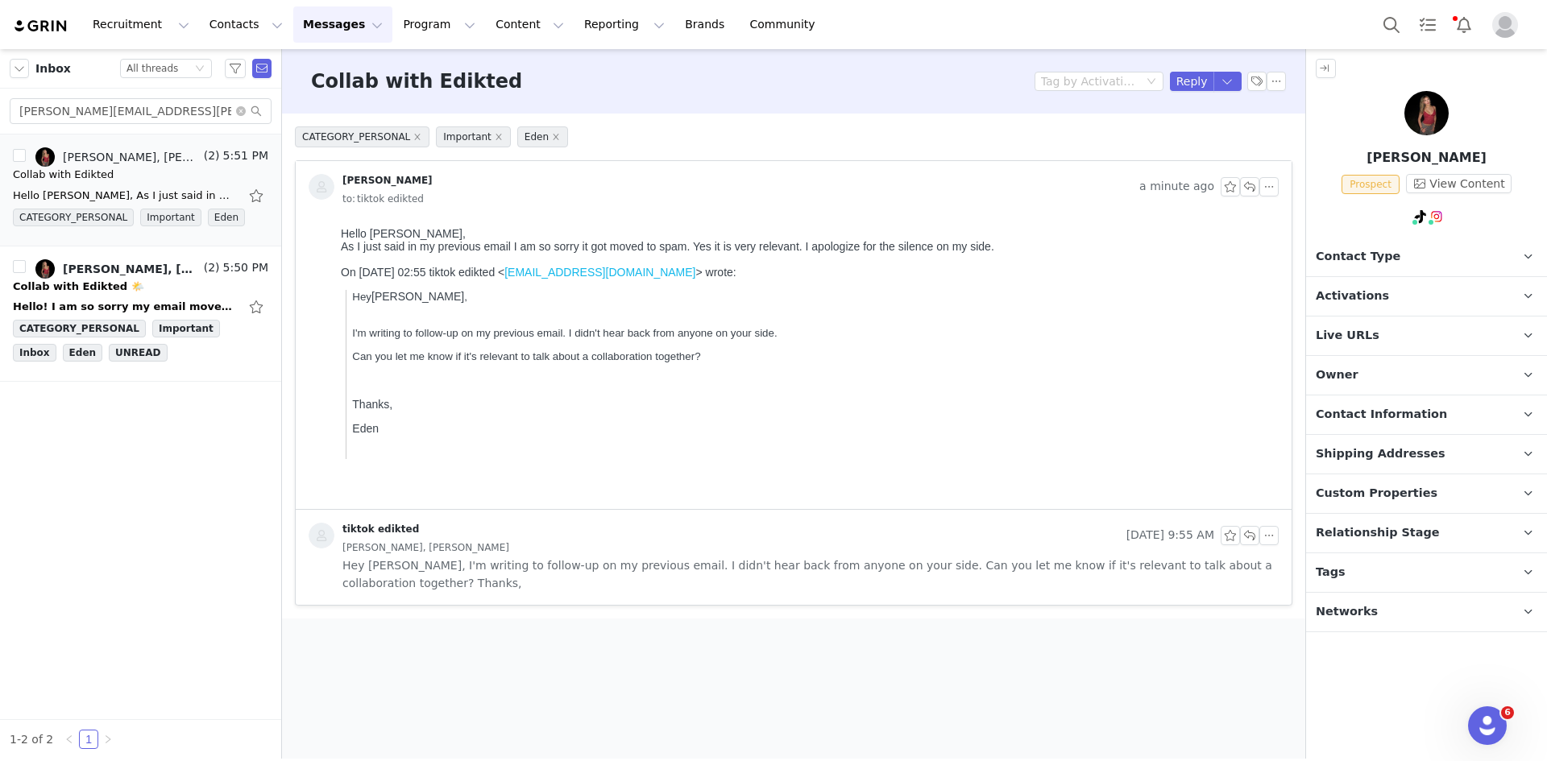
click at [1237, 163] on section "Filters Filter Logic And Or Owner Select Contact Tag Select Email Date ~ Relati…" at bounding box center [773, 404] width 1547 height 710
click at [1237, 288] on span "— Account is discoverable." at bounding box center [1408, 303] width 152 height 30
click at [1237, 261] on div "Instagram ( @[PERSON_NAME].[PERSON_NAME] ) — Standard Connected — Account is di…" at bounding box center [1432, 281] width 227 height 103
click at [1237, 254] on link "@[PERSON_NAME].[PERSON_NAME]" at bounding box center [1421, 259] width 178 height 30
click at [1237, 262] on span "Contact Type" at bounding box center [1358, 257] width 85 height 18
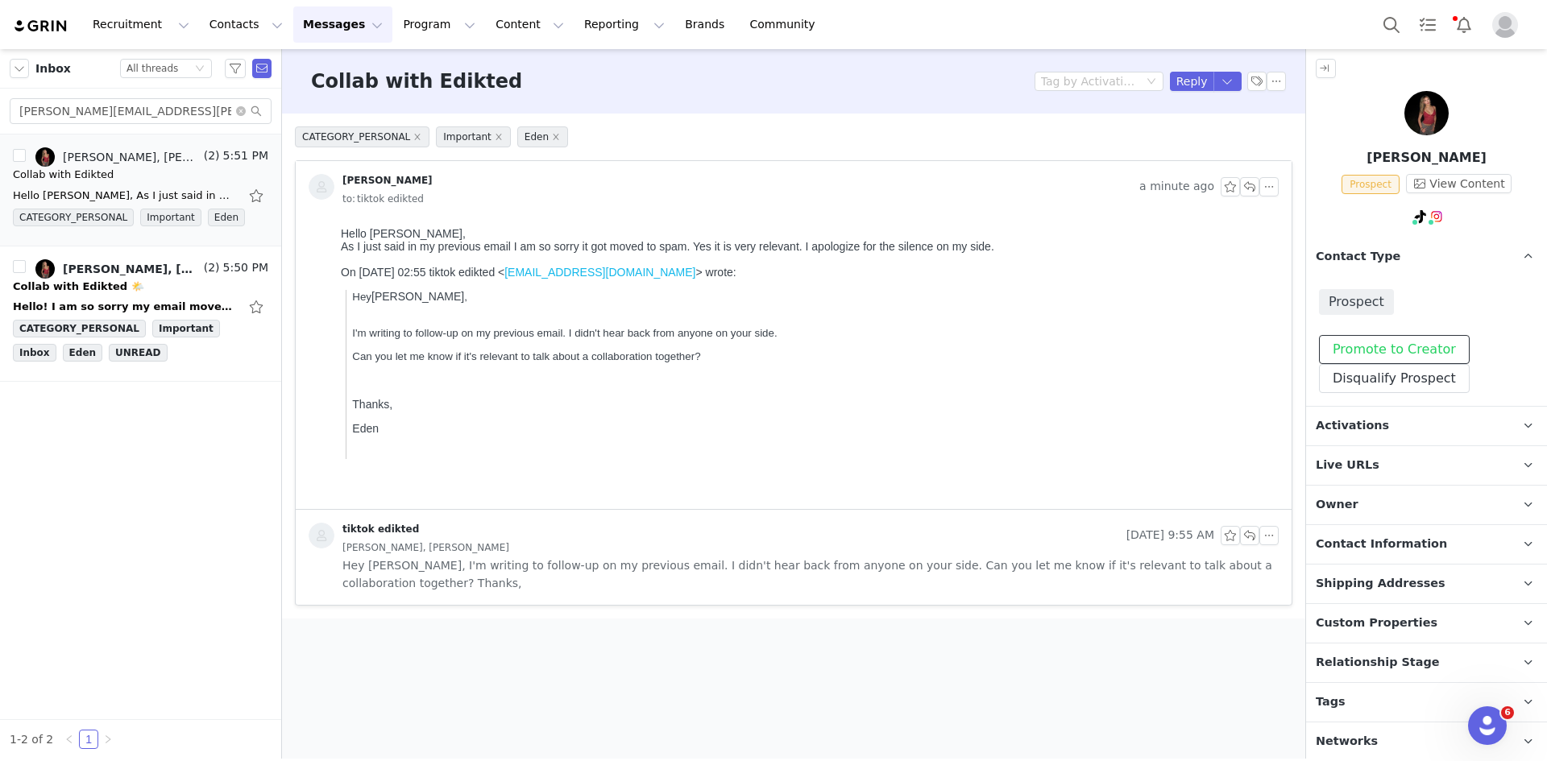
click at [1237, 355] on button "Promote to Creator" at bounding box center [1394, 349] width 151 height 29
click at [1237, 427] on span "Activations" at bounding box center [1352, 426] width 73 height 18
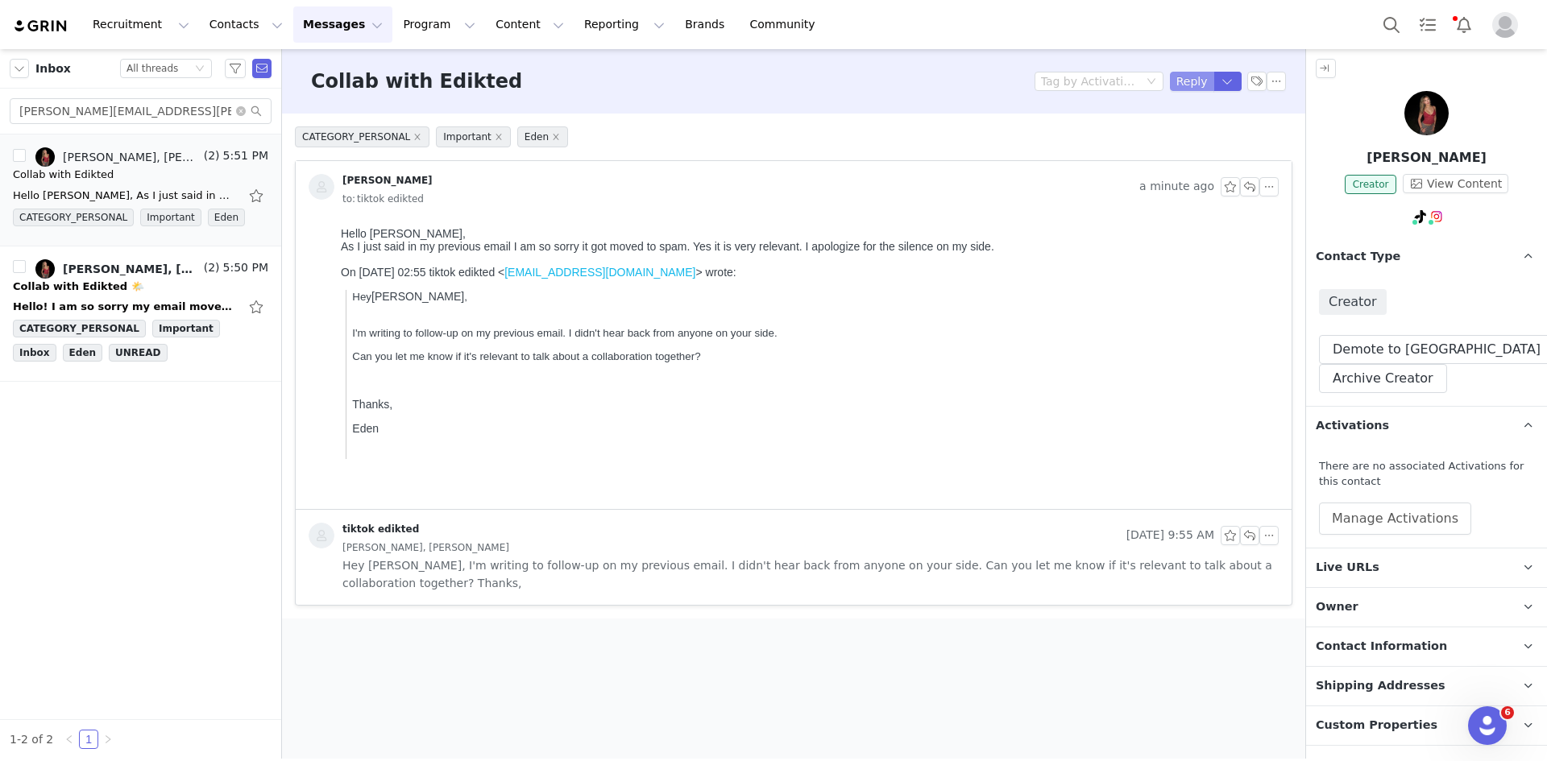
drag, startPoint x: 1184, startPoint y: 77, endPoint x: 715, endPoint y: 88, distance: 469.0
click at [1184, 77] on button "Reply" at bounding box center [1192, 81] width 44 height 19
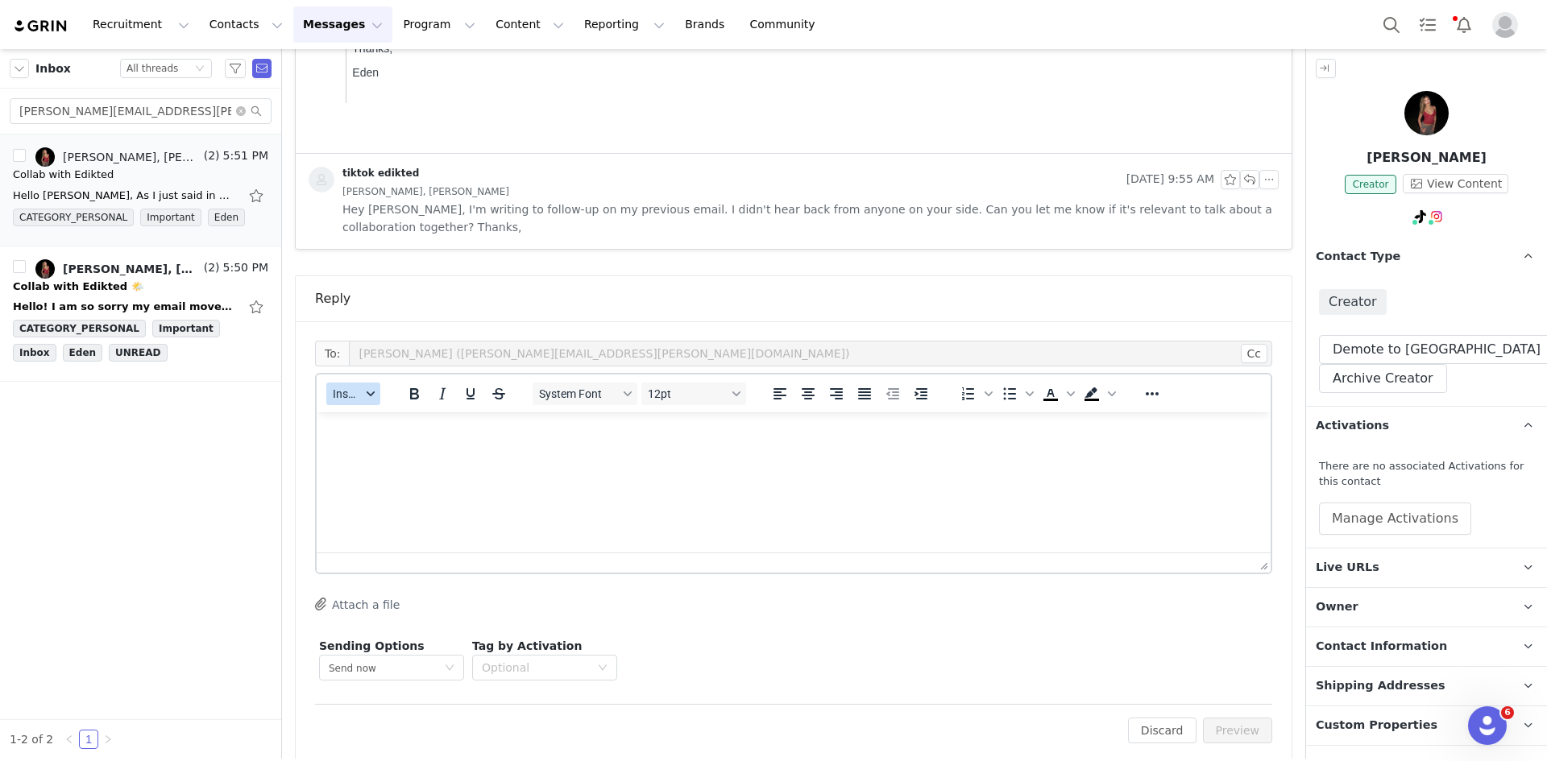
click at [359, 388] on span "Insert" at bounding box center [347, 394] width 28 height 13
click at [363, 412] on div "Insert Template" at bounding box center [412, 404] width 145 height 19
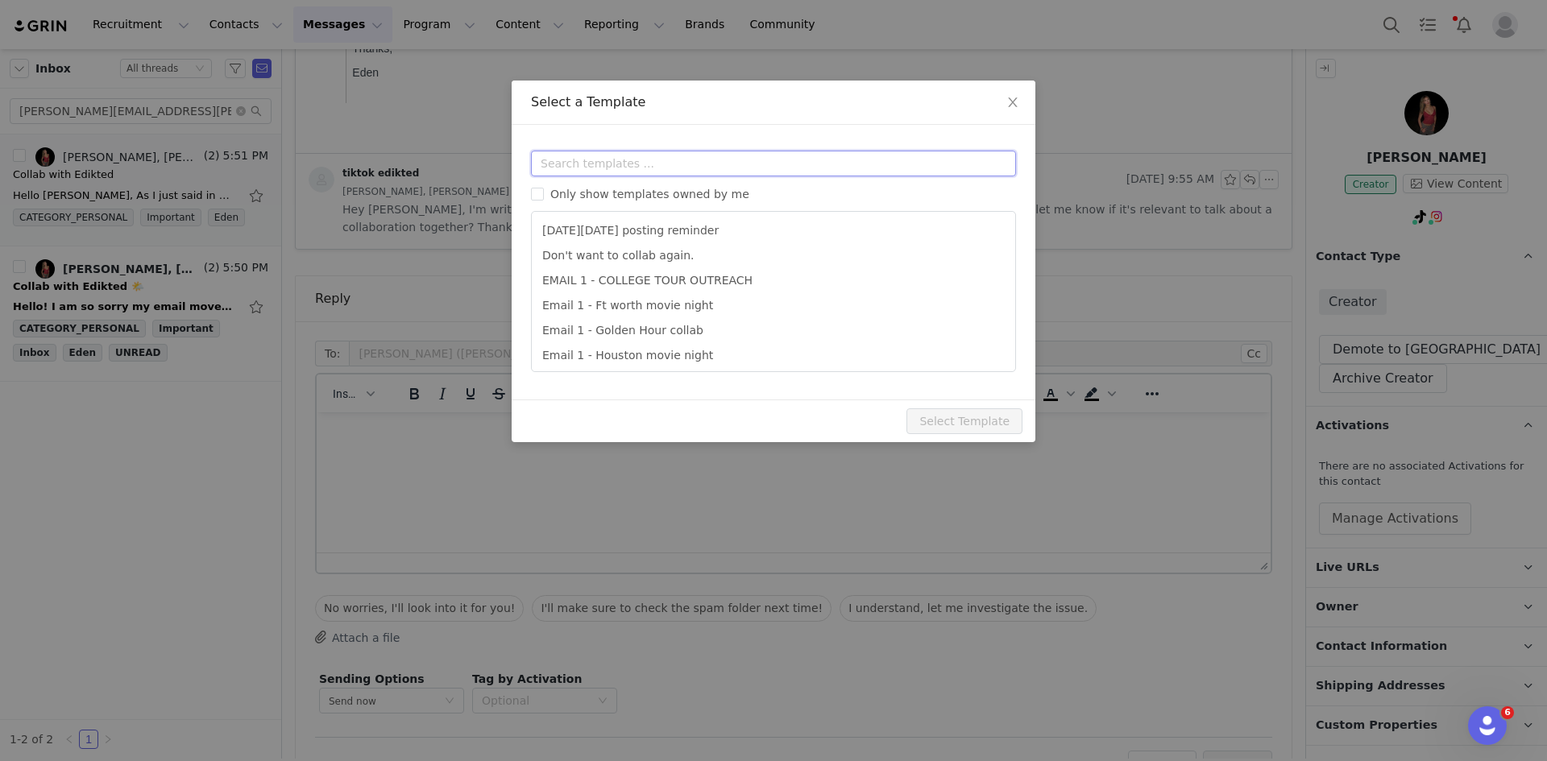
click at [672, 172] on input "text" at bounding box center [773, 164] width 485 height 26
type input "2"
click at [716, 337] on li "Email 2 - Next stages and live URL." at bounding box center [773, 330] width 471 height 25
type input "Collab with Edikted"
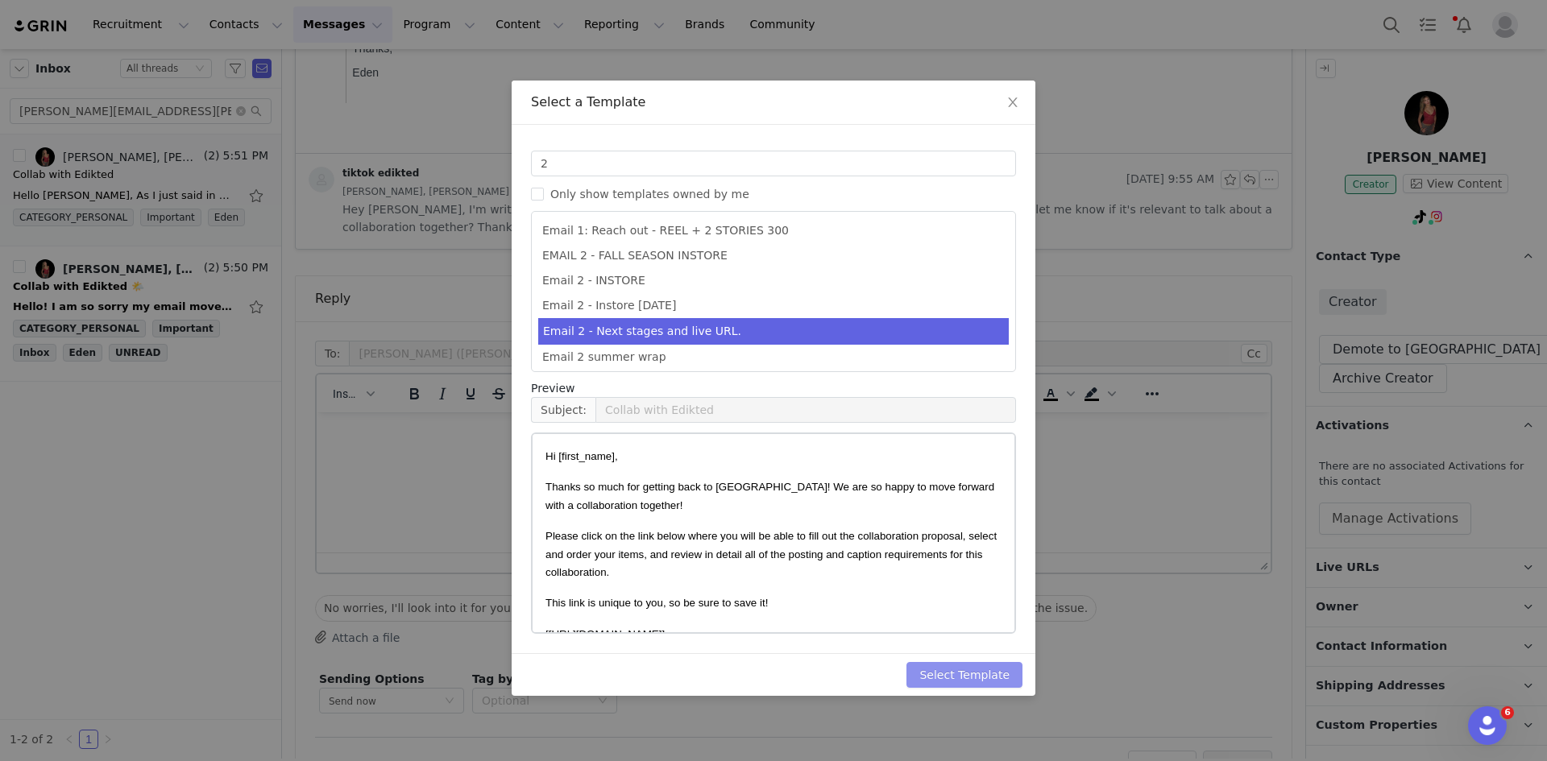
click at [1015, 587] on button "Select Template" at bounding box center [964, 675] width 116 height 26
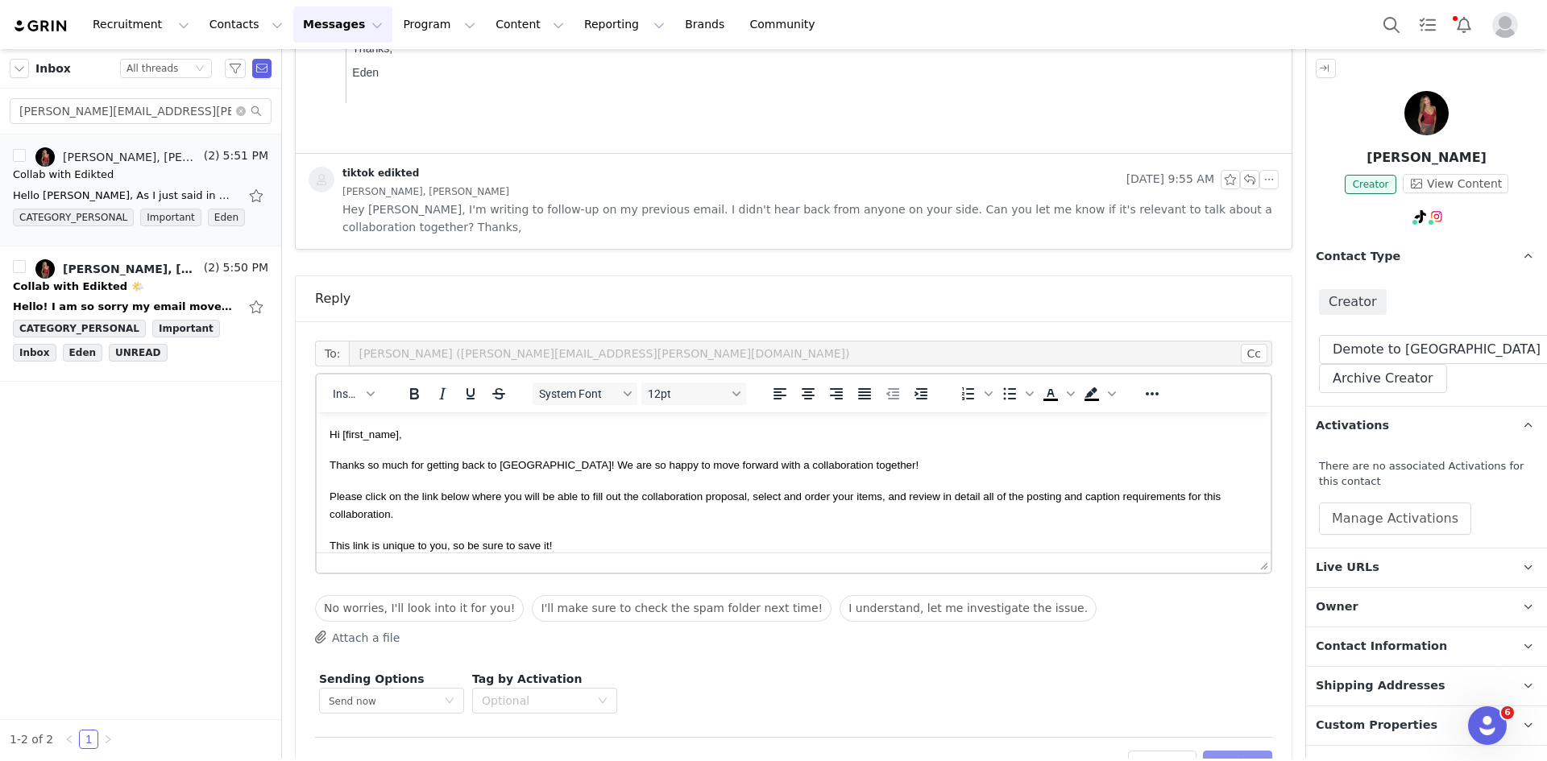
click at [1208, 587] on button "Preview" at bounding box center [1238, 764] width 70 height 26
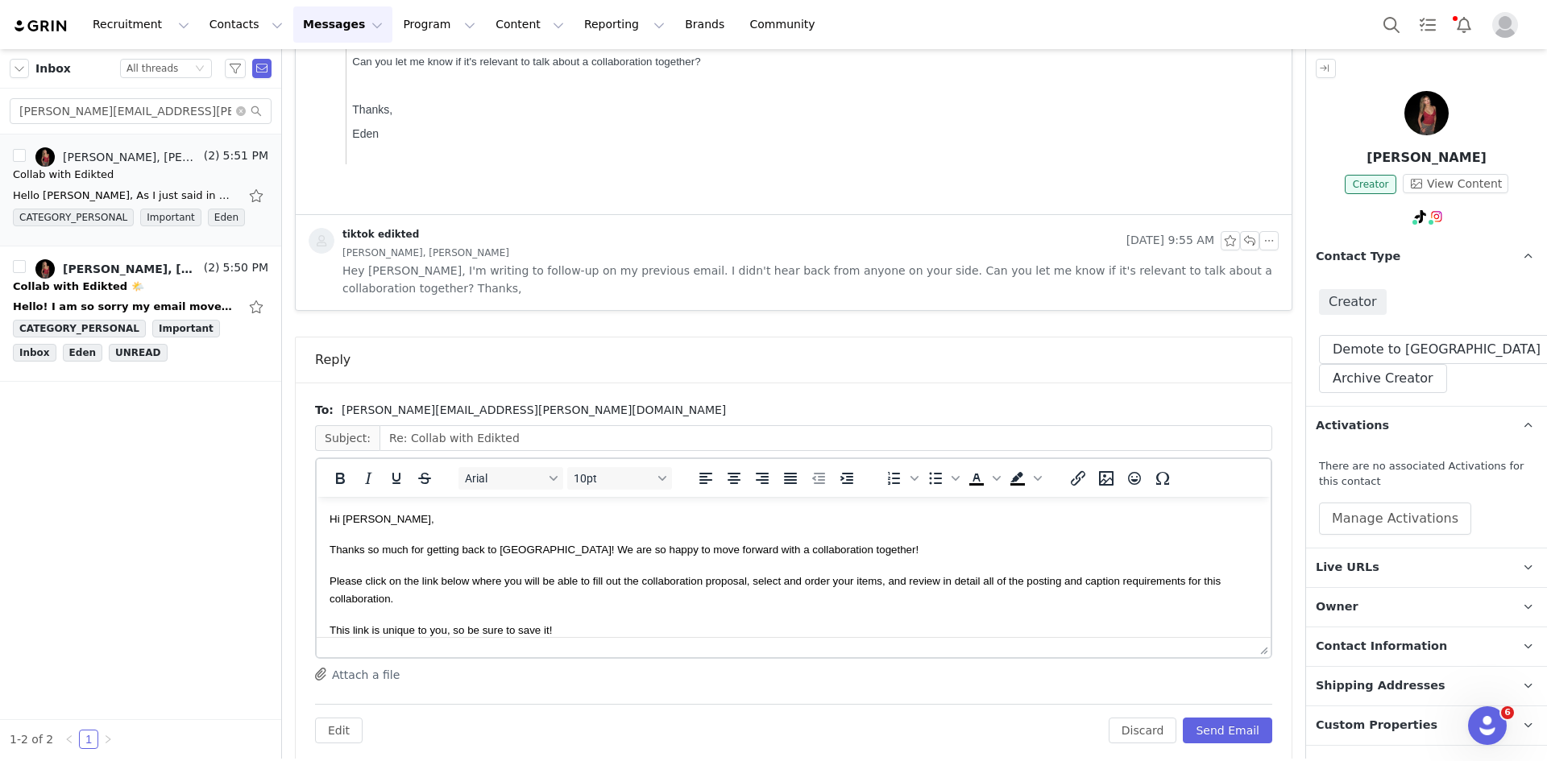
click at [1202, 587] on div "To: [PERSON_NAME][EMAIL_ADDRESS][PERSON_NAME][DOMAIN_NAME] Subject: Re: Collab …" at bounding box center [794, 573] width 996 height 380
click at [1199, 587] on button "Send Email" at bounding box center [1227, 731] width 89 height 26
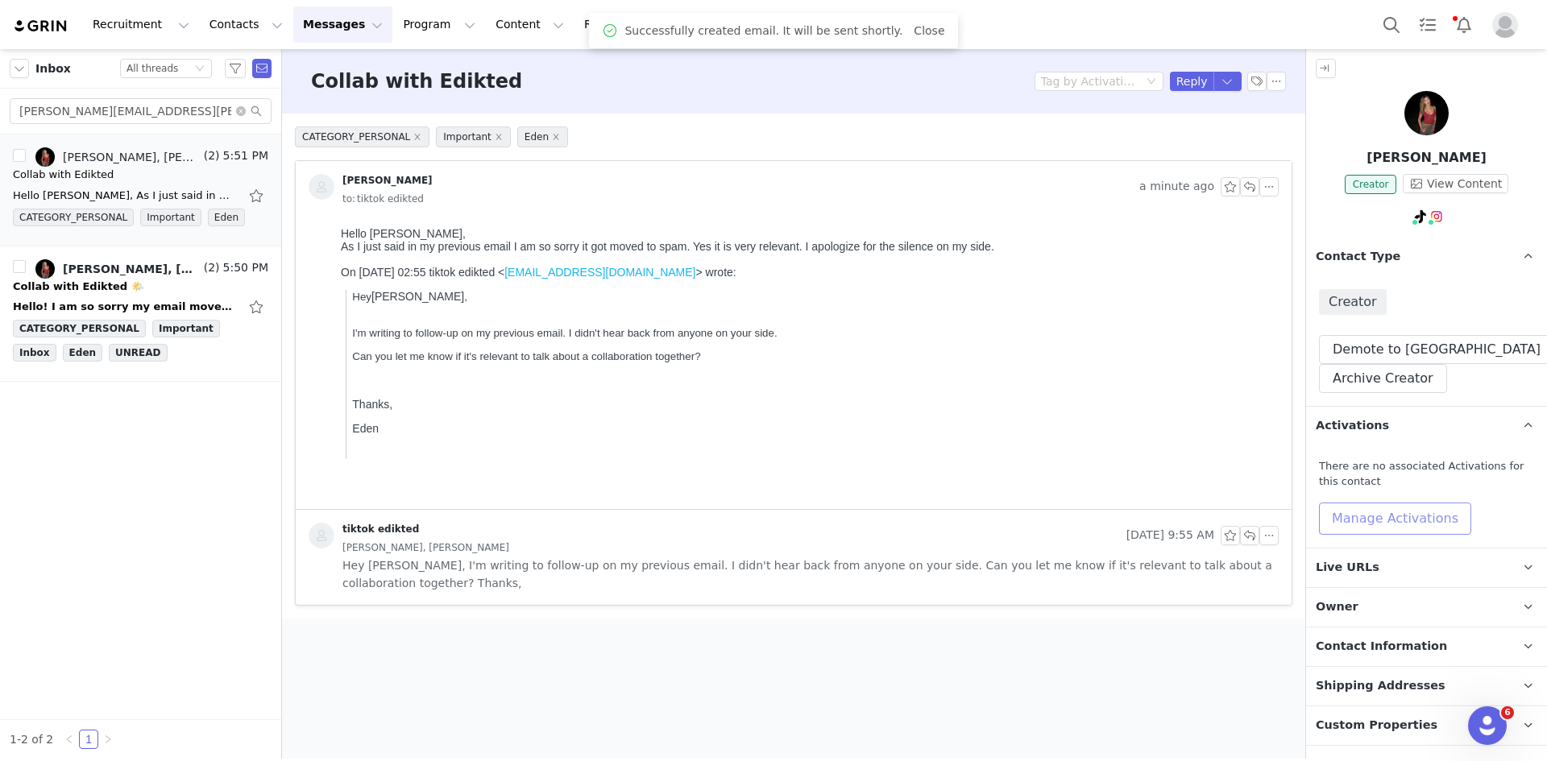
click at [1237, 523] on button "Manage Activations" at bounding box center [1395, 519] width 152 height 32
click at [1237, 567] on div "Select Activation" at bounding box center [1356, 580] width 187 height 26
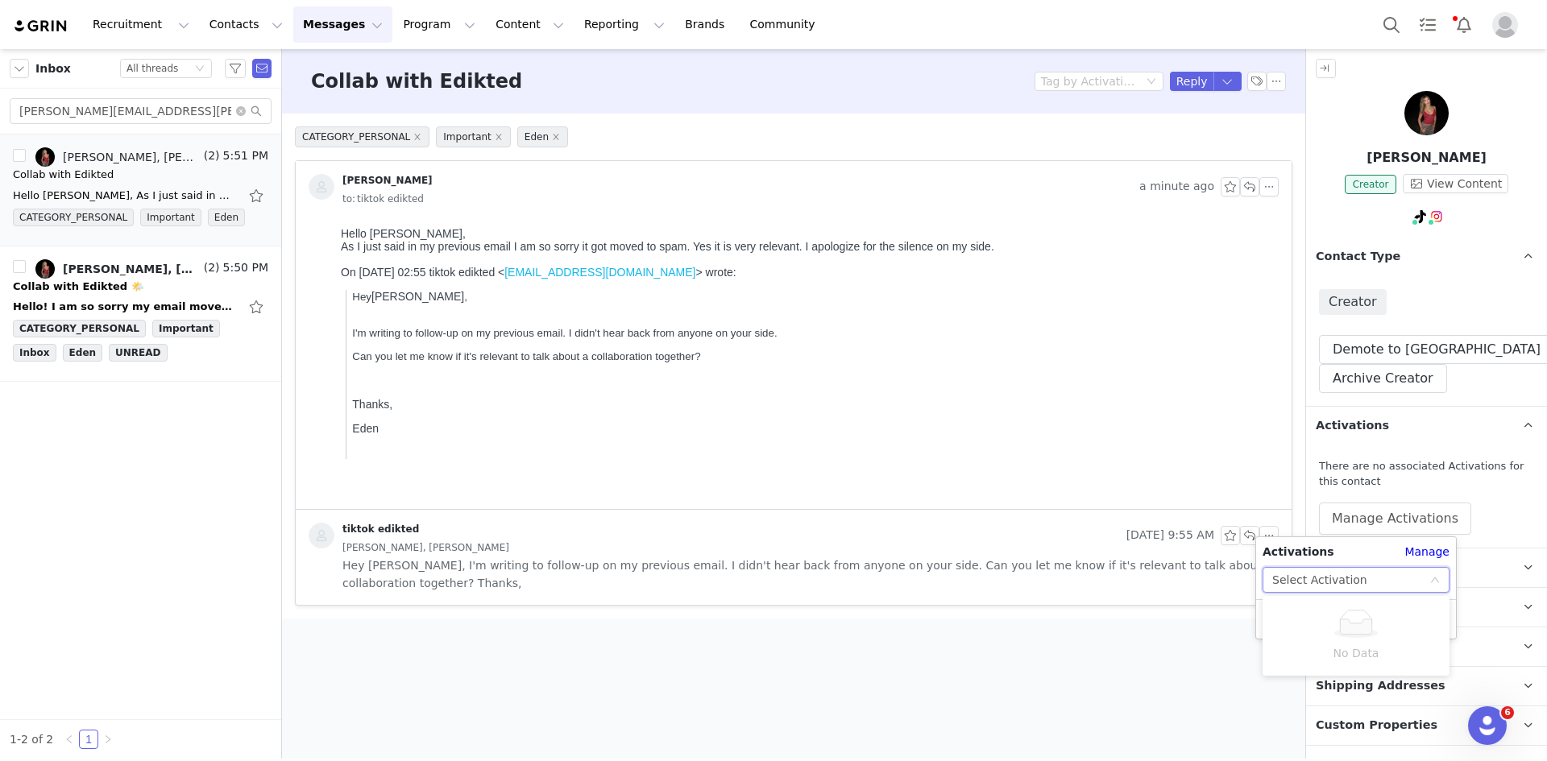
drag, startPoint x: 1283, startPoint y: 651, endPoint x: 1272, endPoint y: 585, distance: 66.9
click at [1237, 585] on div "Select Activation" at bounding box center [1319, 580] width 95 height 24
click at [1237, 586] on div "Select Activation" at bounding box center [1350, 580] width 157 height 24
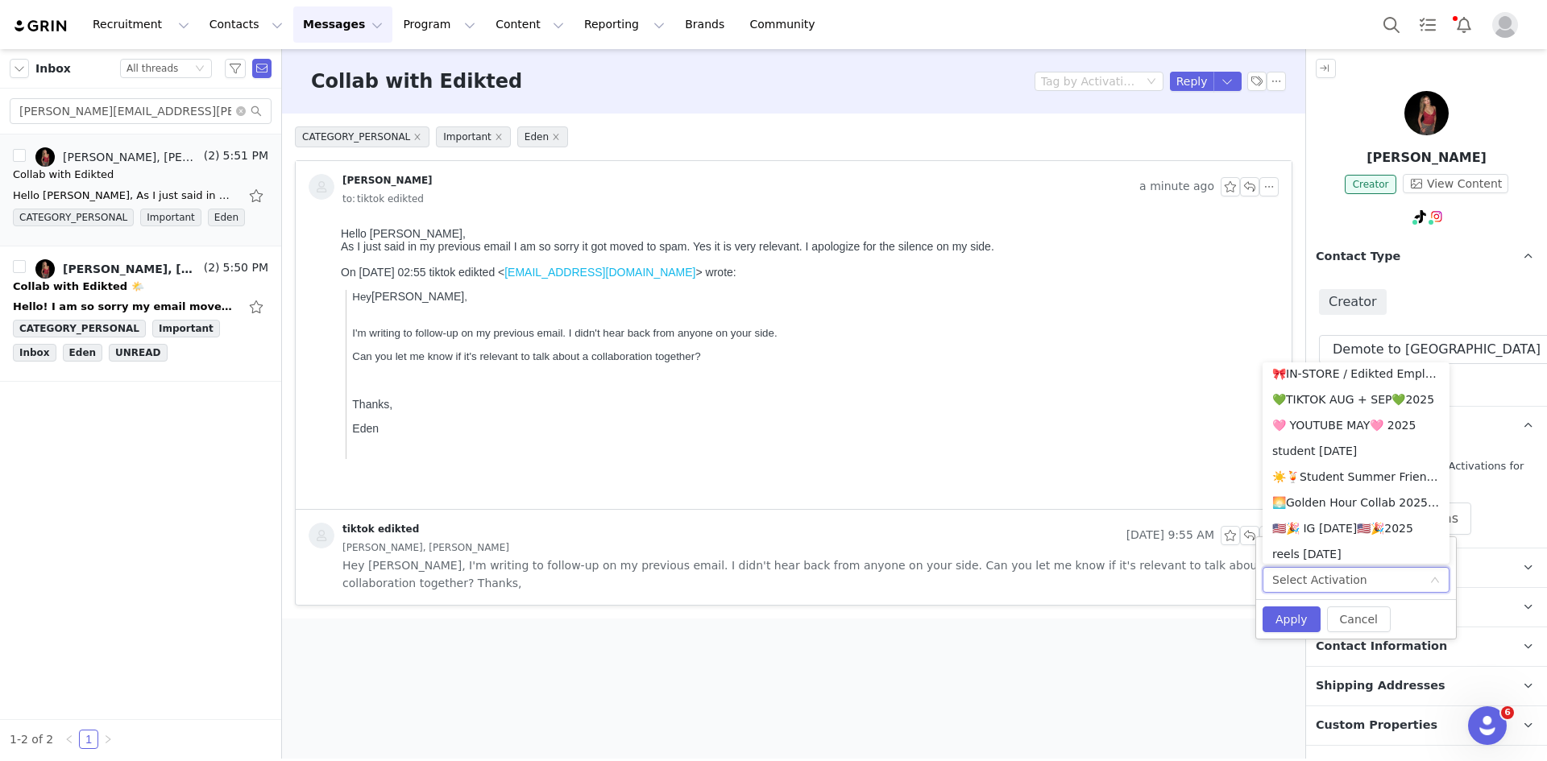
scroll to position [814, 0]
click at [1237, 417] on li "💚TIKTOK AUG + SEP💚2025" at bounding box center [1356, 416] width 187 height 26
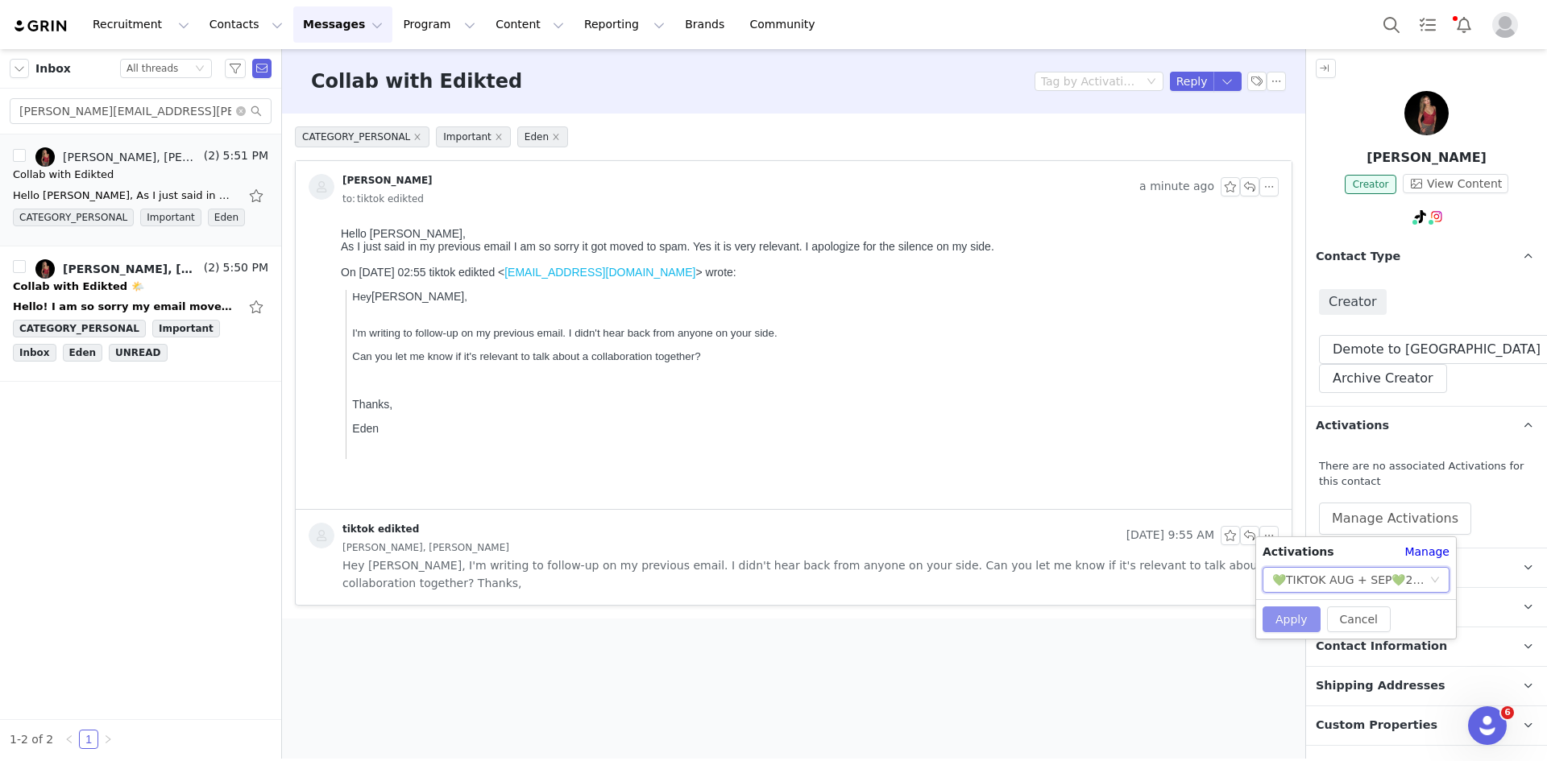
click at [1237, 587] on button "Apply" at bounding box center [1292, 620] width 58 height 26
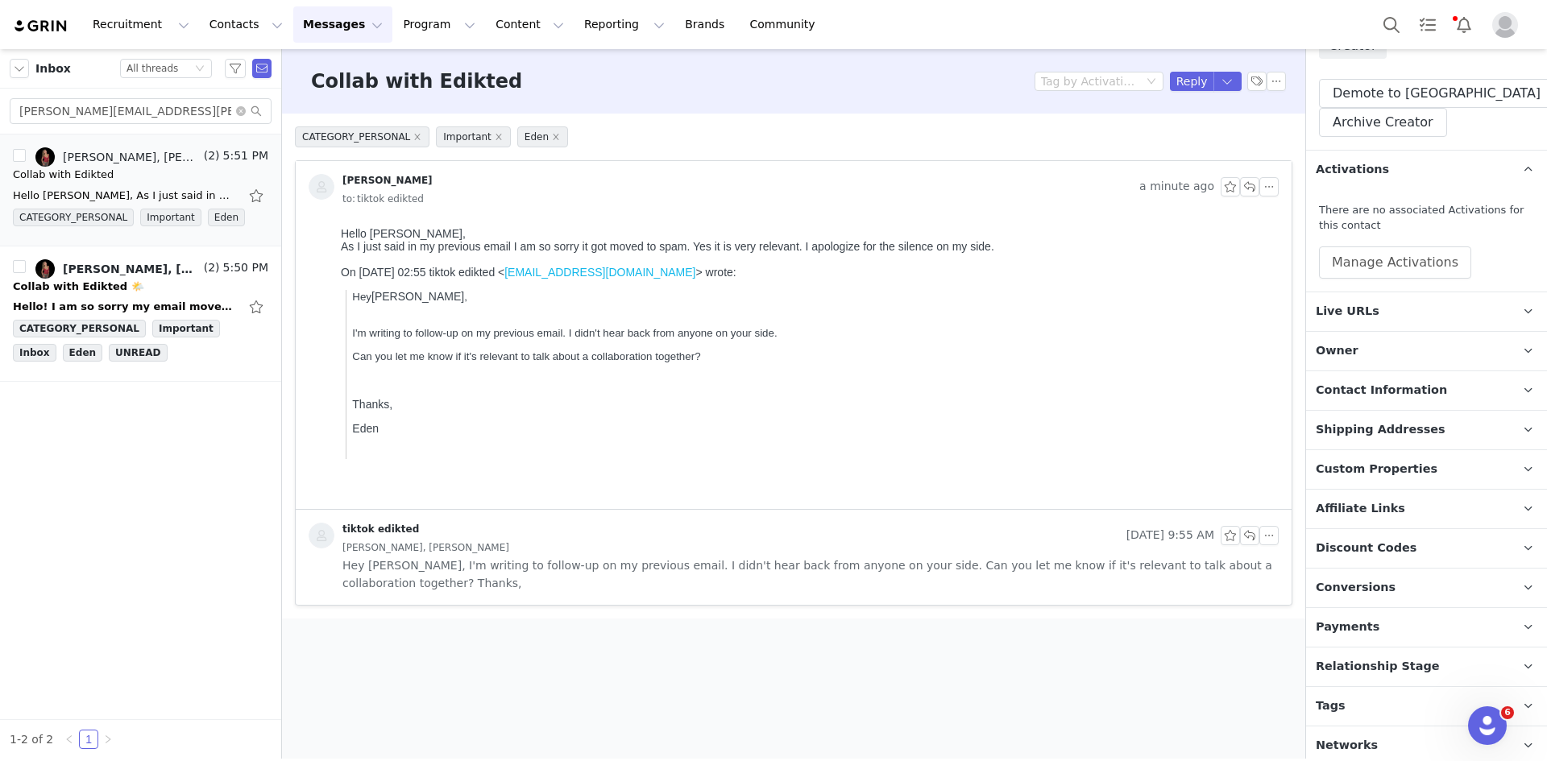
scroll to position [262, 0]
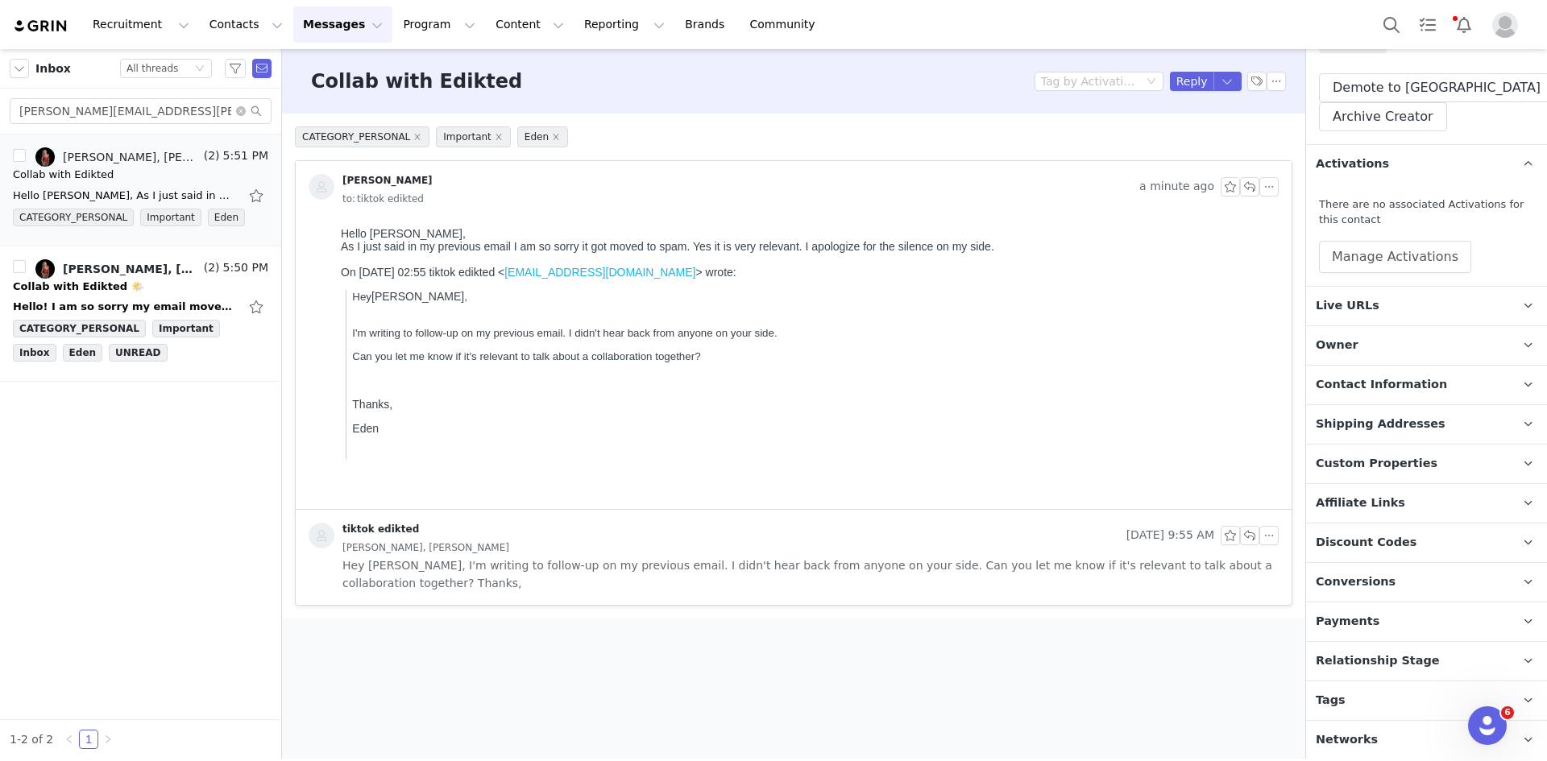
click at [1237, 587] on span "Relationship Stage" at bounding box center [1378, 662] width 124 height 18
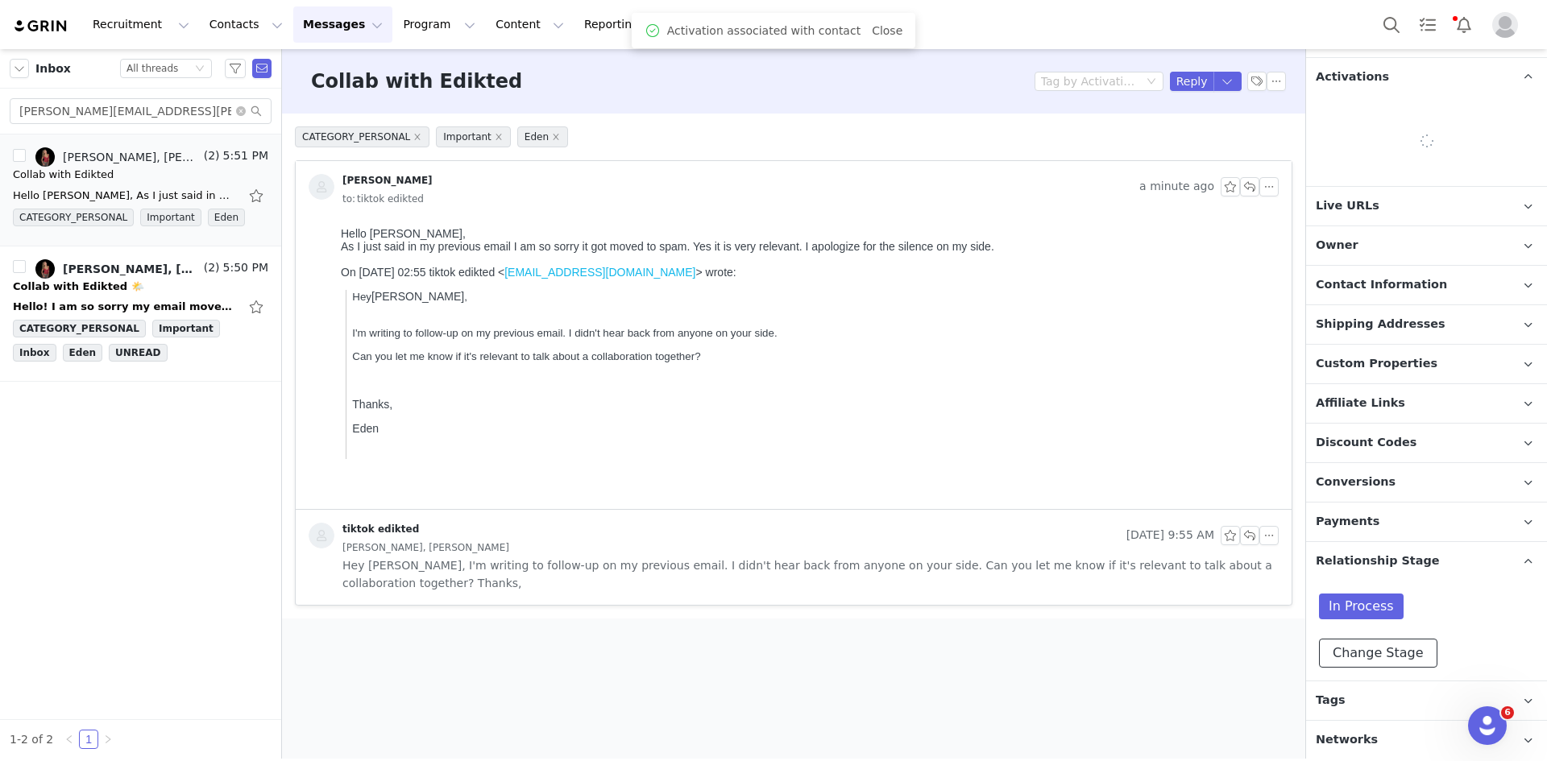
click at [1237, 587] on button "Change Stage" at bounding box center [1378, 653] width 118 height 29
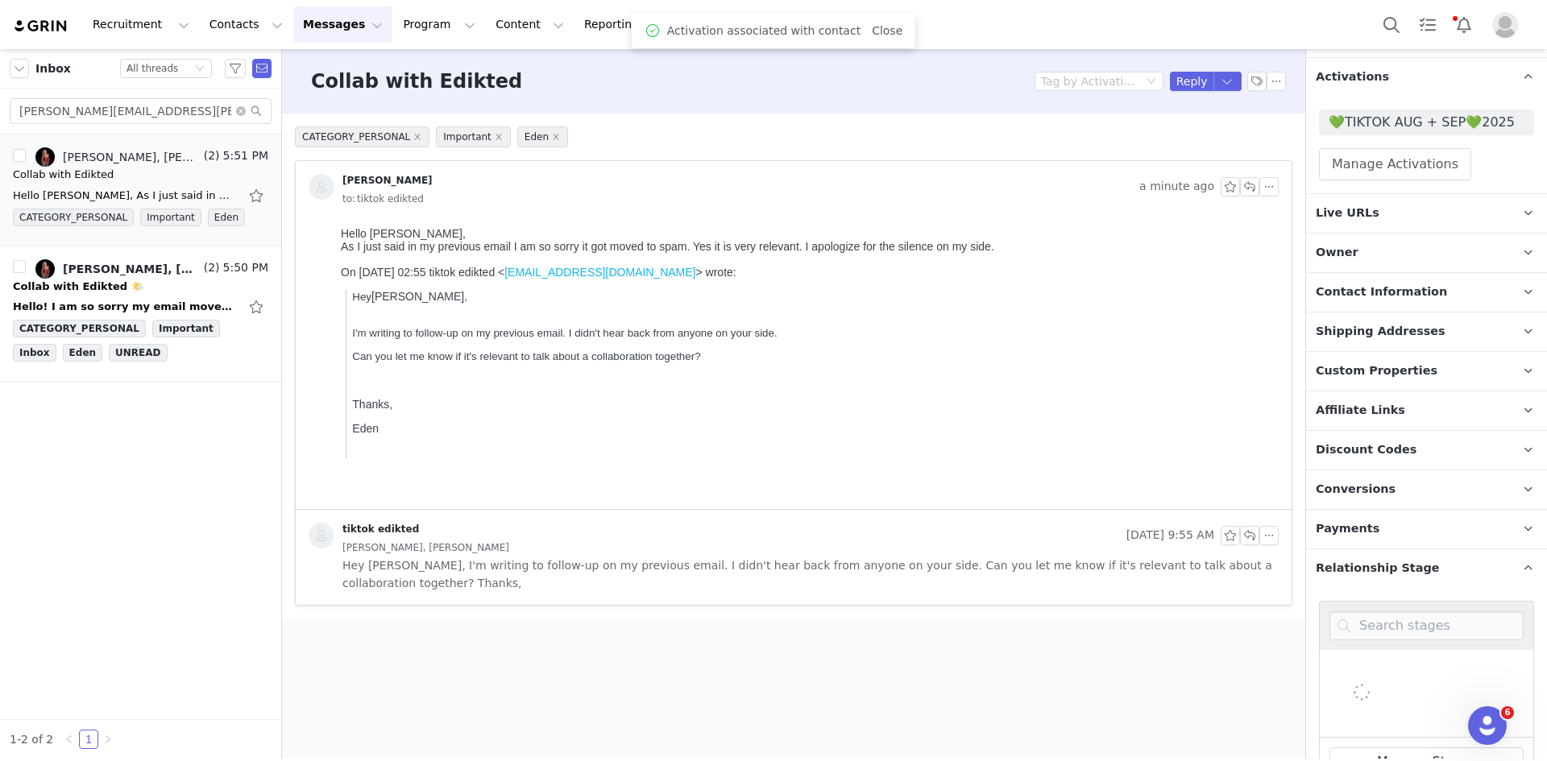
scroll to position [509, 0]
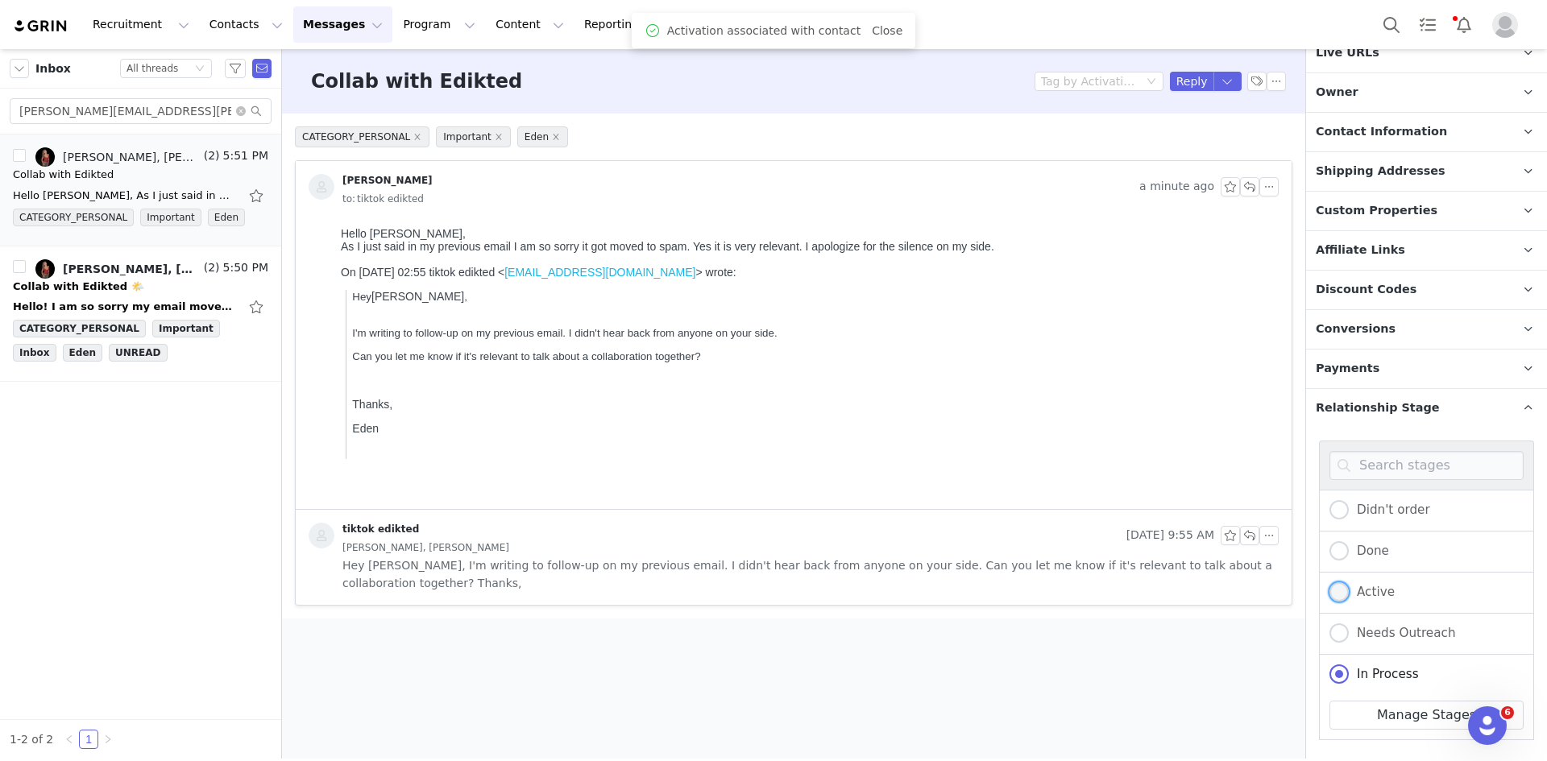
click at [1237, 587] on span "Active" at bounding box center [1372, 592] width 46 height 15
click at [1237, 587] on input "Active" at bounding box center [1338, 593] width 19 height 21
radio input "true"
radio input "false"
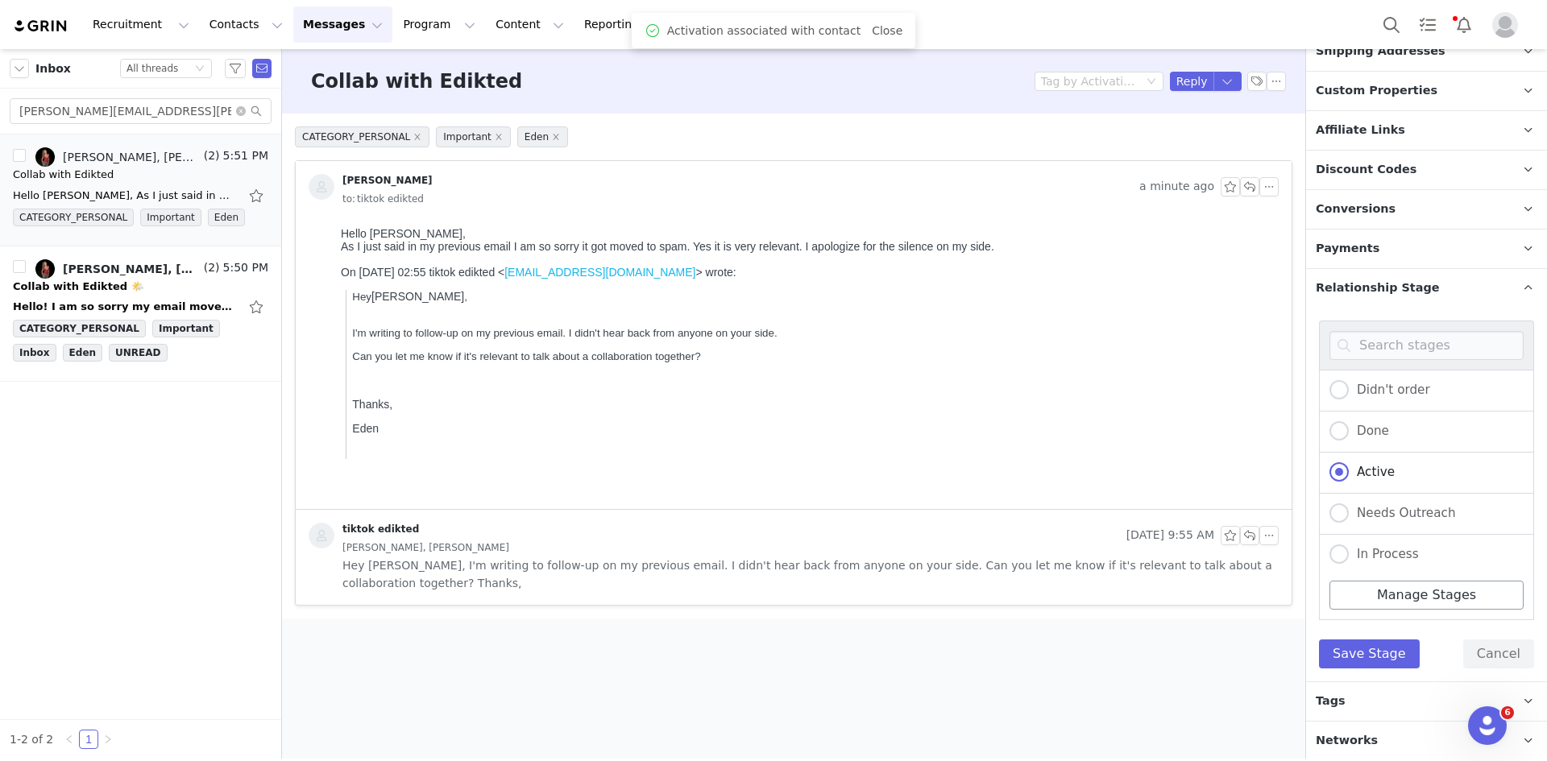
scroll to position [630, 0]
click at [1237, 587] on button "Save Stage" at bounding box center [1369, 653] width 101 height 29
click at [1237, 587] on p "Tags Keep track of your contacts by assigning them tags. You can then filter yo…" at bounding box center [1407, 701] width 202 height 39
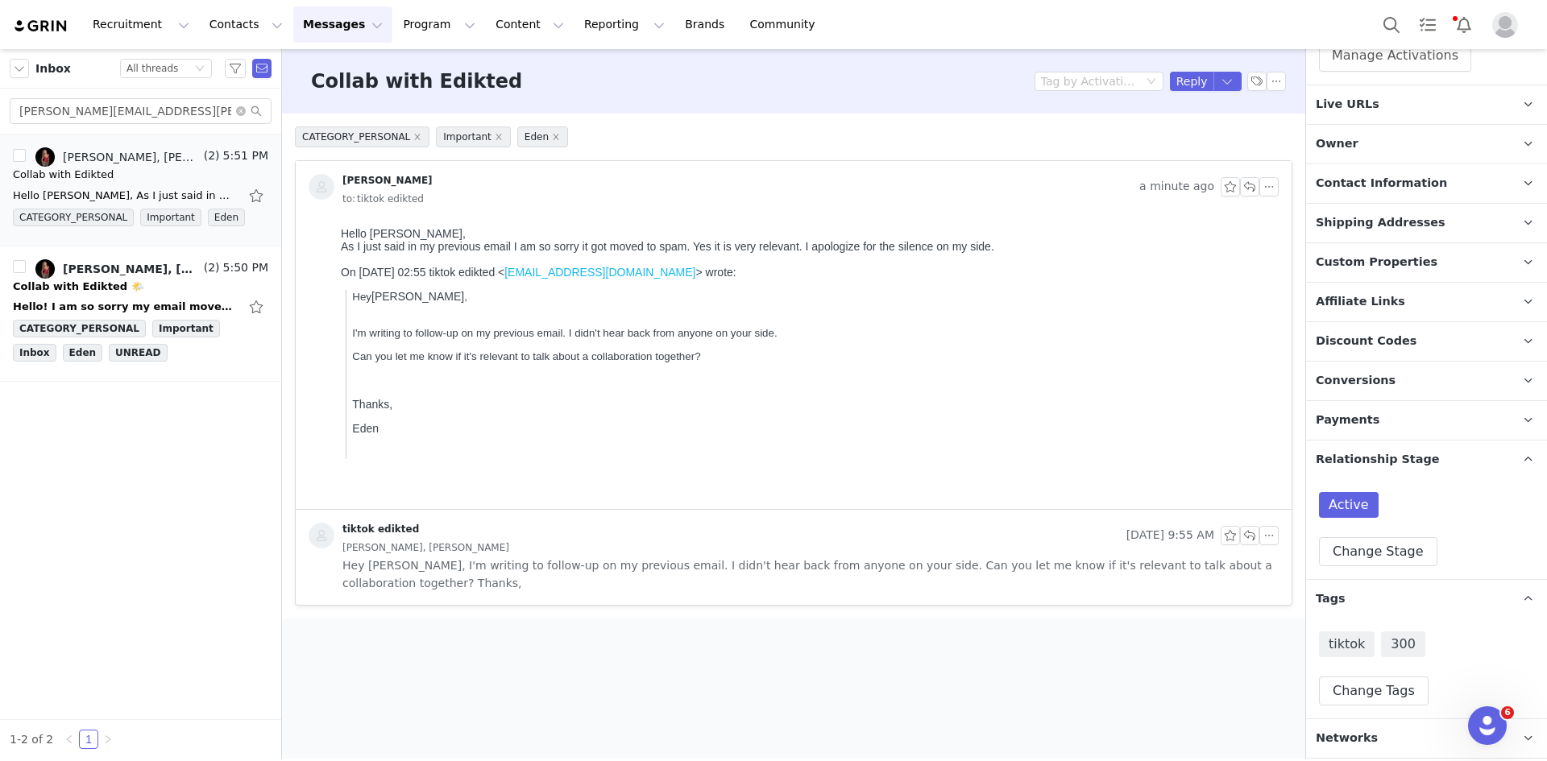
scroll to position [456, 0]
click at [1182, 90] on button "Reply" at bounding box center [1192, 81] width 44 height 19
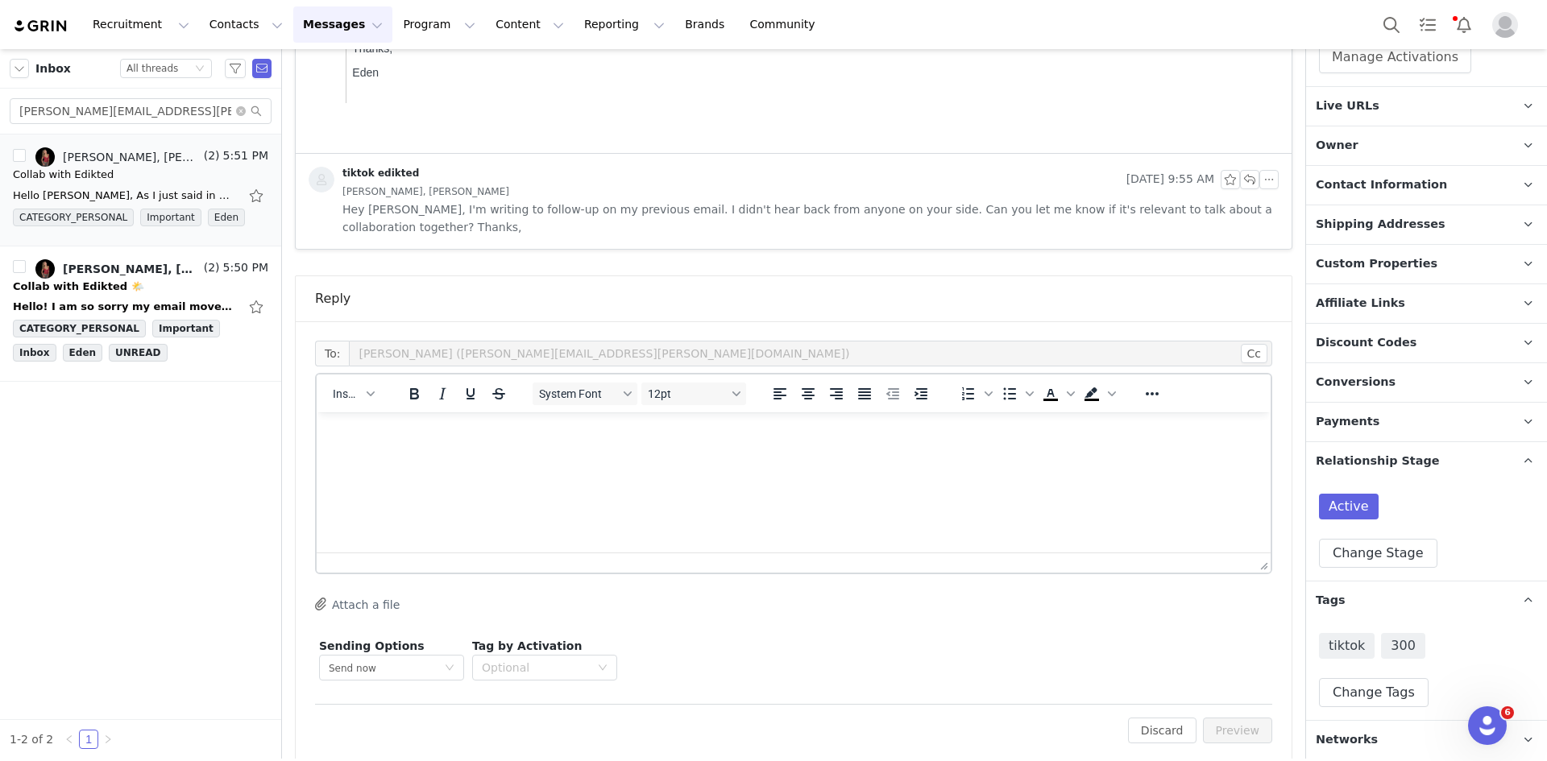
scroll to position [0, 0]
click at [364, 416] on html at bounding box center [794, 435] width 954 height 44
click at [365, 386] on button "Insert" at bounding box center [353, 394] width 54 height 23
click at [364, 405] on div "Insert Template" at bounding box center [412, 404] width 145 height 19
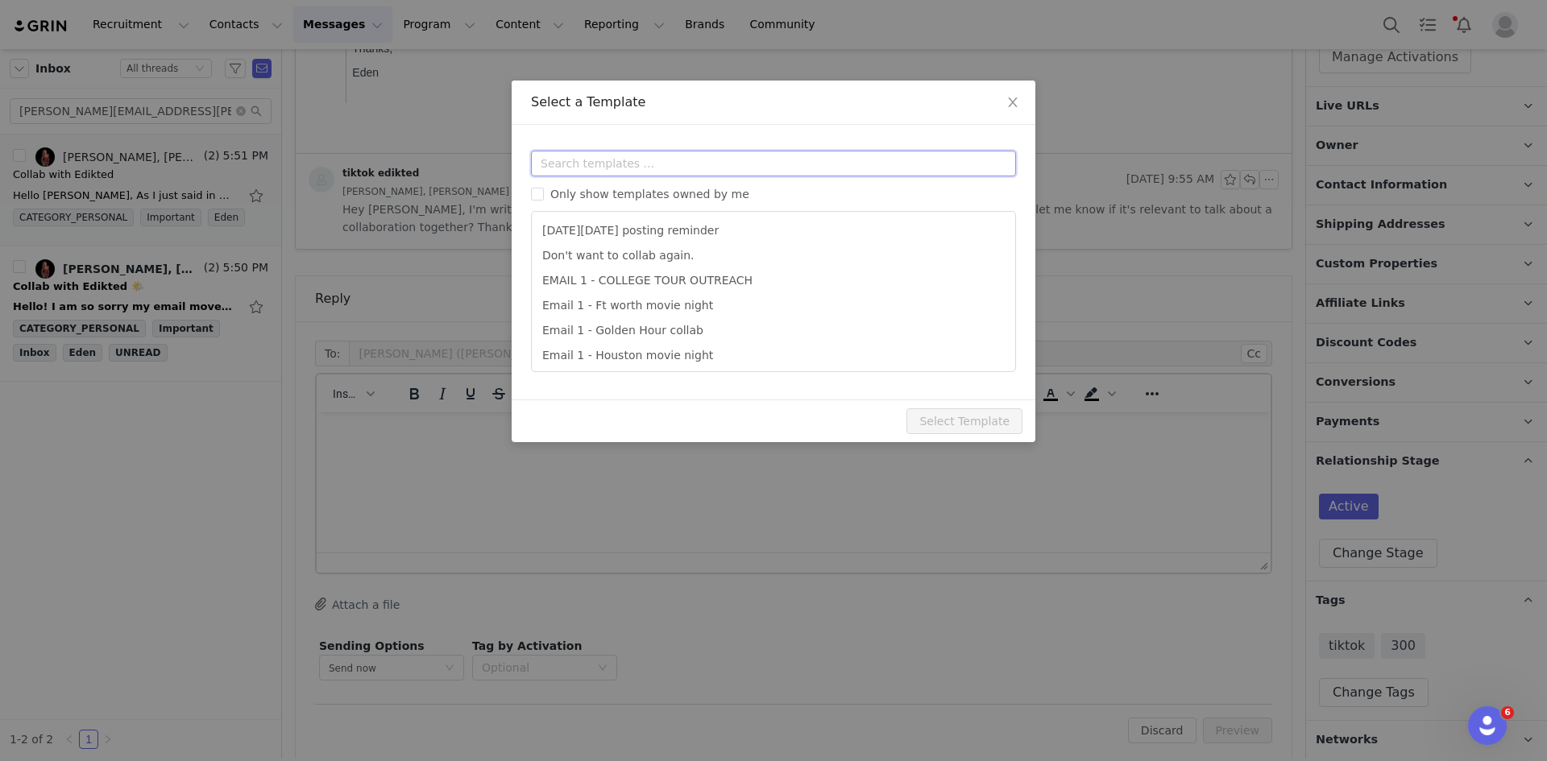
click at [577, 170] on input "text" at bounding box center [773, 164] width 485 height 26
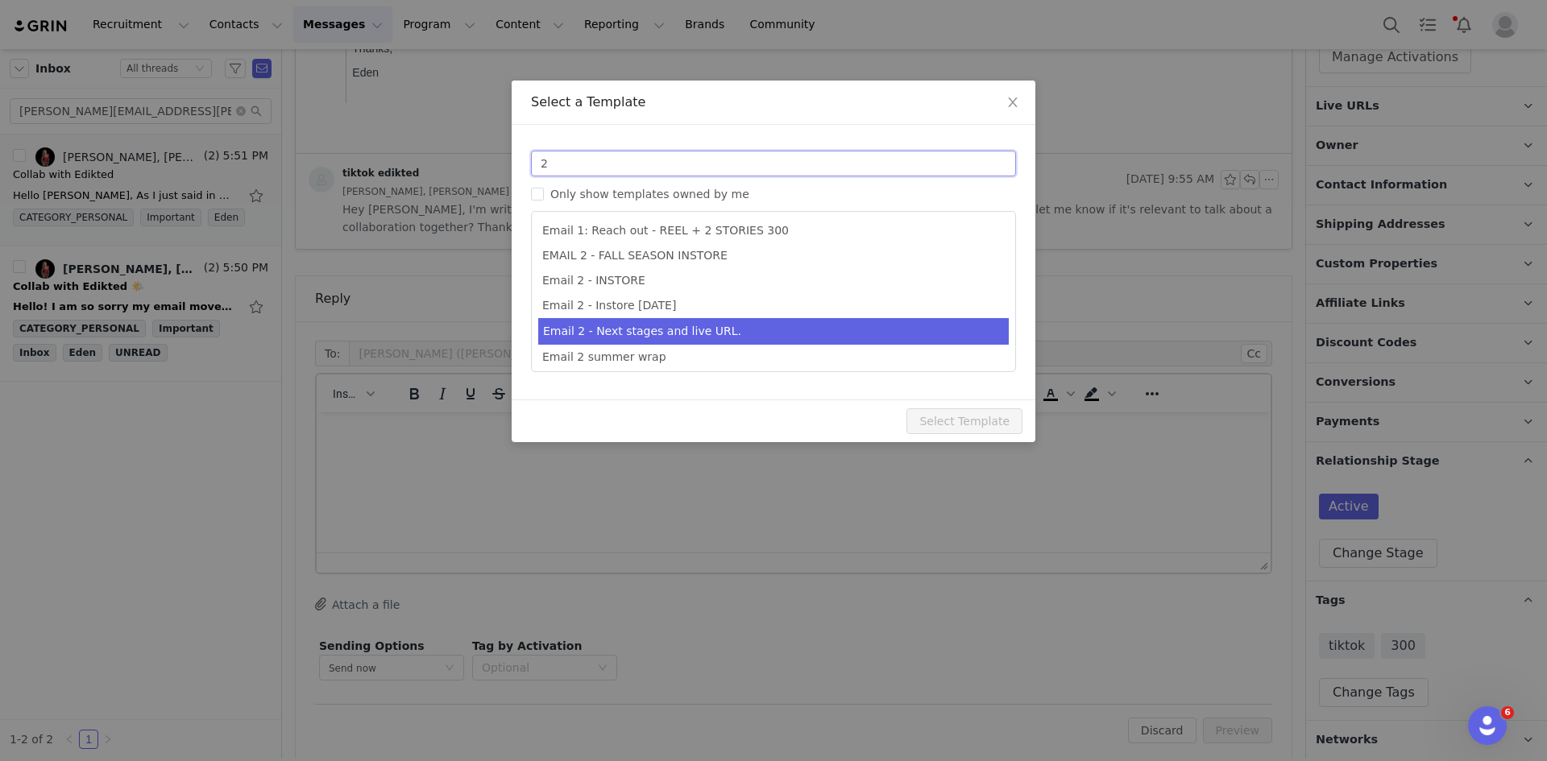
type input "2"
type input "Collab with Edikted"
click at [661, 329] on li "Email 2 - Next stages and live URL." at bounding box center [773, 331] width 471 height 27
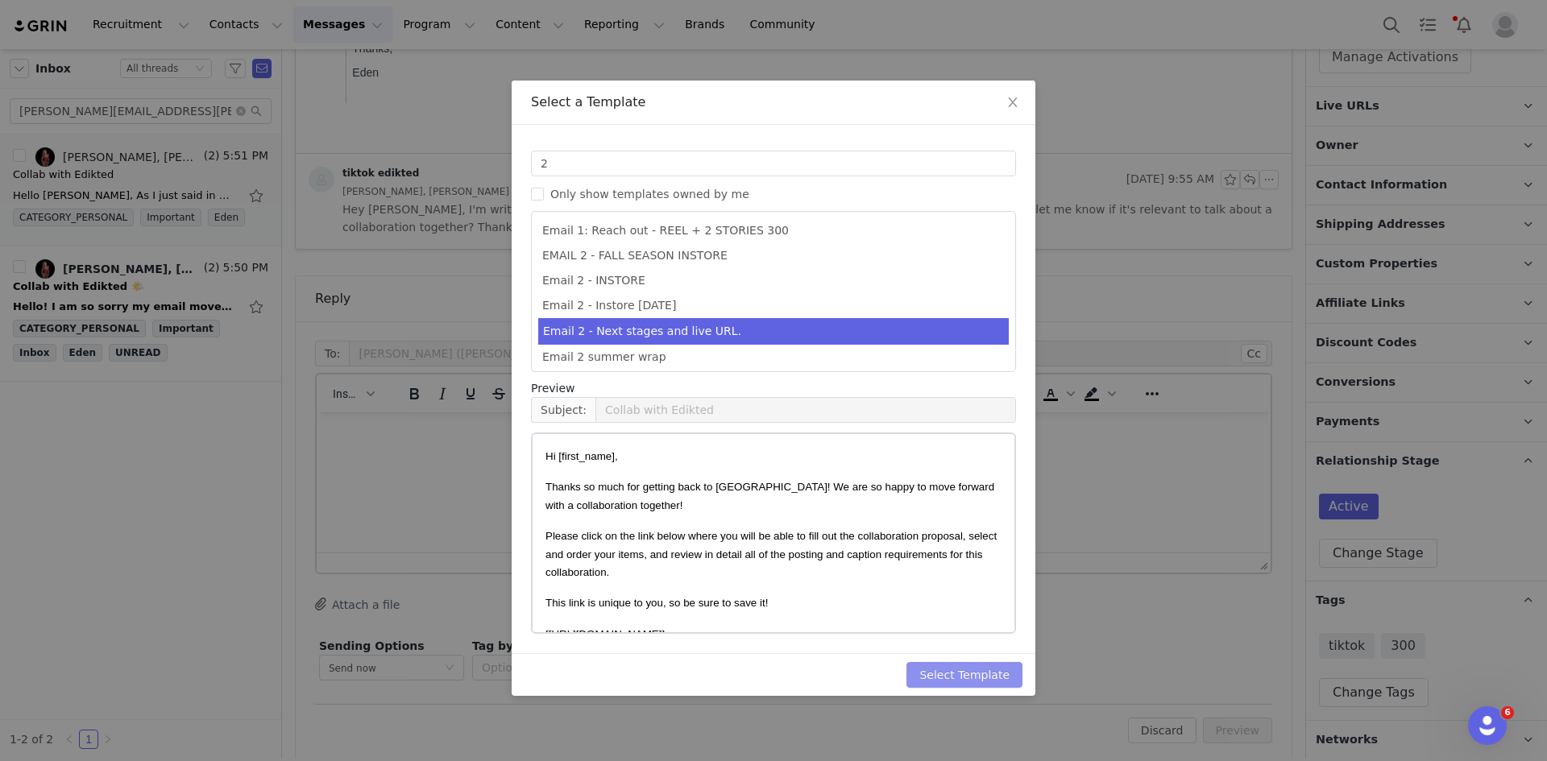
click at [960, 587] on button "Select Template" at bounding box center [964, 675] width 116 height 26
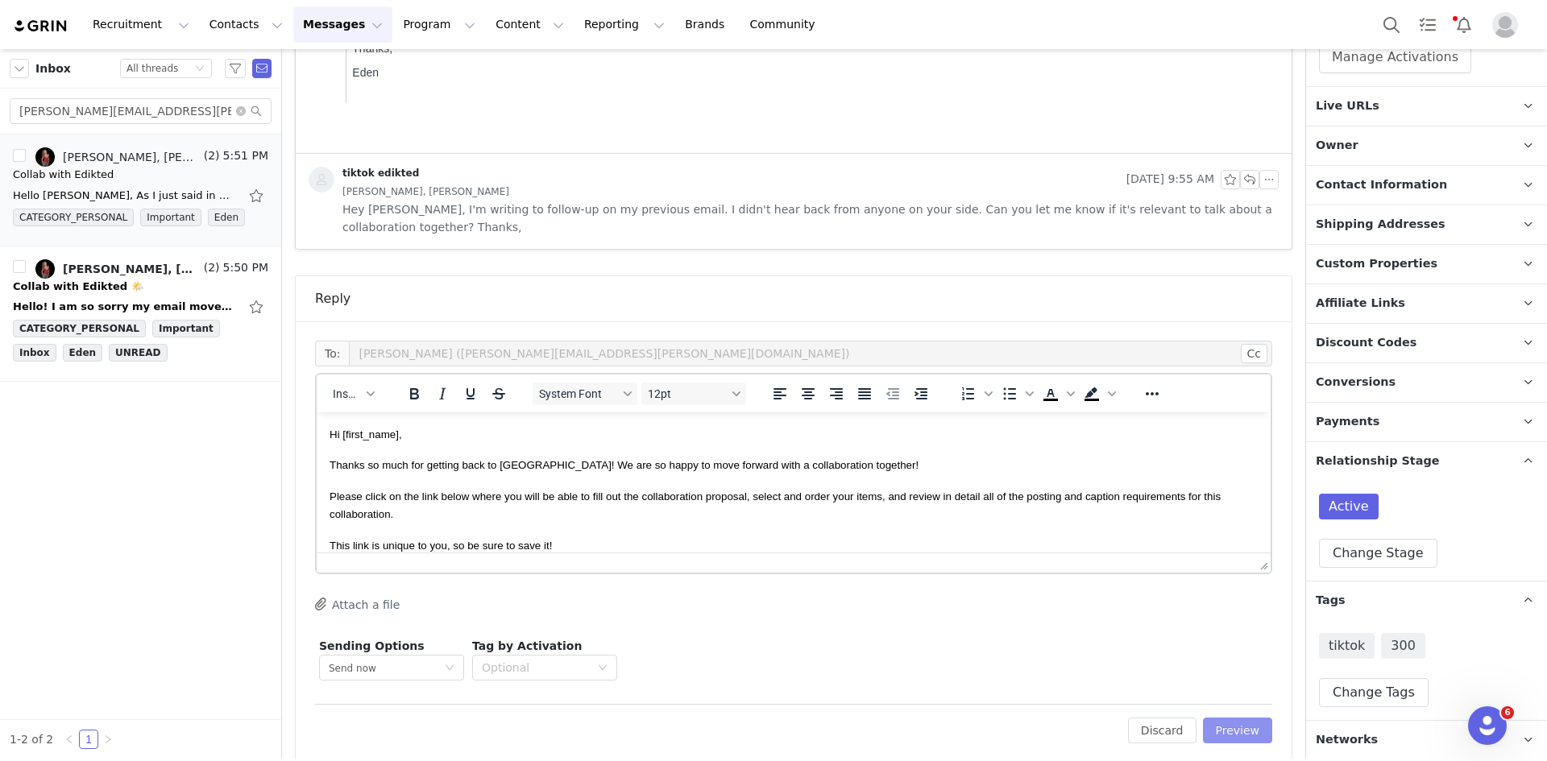
click at [1237, 587] on button "Preview" at bounding box center [1238, 731] width 70 height 26
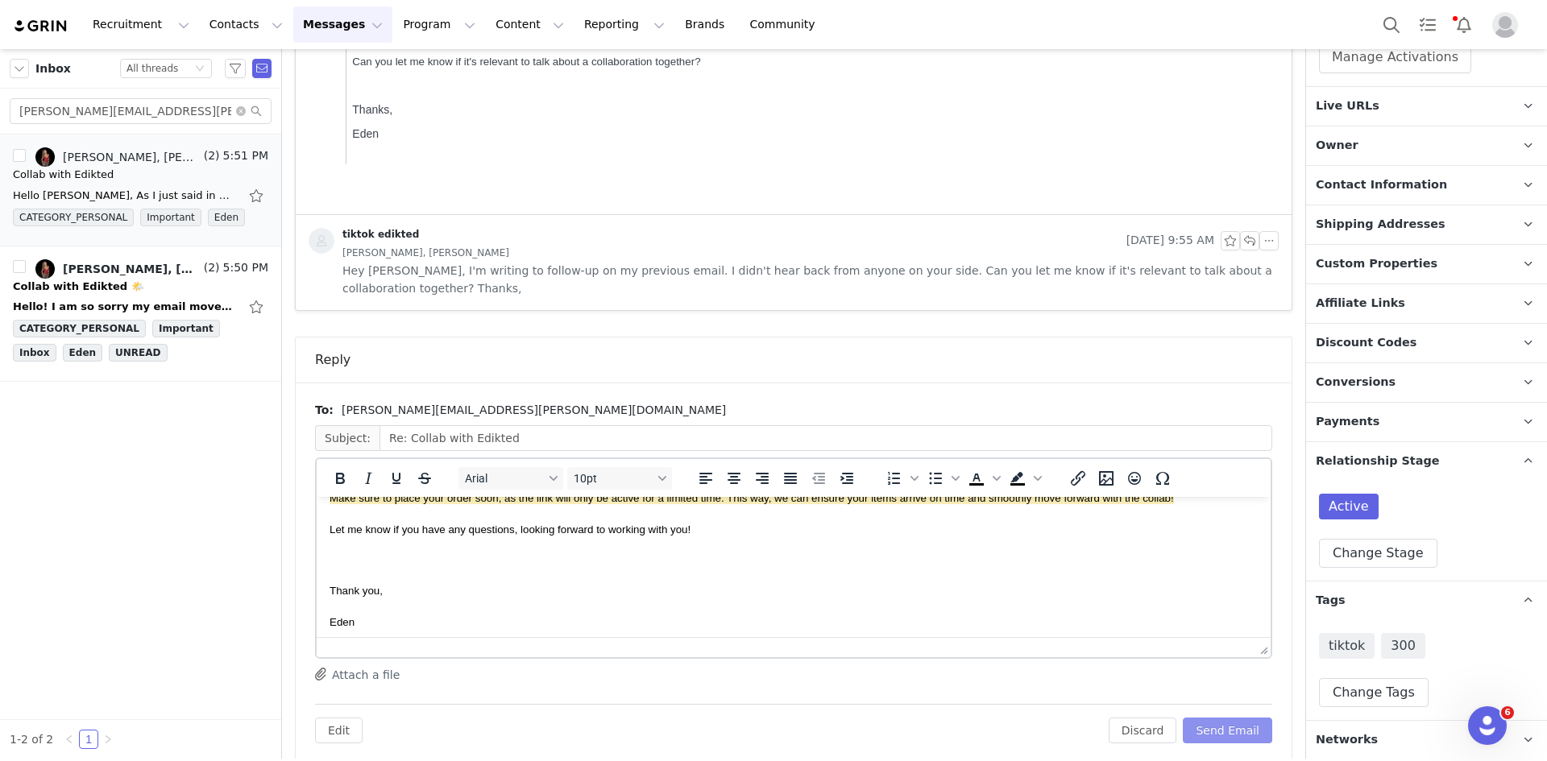
scroll to position [345, 0]
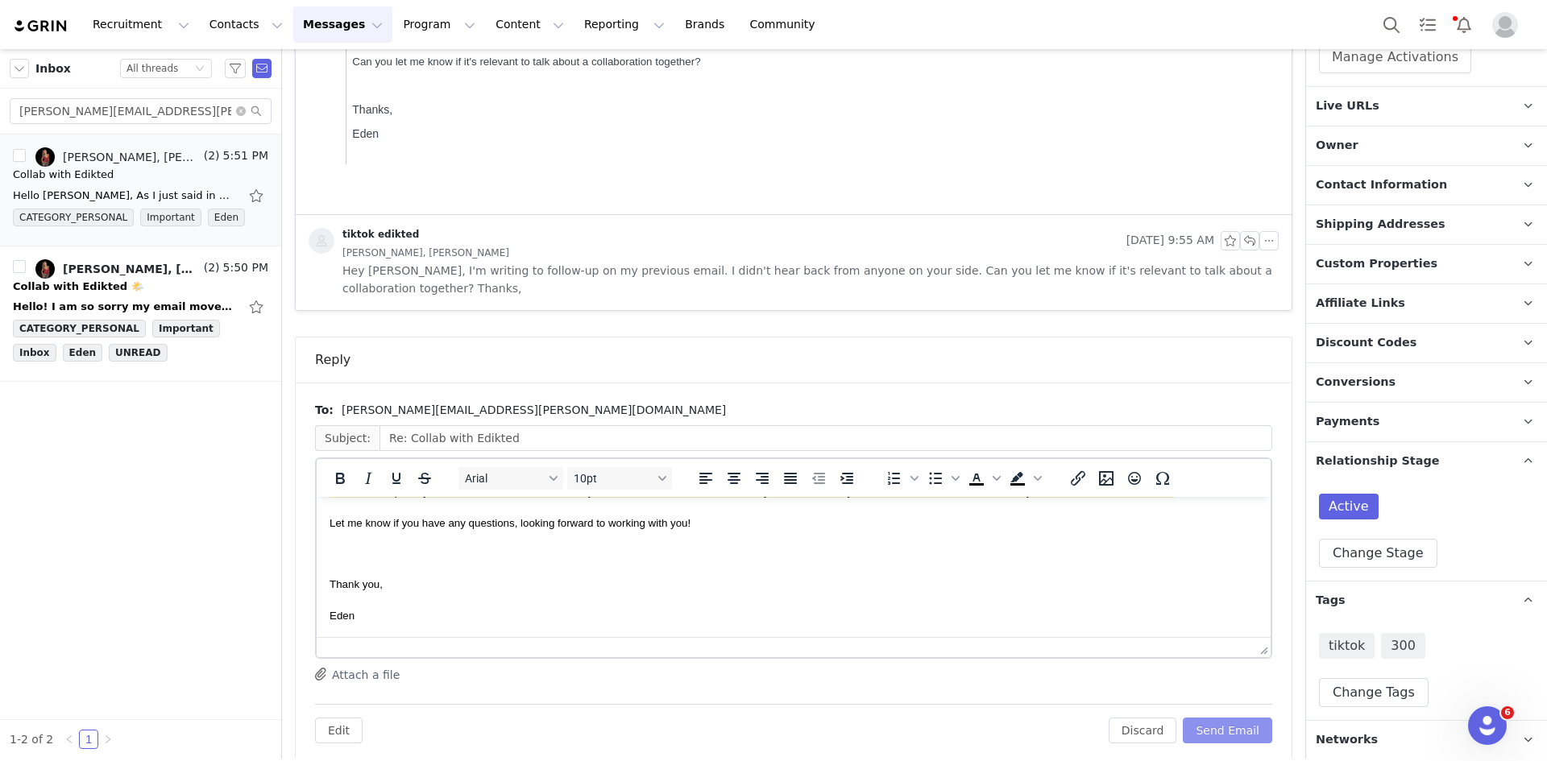
drag, startPoint x: 1212, startPoint y: 705, endPoint x: 1206, endPoint y: 699, distance: 8.6
click at [1210, 587] on button "Send Email" at bounding box center [1227, 731] width 89 height 26
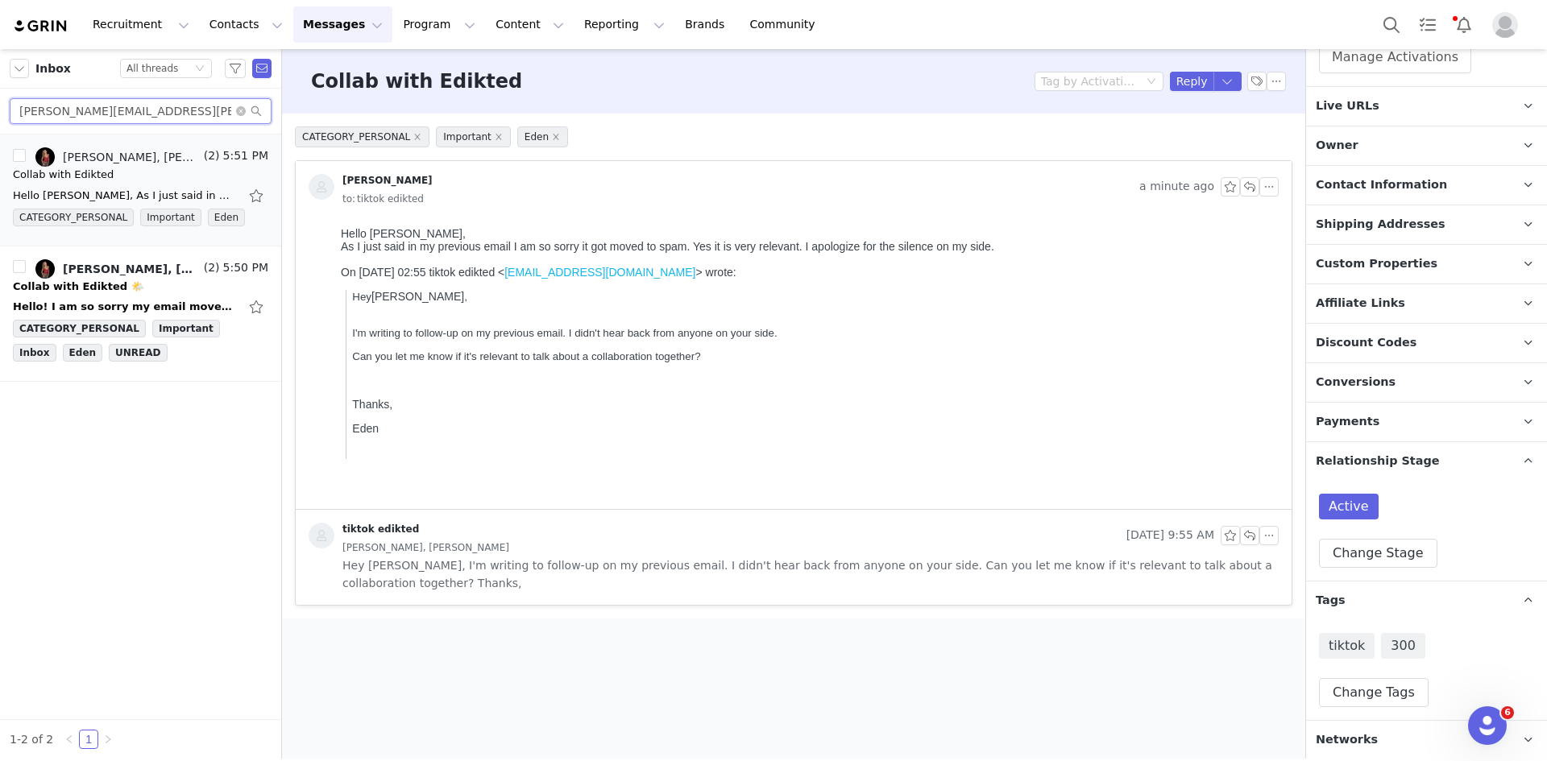
click at [176, 110] on input "[PERSON_NAME][EMAIL_ADDRESS][PERSON_NAME][DOMAIN_NAME]" at bounding box center [141, 111] width 262 height 26
click at [176, 109] on input "[PERSON_NAME][EMAIL_ADDRESS][PERSON_NAME][DOMAIN_NAME]" at bounding box center [141, 111] width 262 height 26
paste input "sahakianlillia"
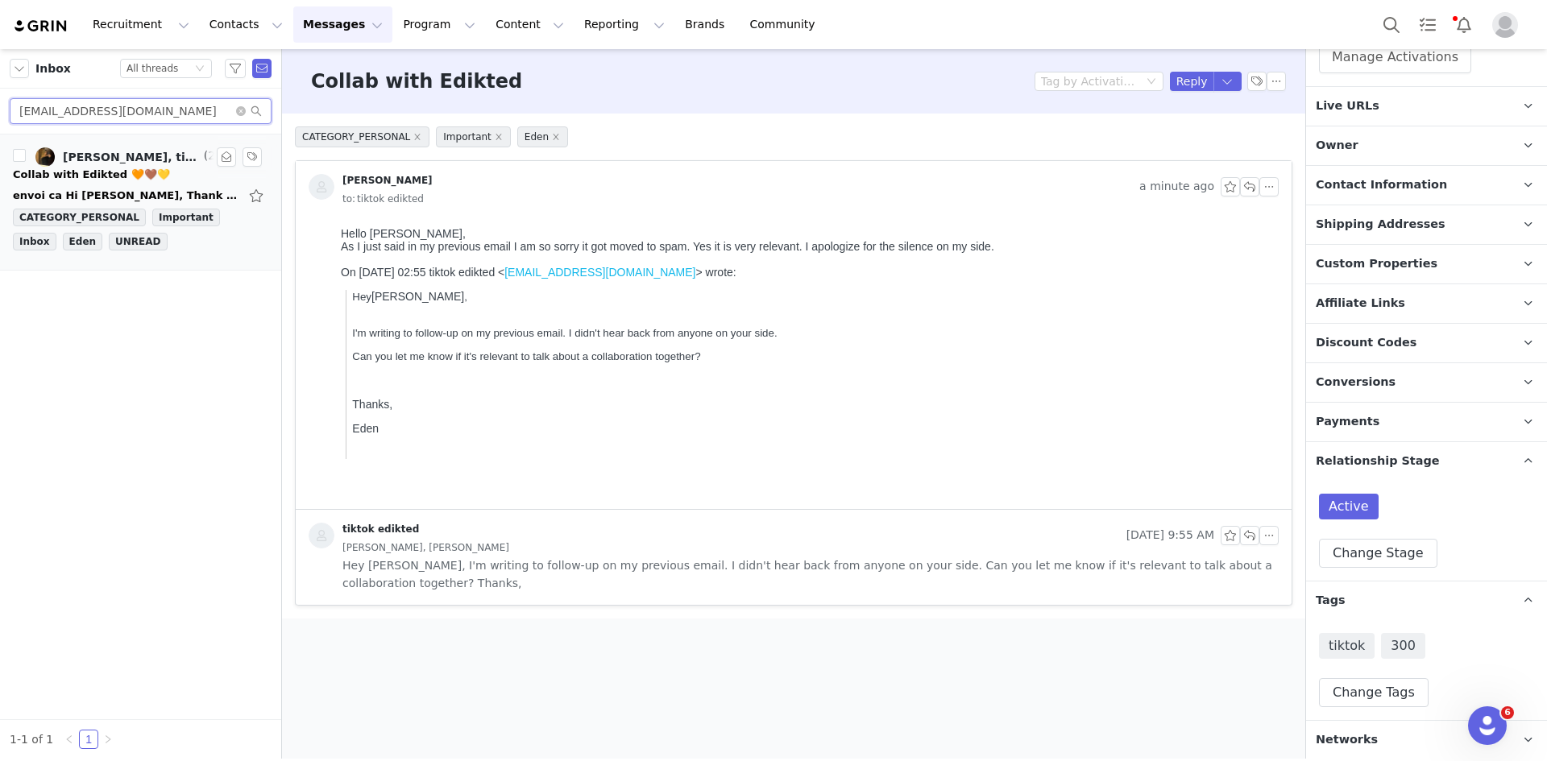
type input "[EMAIL_ADDRESS][DOMAIN_NAME]"
click at [146, 182] on div "Collab with Edikted 🧡🤎💛" at bounding box center [91, 175] width 157 height 16
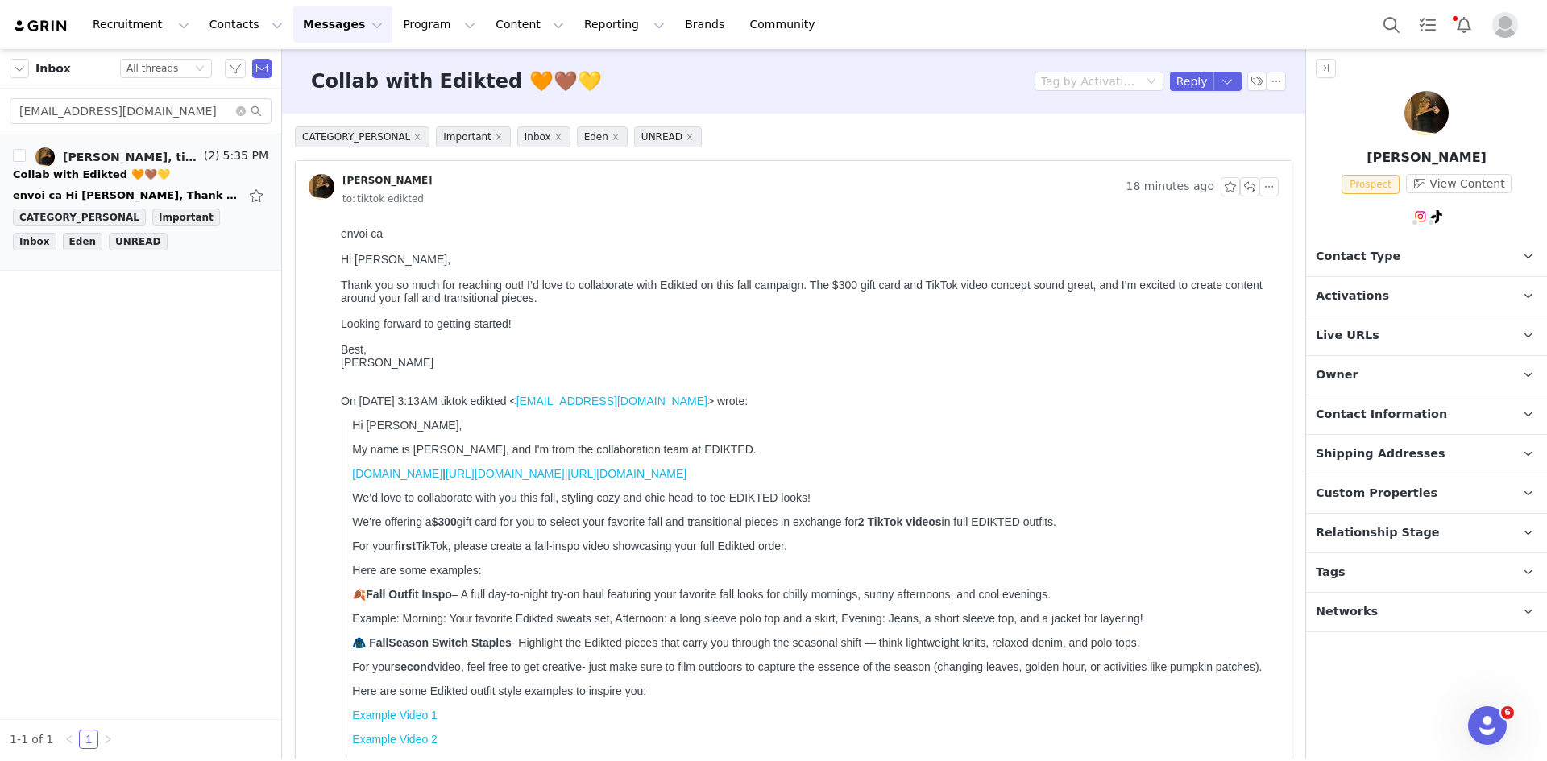
click at [1176, 92] on div "Collab with Edikted 🧡🤎💛 Tag by Activation Reply" at bounding box center [793, 81] width 1023 height 64
click at [1176, 86] on button "Reply" at bounding box center [1192, 81] width 44 height 19
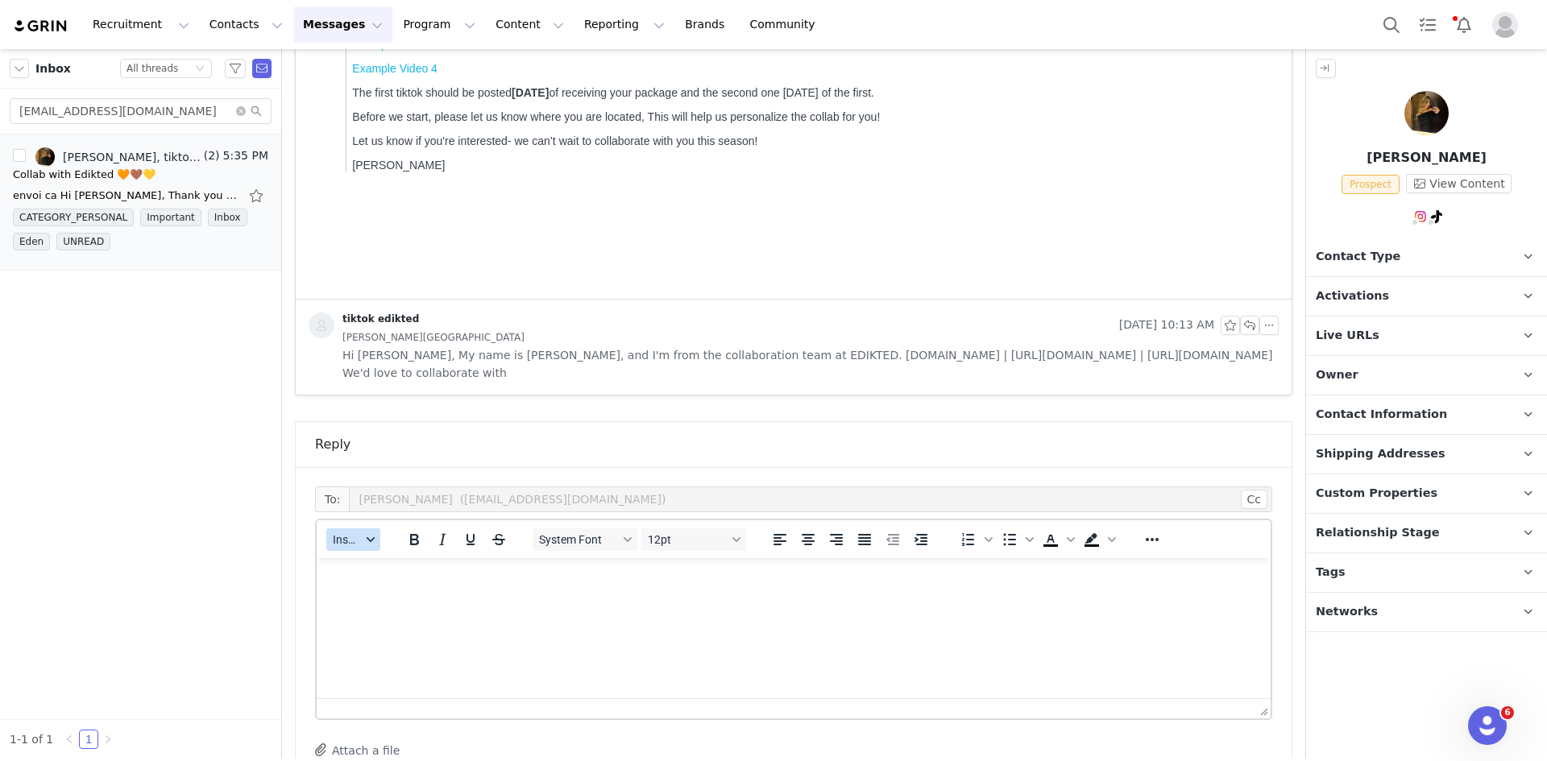
click at [374, 544] on button "Insert" at bounding box center [353, 540] width 54 height 23
click at [371, 560] on div "Insert Template" at bounding box center [412, 567] width 145 height 19
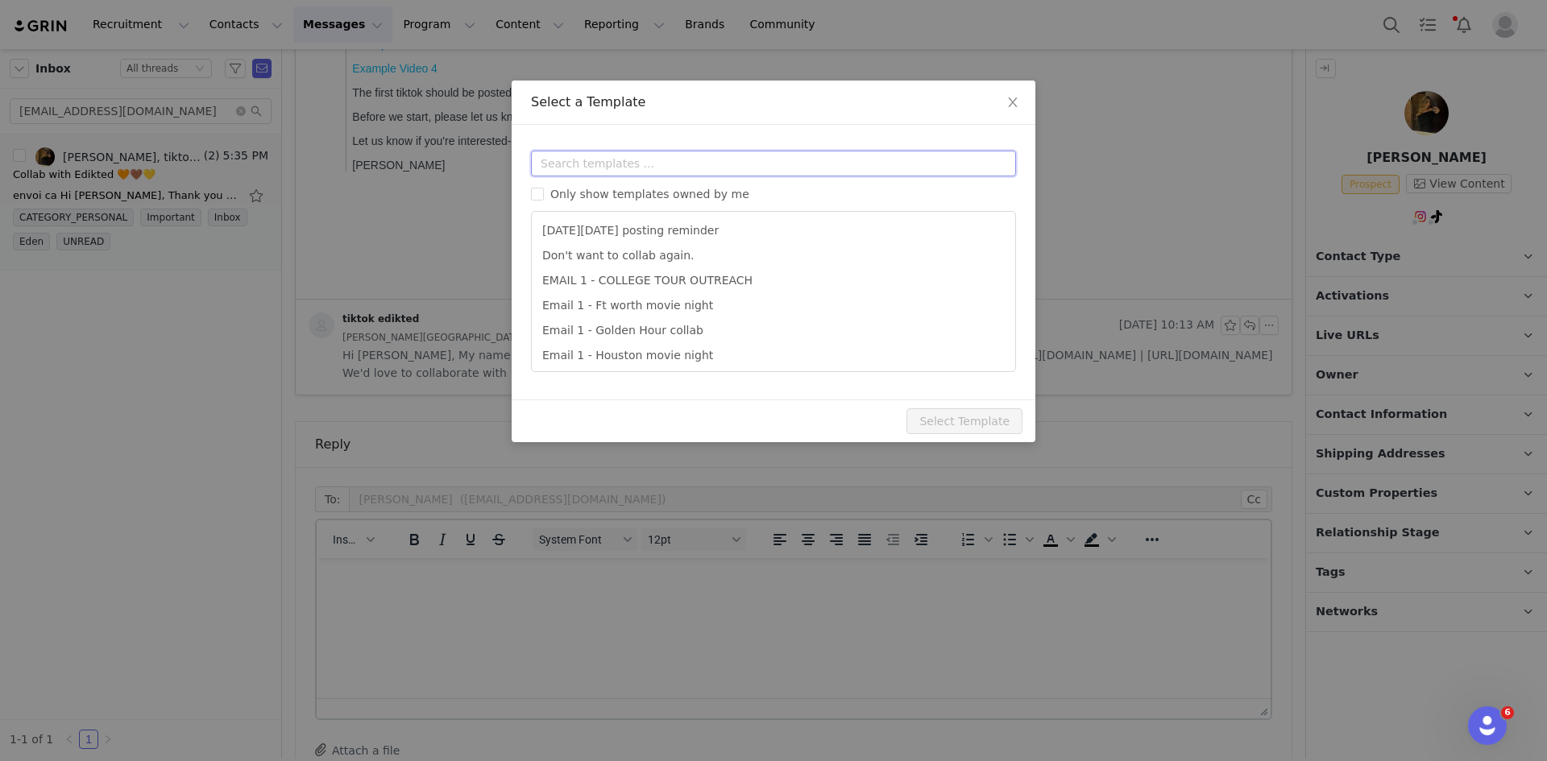
click at [637, 151] on input "text" at bounding box center [773, 164] width 485 height 26
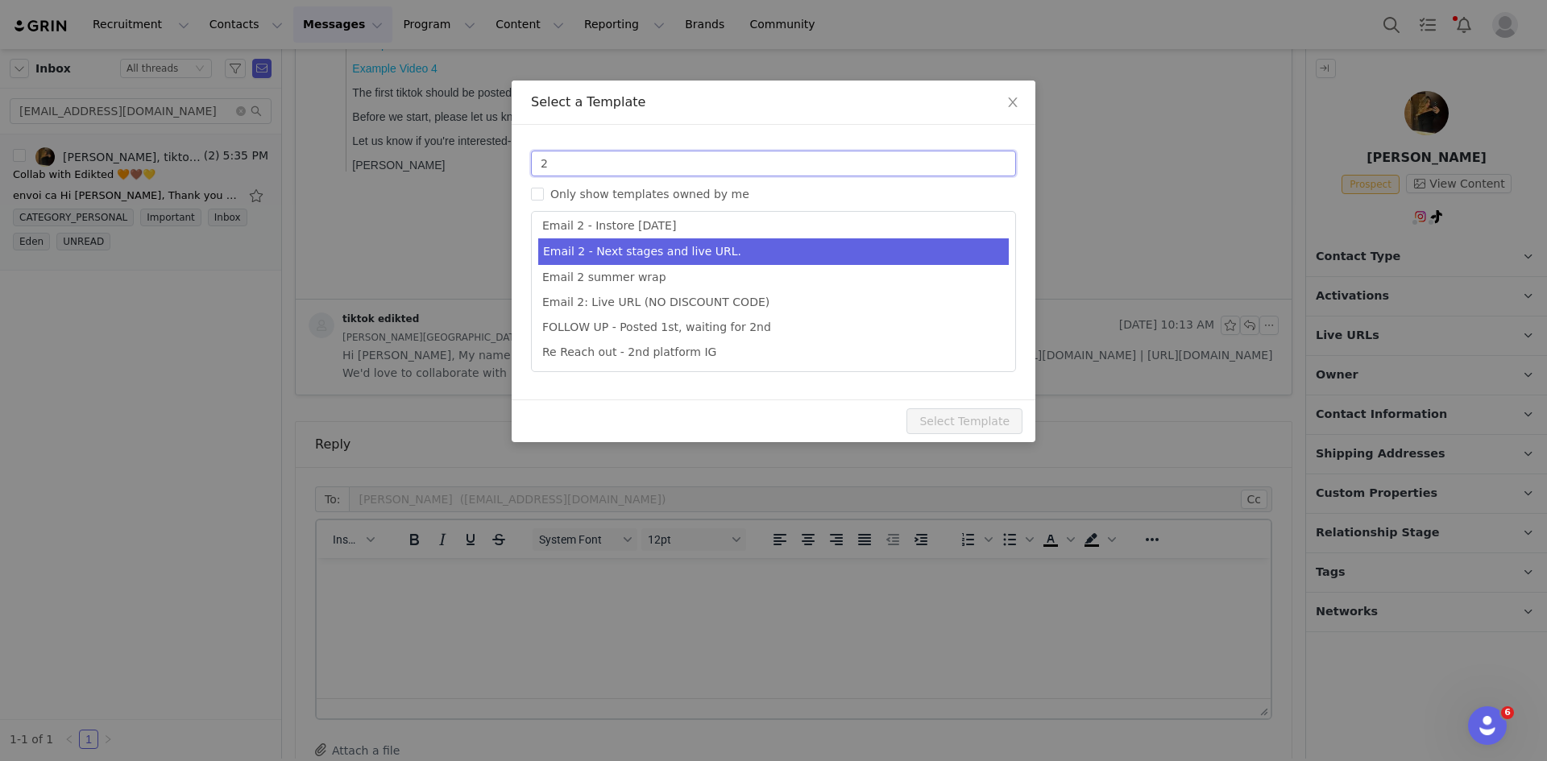
type input "2"
type input "Collab with Edikted"
click at [673, 255] on li "Email 2 - Next stages and live URL." at bounding box center [773, 251] width 471 height 27
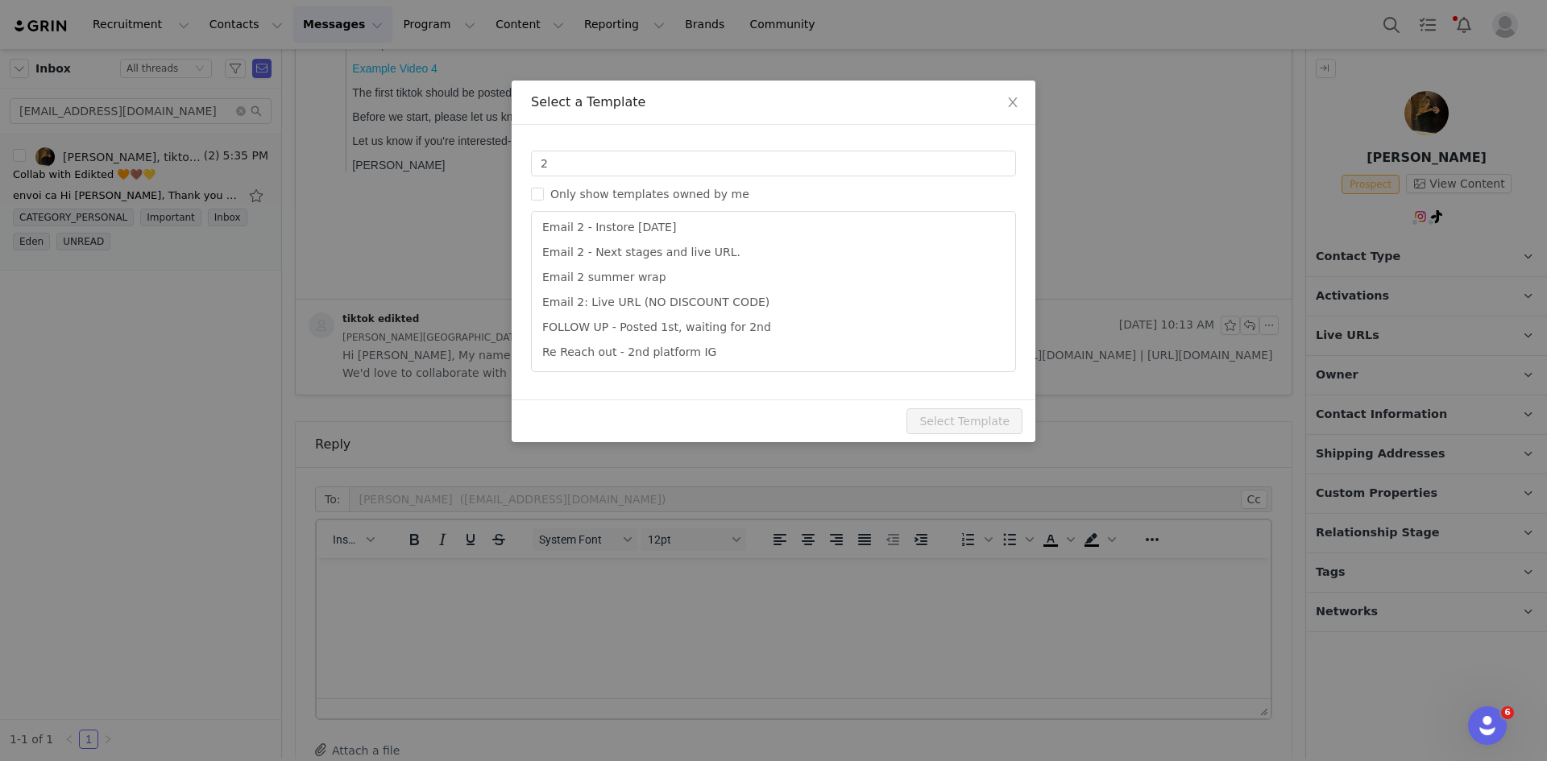
scroll to position [80, 0]
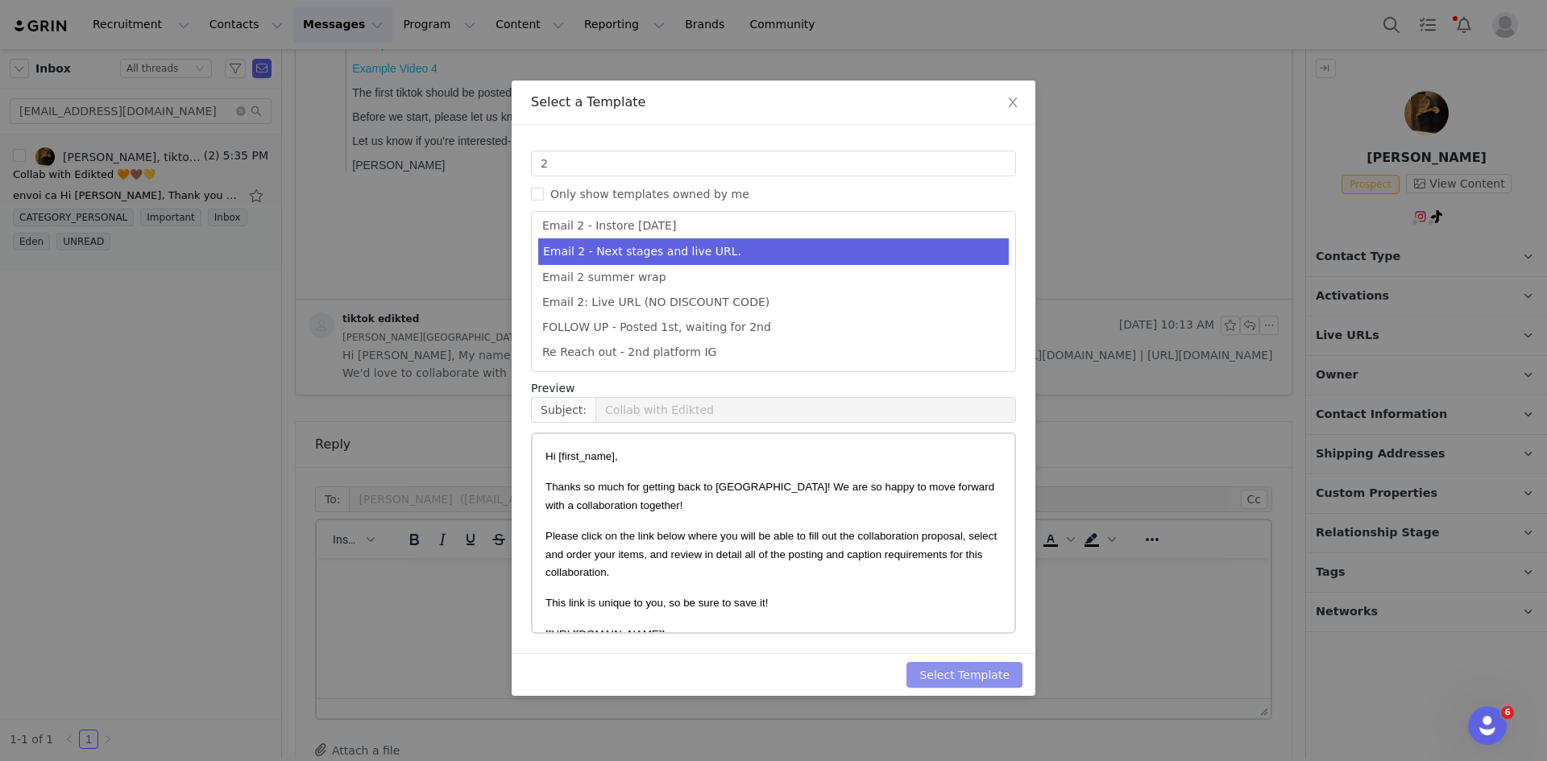
click at [990, 587] on button "Select Template" at bounding box center [964, 675] width 116 height 26
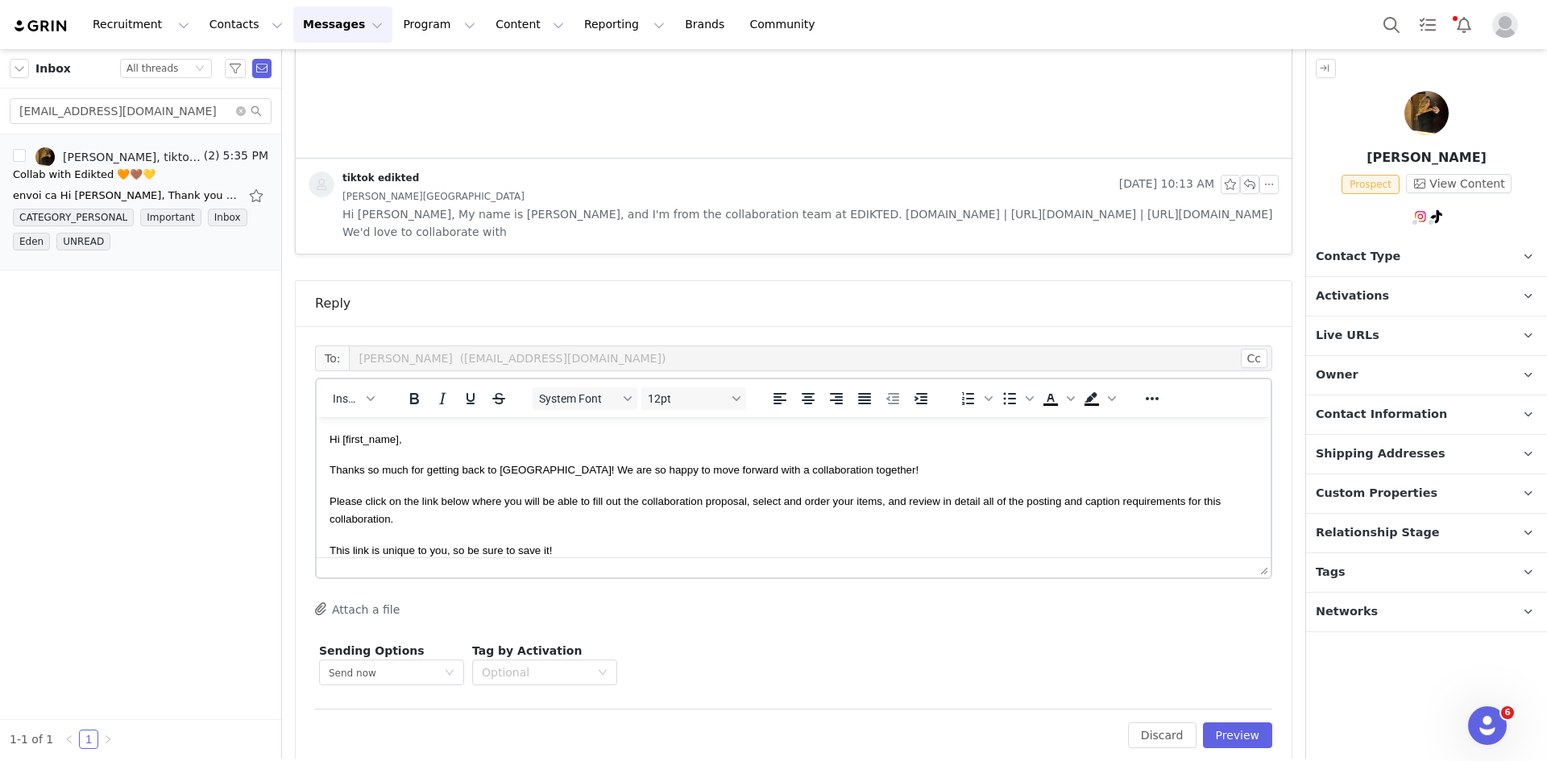
scroll to position [883, 0]
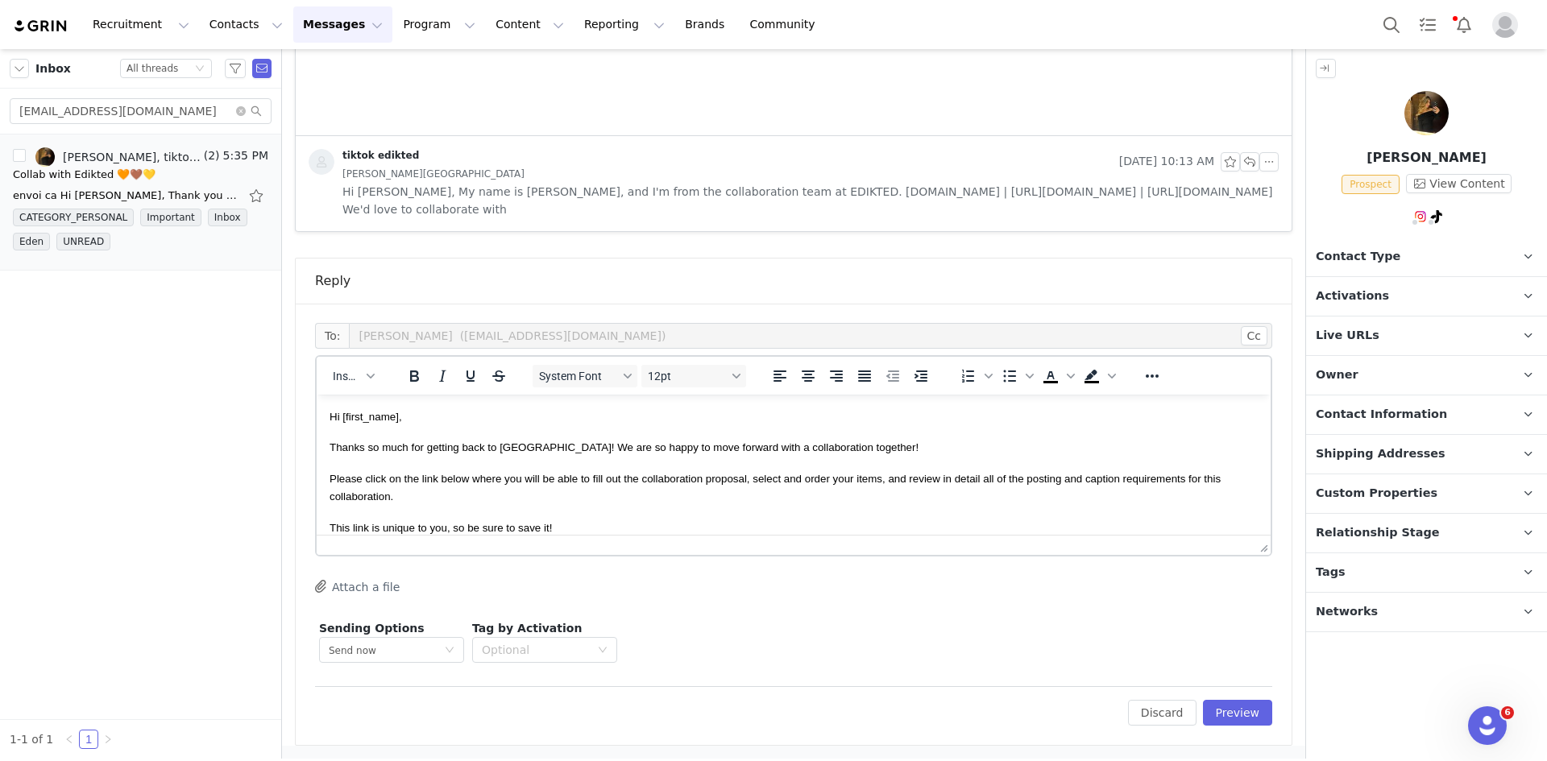
click at [1237, 587] on div "Edit Discard Preview" at bounding box center [793, 705] width 957 height 39
click at [1234, 587] on button "Preview" at bounding box center [1238, 713] width 70 height 26
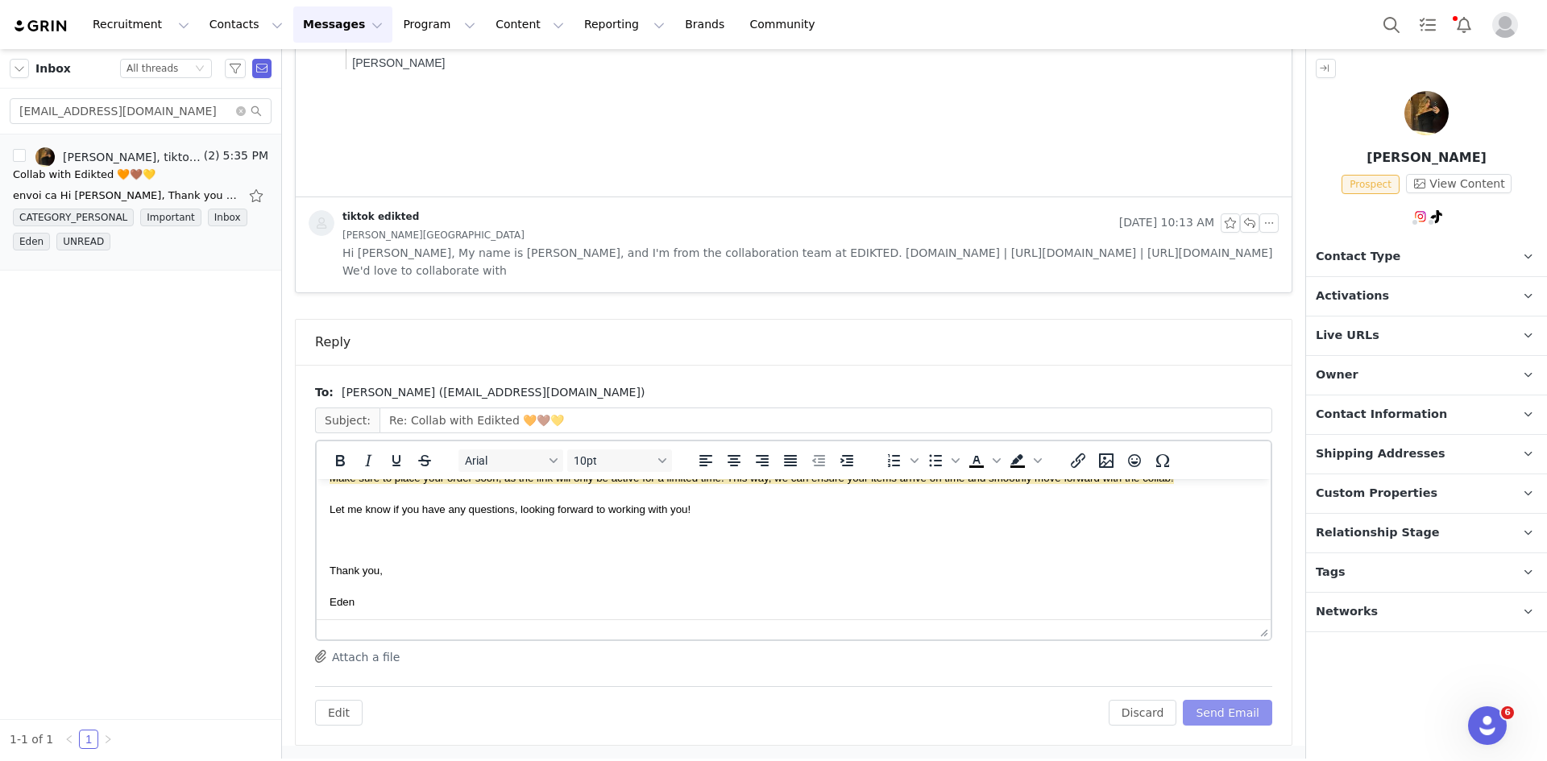
scroll to position [345, 0]
click at [1236, 587] on button "Send Email" at bounding box center [1227, 713] width 89 height 26
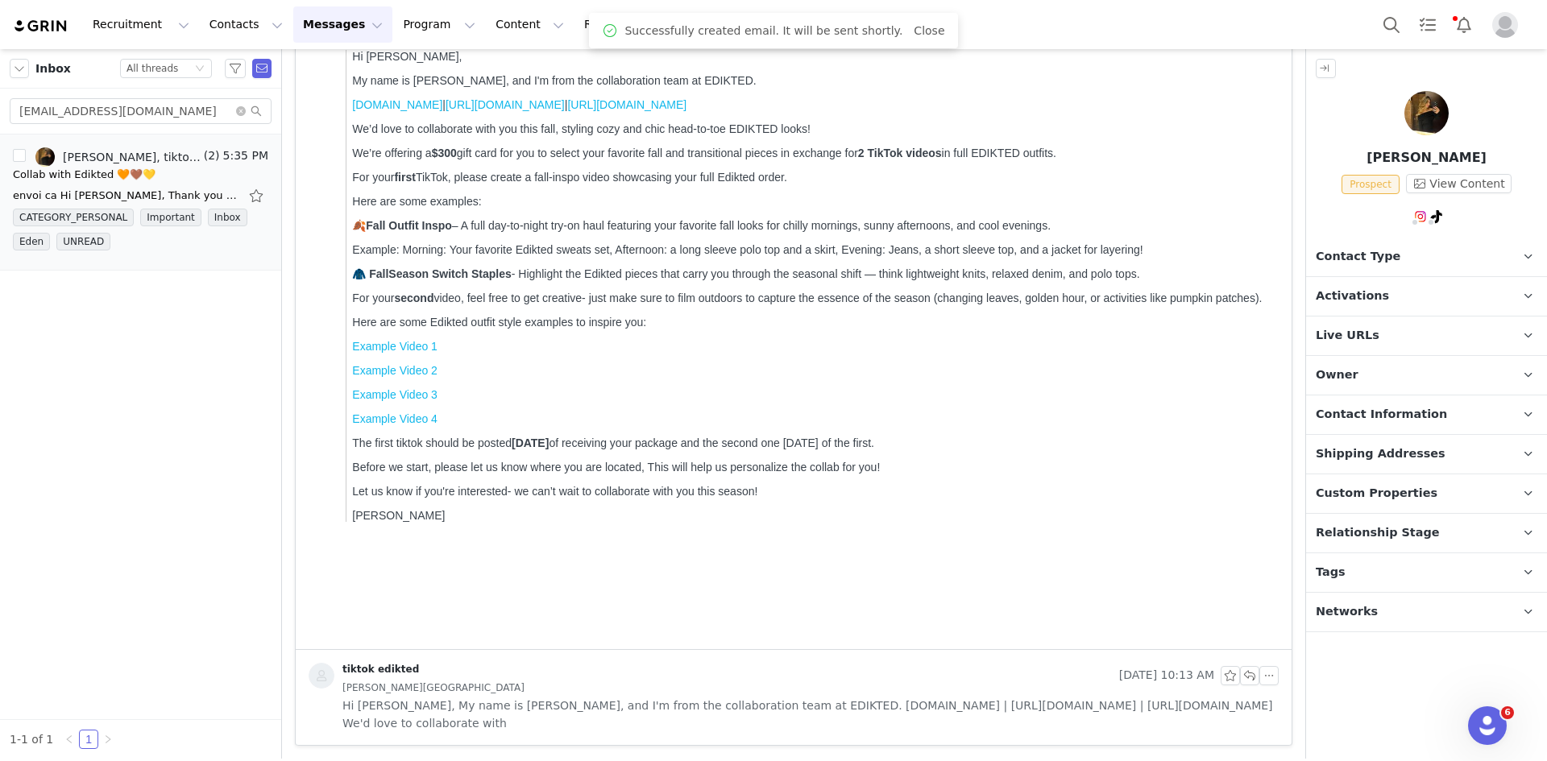
click at [1237, 262] on span "Contact Type" at bounding box center [1358, 257] width 85 height 18
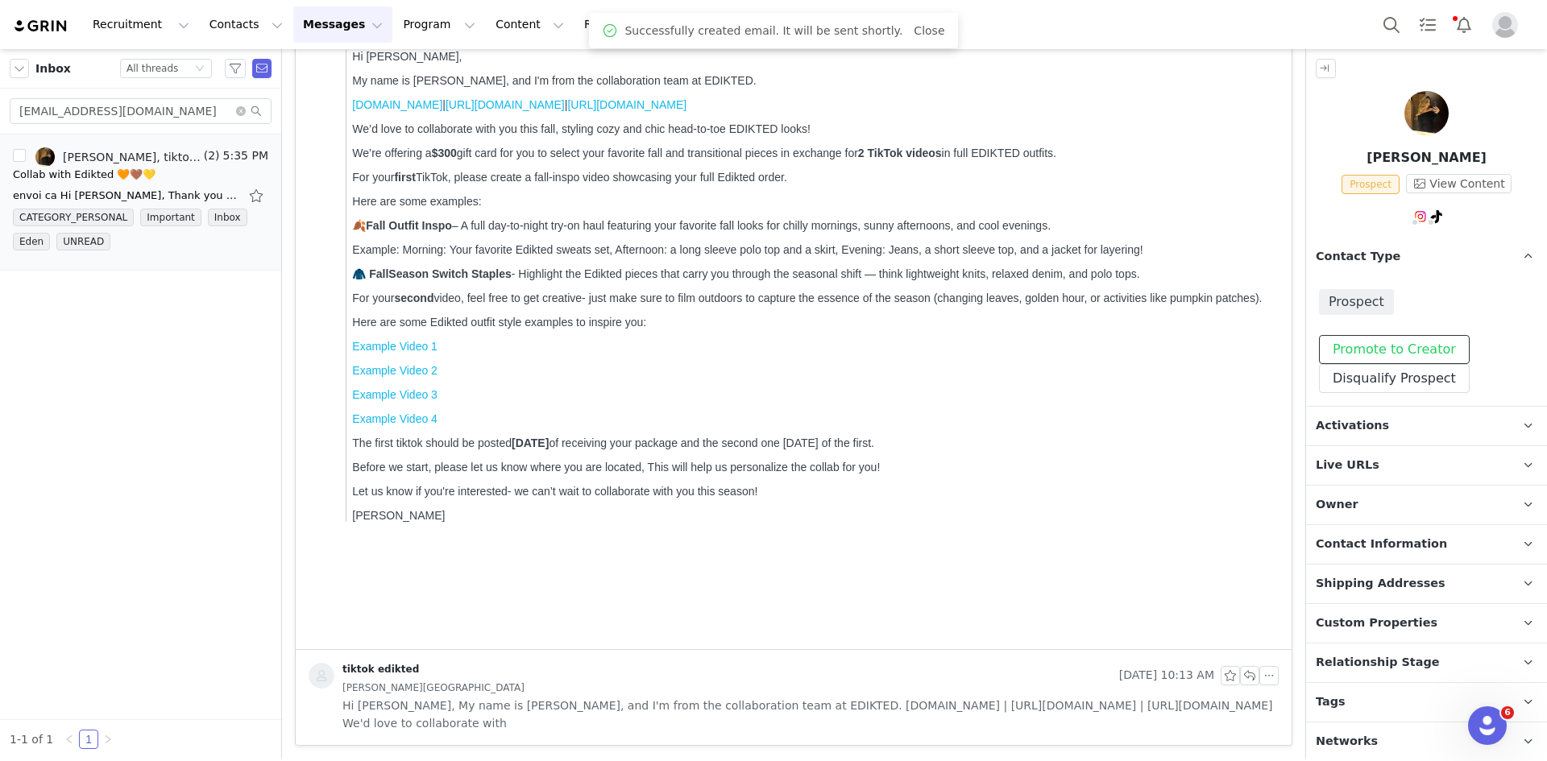
click at [1237, 354] on button "Promote to Creator" at bounding box center [1394, 349] width 151 height 29
click at [1237, 438] on p "Activations" at bounding box center [1407, 426] width 202 height 39
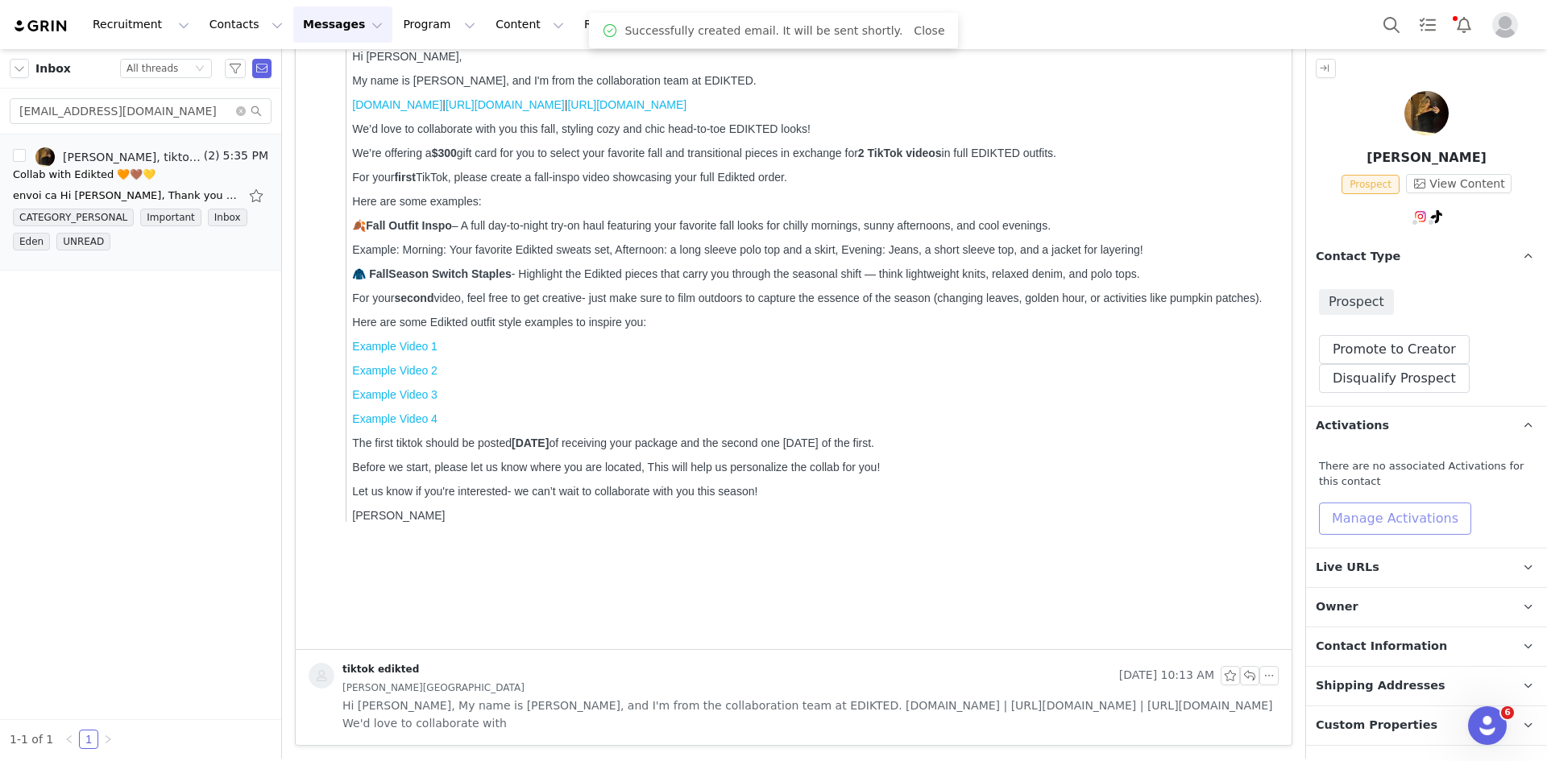
drag, startPoint x: 1371, startPoint y: 501, endPoint x: 1364, endPoint y: 539, distance: 38.4
click at [1237, 503] on button "Manage Activations" at bounding box center [1395, 519] width 152 height 32
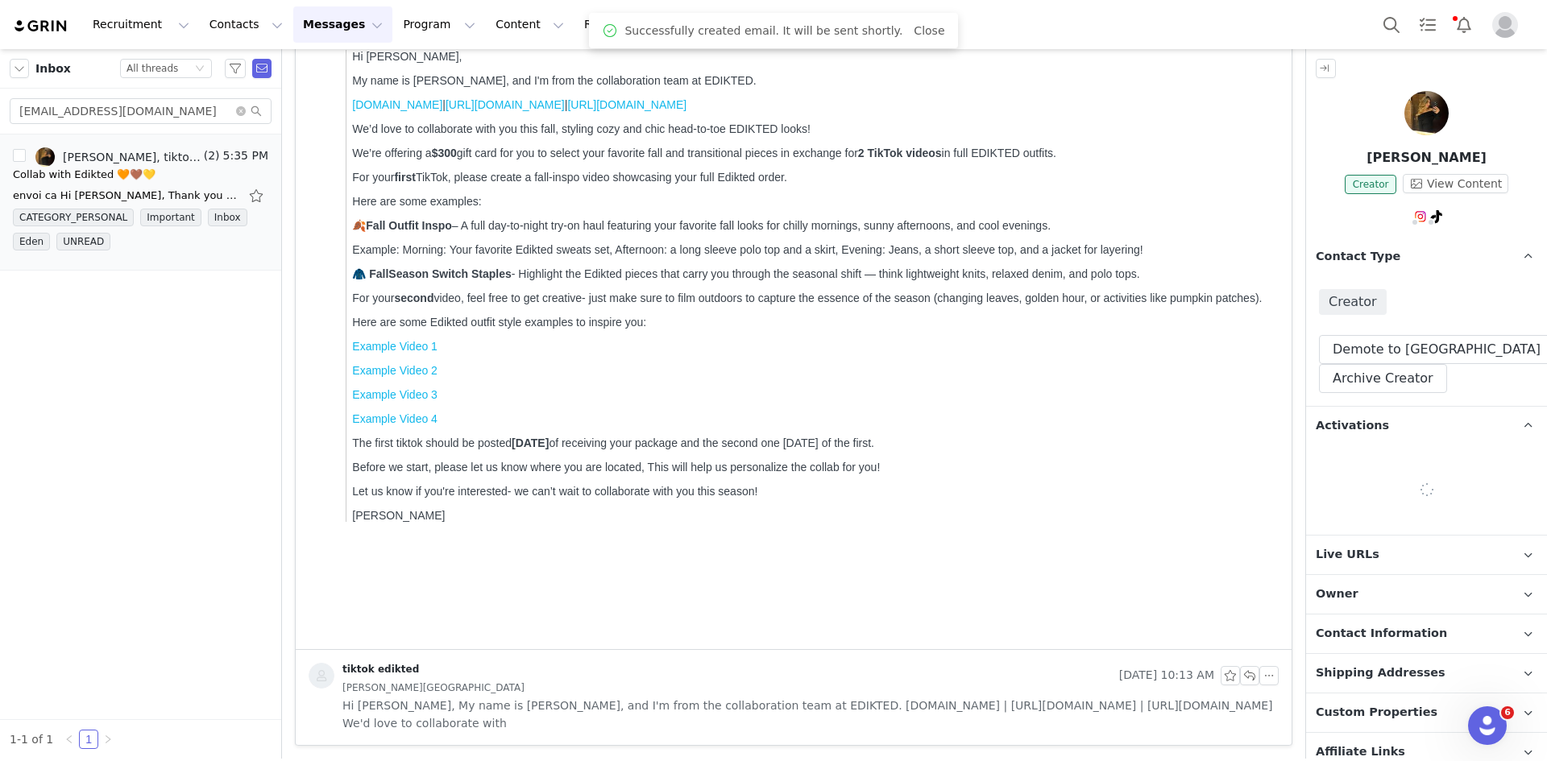
click at [1237, 572] on p "Live URLs" at bounding box center [1407, 555] width 202 height 39
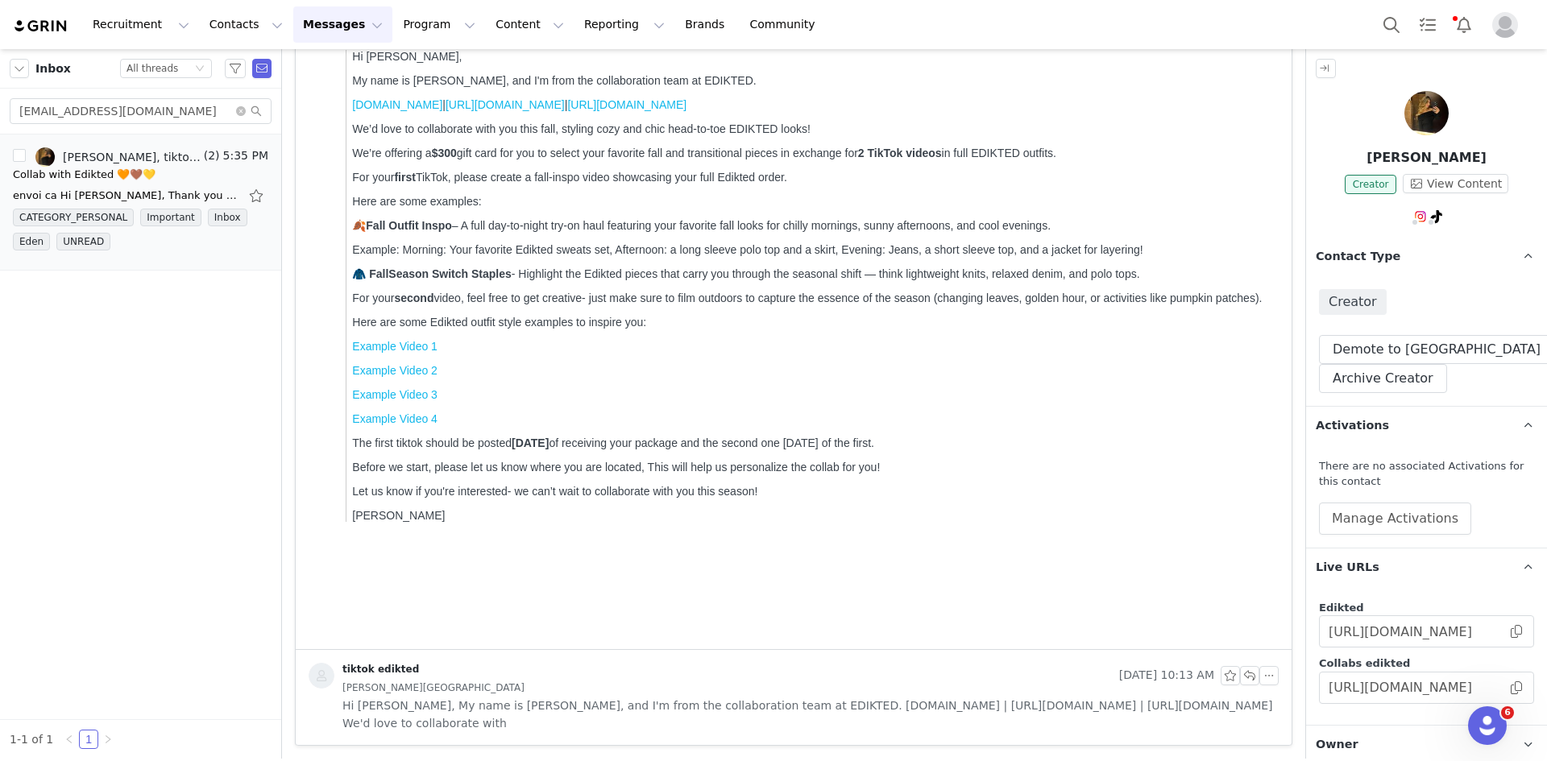
click at [1237, 533] on div "There are no associated Activations for this contact Manage Activations" at bounding box center [1426, 497] width 241 height 102
click at [1237, 519] on button "Manage Activations" at bounding box center [1395, 519] width 152 height 32
click at [1237, 581] on div "Select Activation" at bounding box center [1350, 580] width 157 height 24
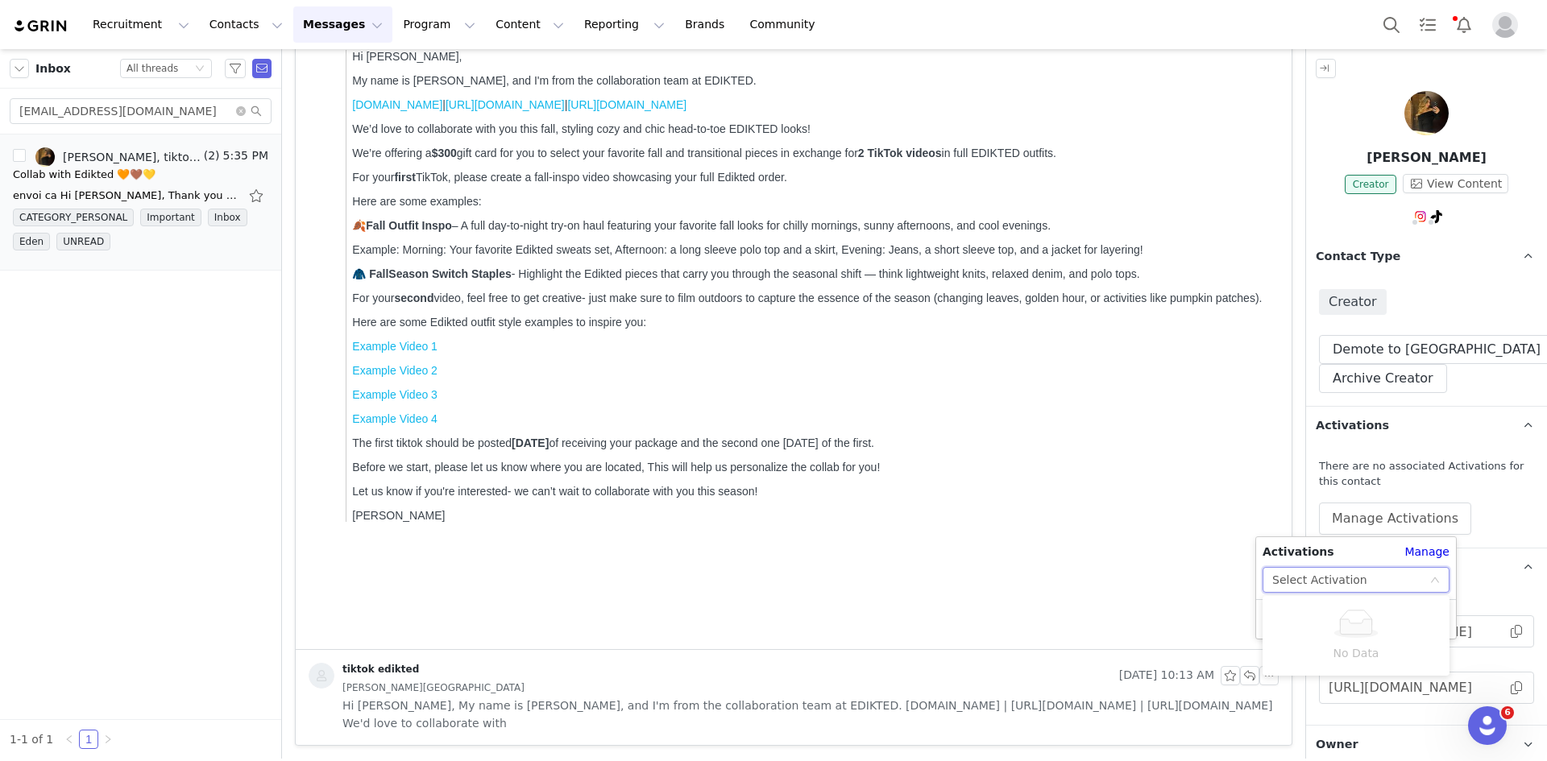
click at [1237, 578] on div "Select Activation" at bounding box center [1319, 580] width 95 height 24
click at [1237, 581] on div "Select Activation" at bounding box center [1350, 580] width 157 height 24
click at [1237, 587] on div "Select Activation" at bounding box center [1350, 580] width 157 height 24
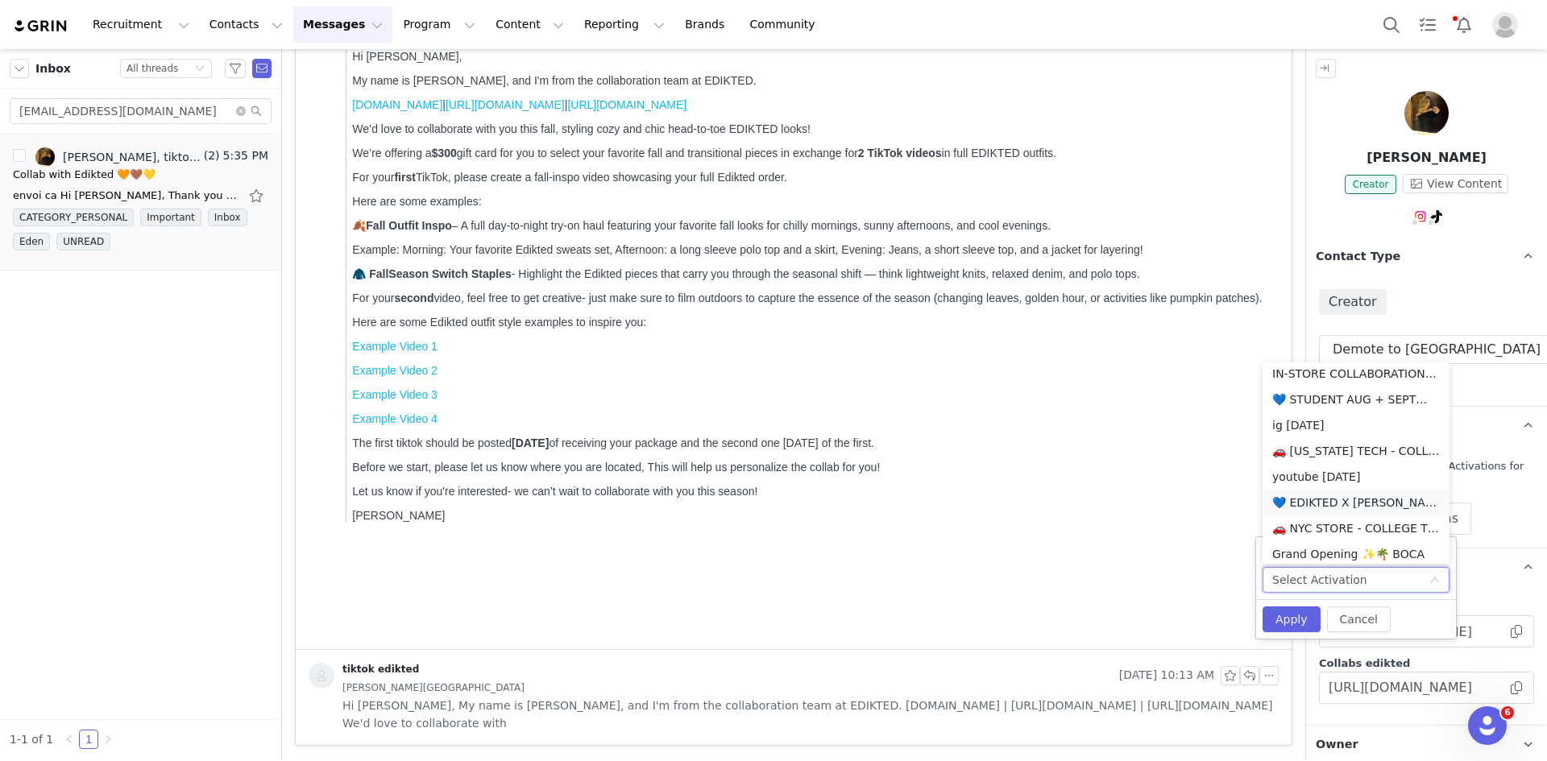
scroll to position [814, 0]
click at [1237, 415] on li "💚TIKTOK AUG + SEP💚2025" at bounding box center [1356, 416] width 187 height 26
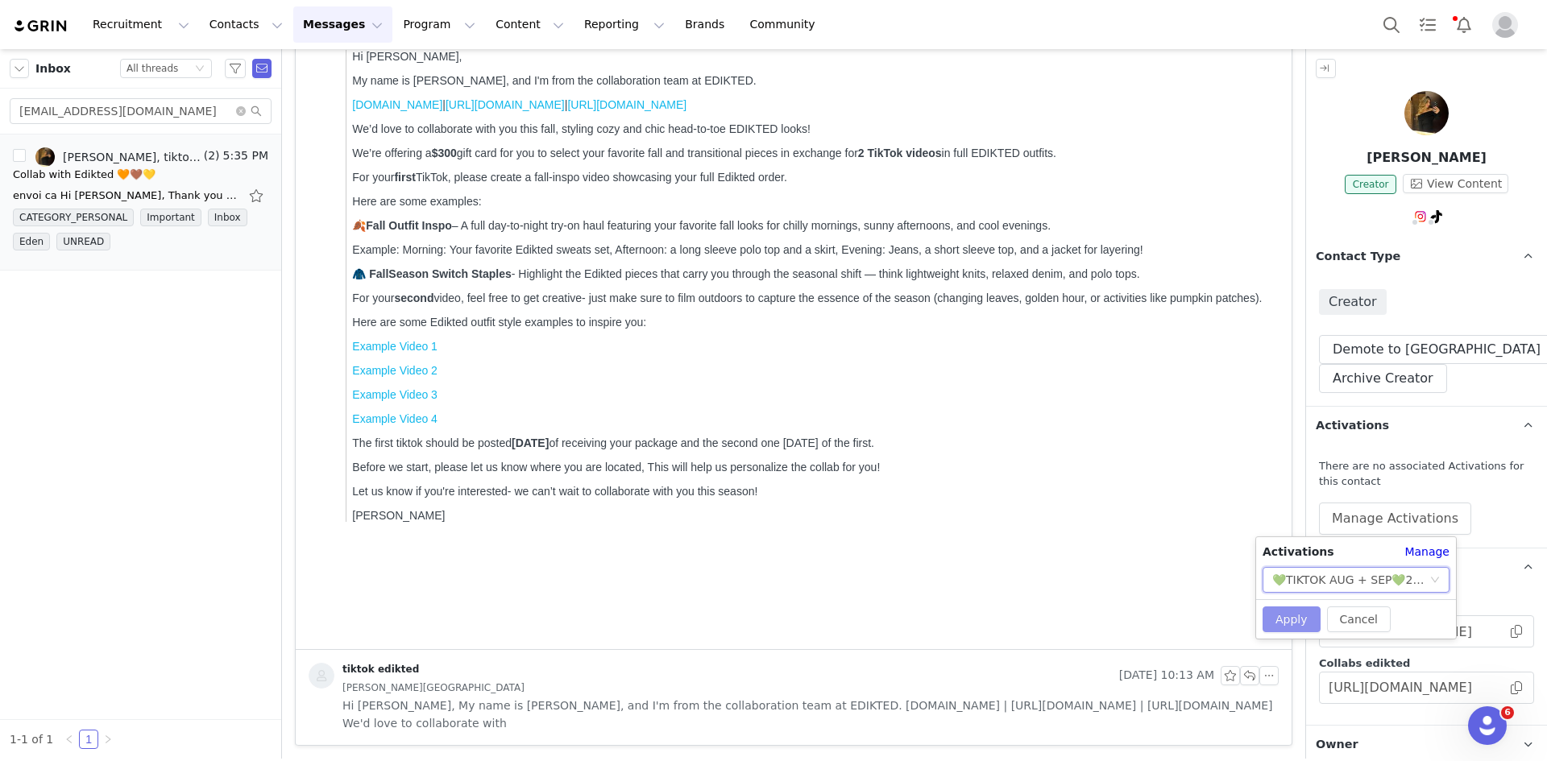
click at [1237, 587] on button "Apply" at bounding box center [1292, 620] width 58 height 26
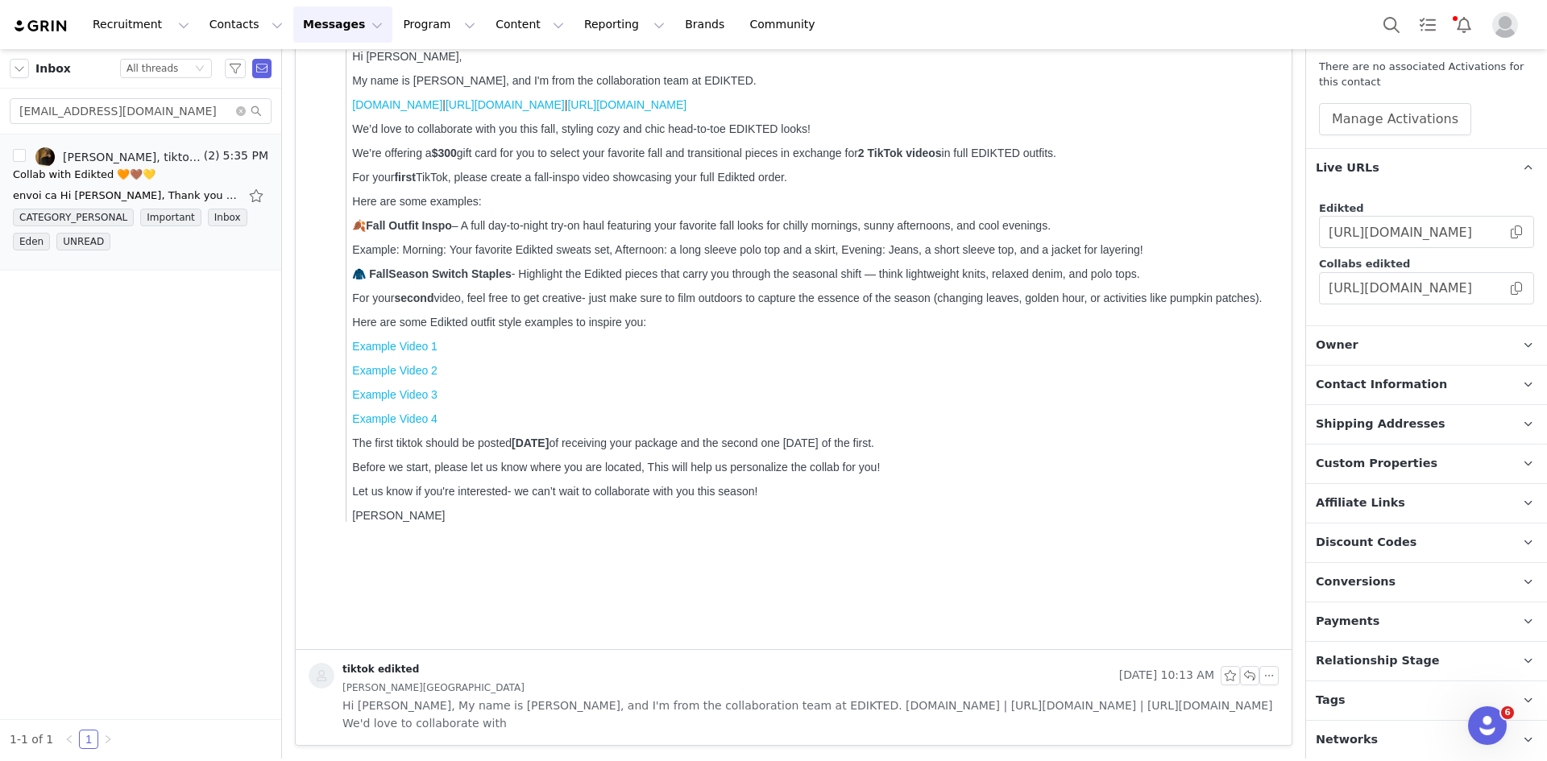
click at [1237, 587] on span "Relationship Stage" at bounding box center [1378, 662] width 124 height 18
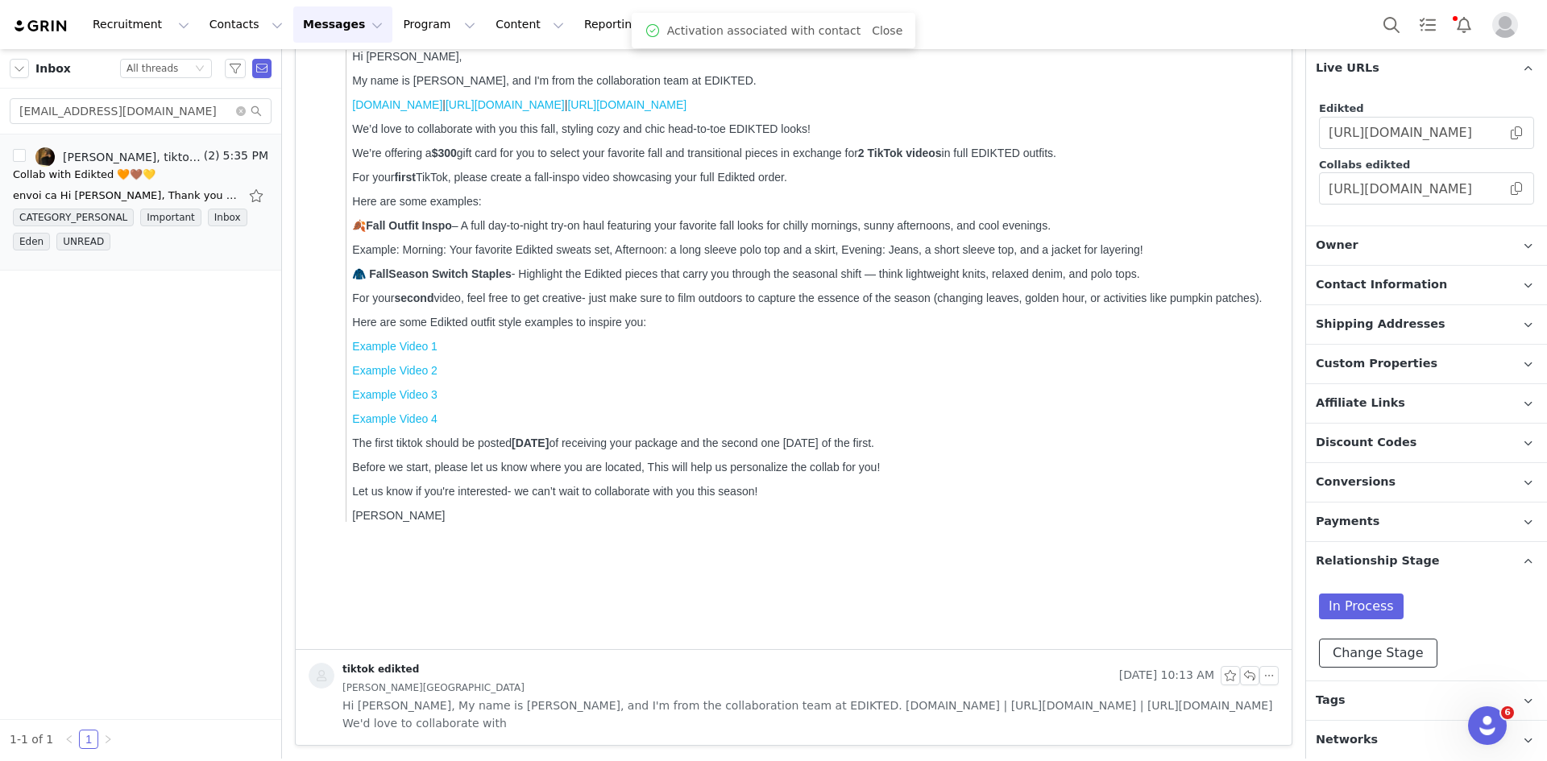
scroll to position [494, 0]
click at [1237, 587] on button "Change Stage" at bounding box center [1378, 653] width 118 height 29
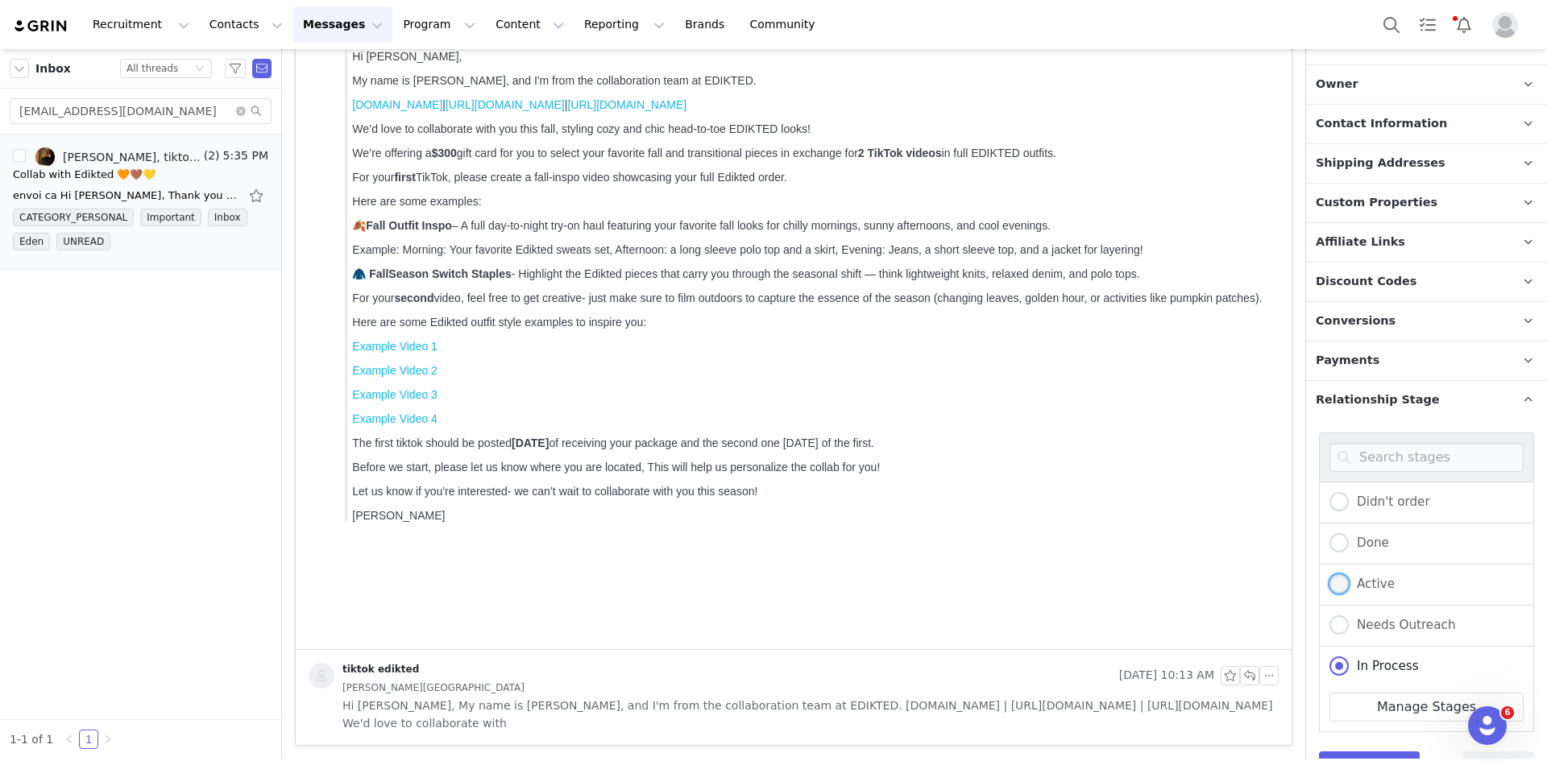
click at [1237, 583] on span "Active" at bounding box center [1372, 584] width 46 height 15
click at [1237, 583] on input "Active" at bounding box center [1338, 584] width 19 height 21
radio input "true"
radio input "false"
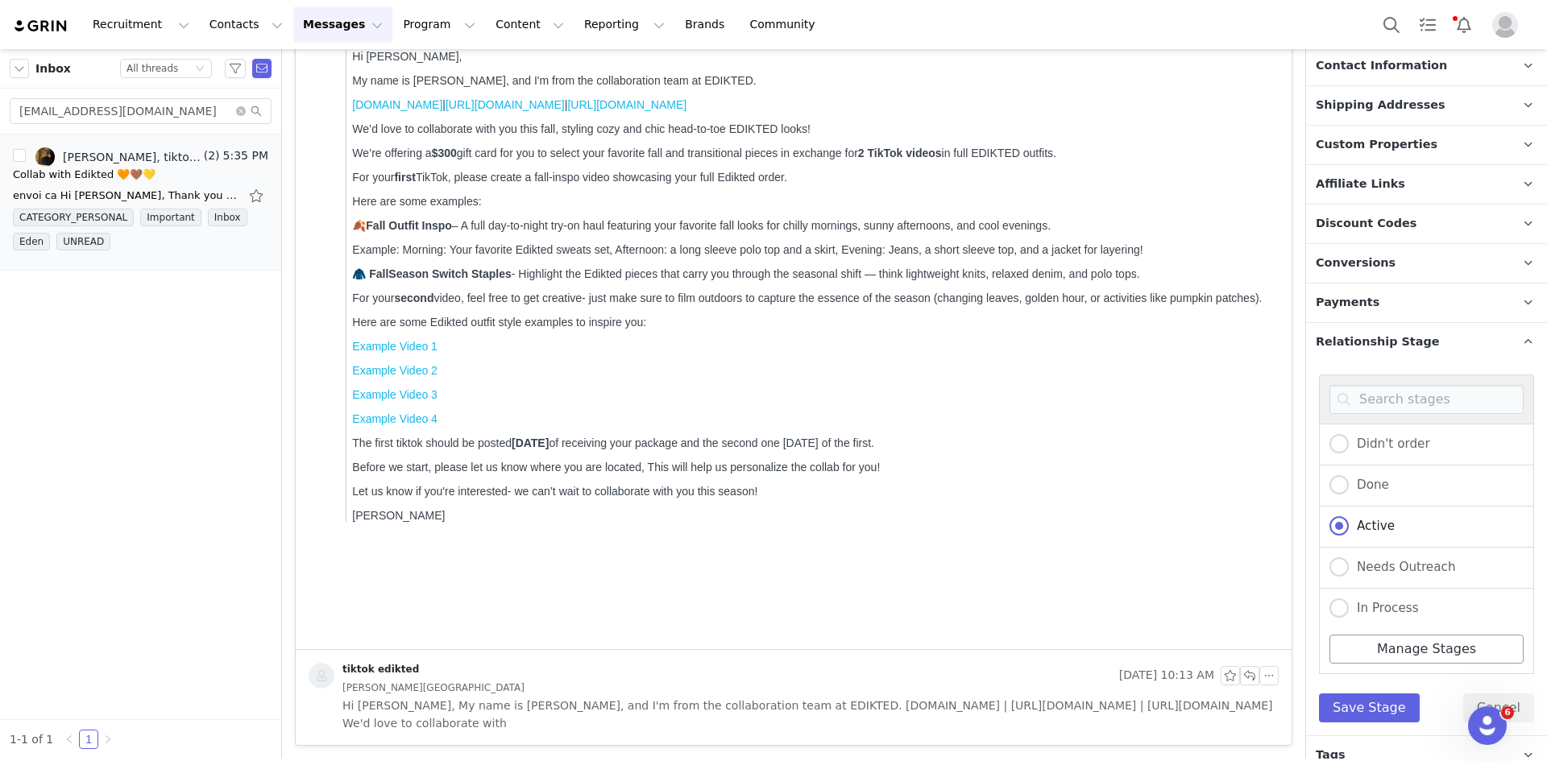
scroll to position [768, 0]
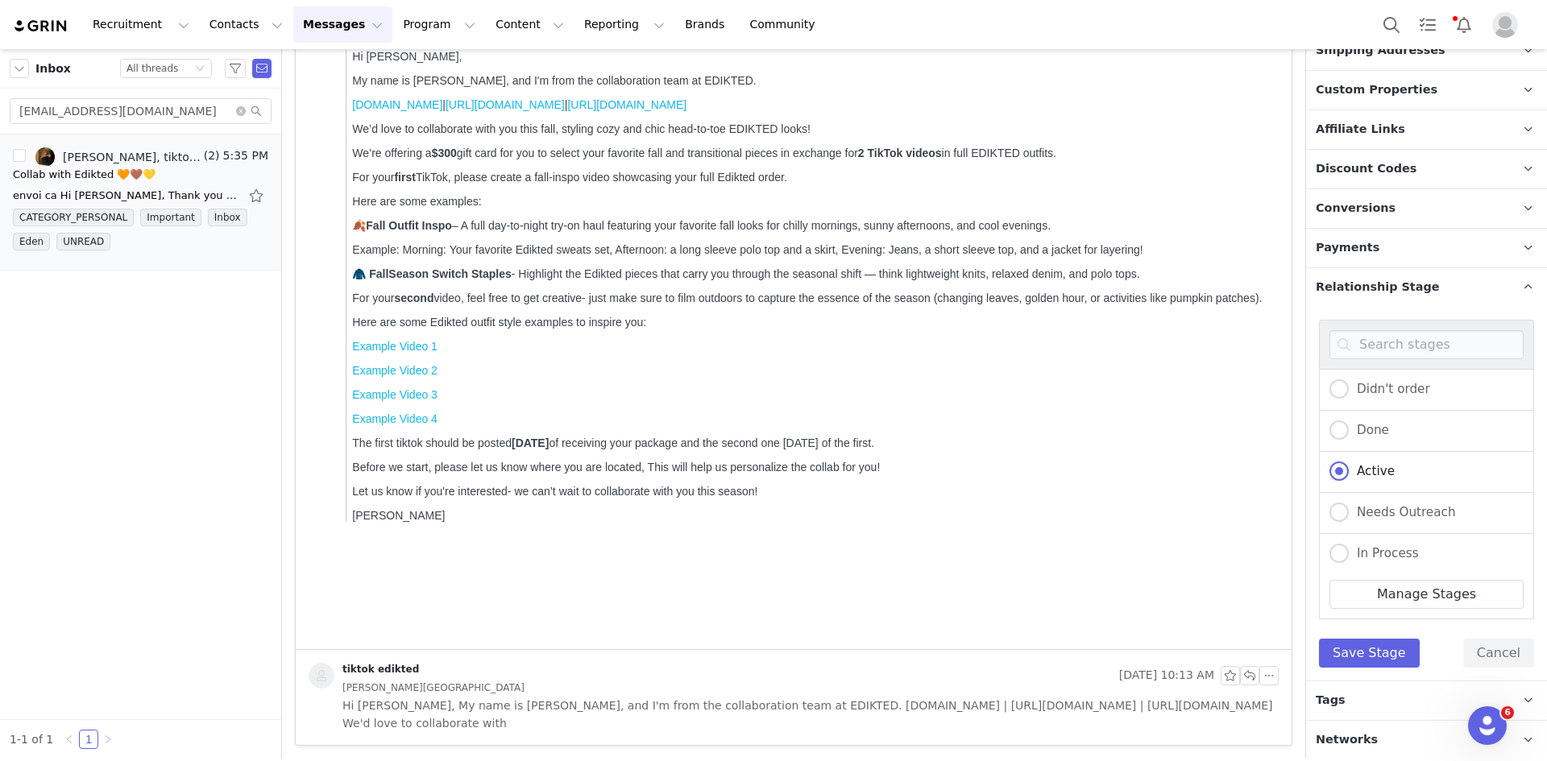
click at [1237, 587] on div "Didn't order Done Active Needs Outreach In Process Creator Ongoing Not Relevent…" at bounding box center [1426, 494] width 241 height 374
click at [1237, 587] on button "Save Stage" at bounding box center [1369, 653] width 101 height 29
click at [1237, 587] on p "Tags Keep track of your contacts by assigning them tags. You can then filter yo…" at bounding box center [1407, 701] width 202 height 39
